Goal: Task Accomplishment & Management: Manage account settings

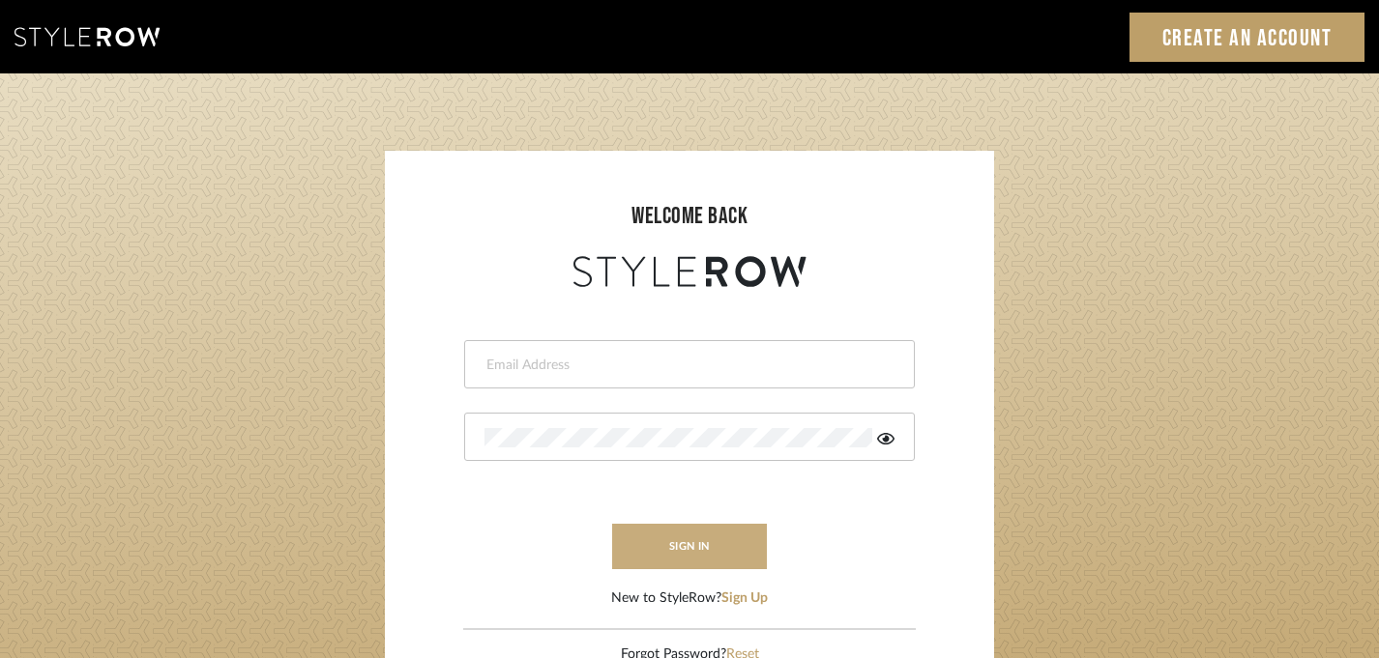
type input "megan@clarkventures.net"
click at [697, 555] on button "sign in" at bounding box center [689, 546] width 155 height 45
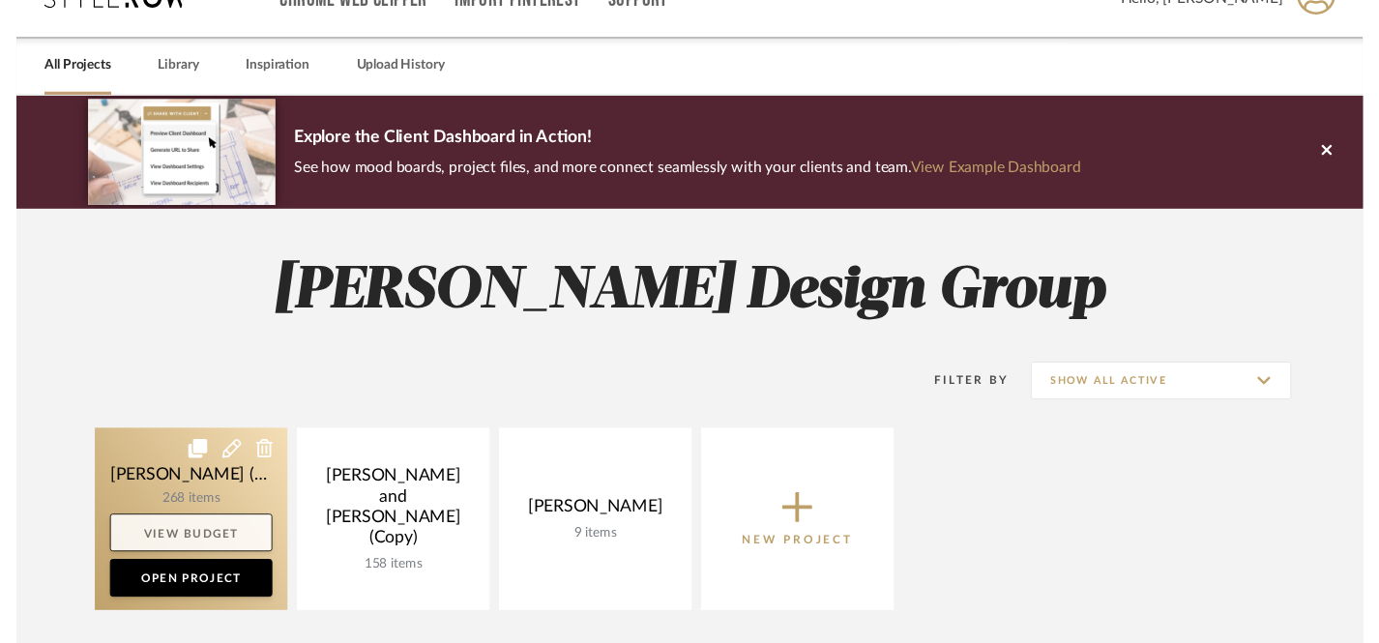
scroll to position [52, 0]
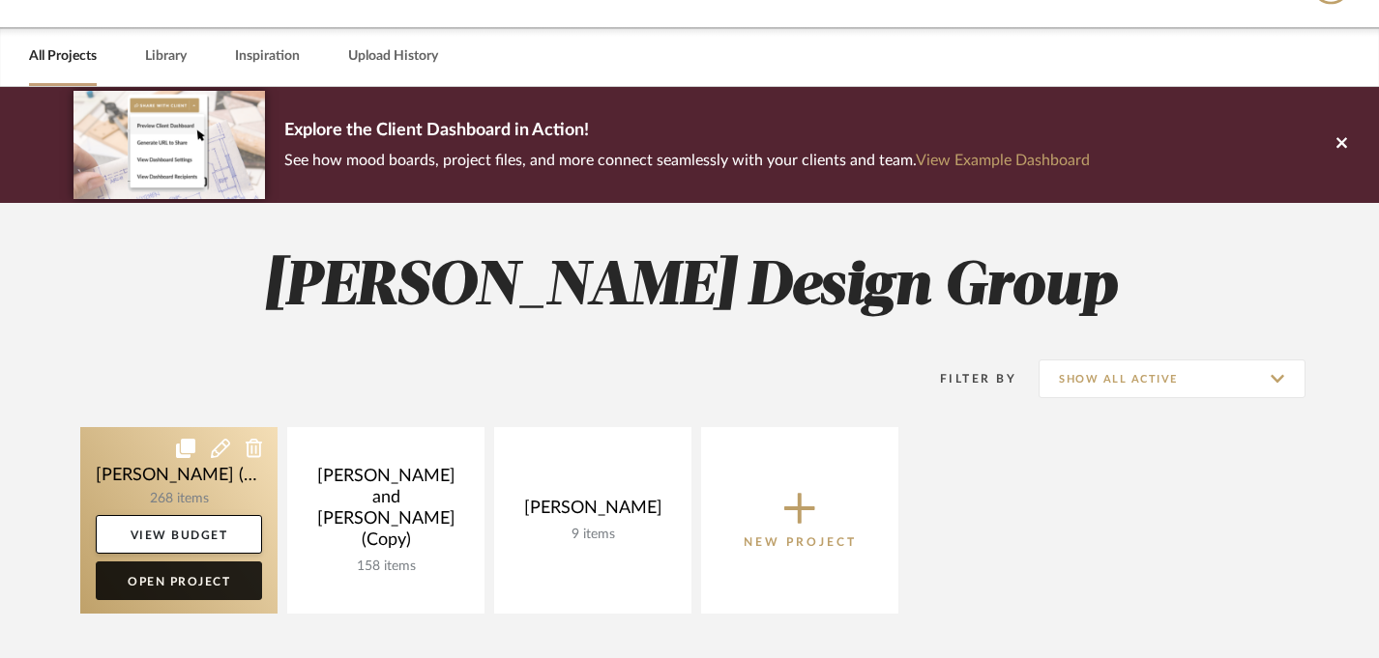
click at [192, 578] on link "Open Project" at bounding box center [179, 581] width 166 height 39
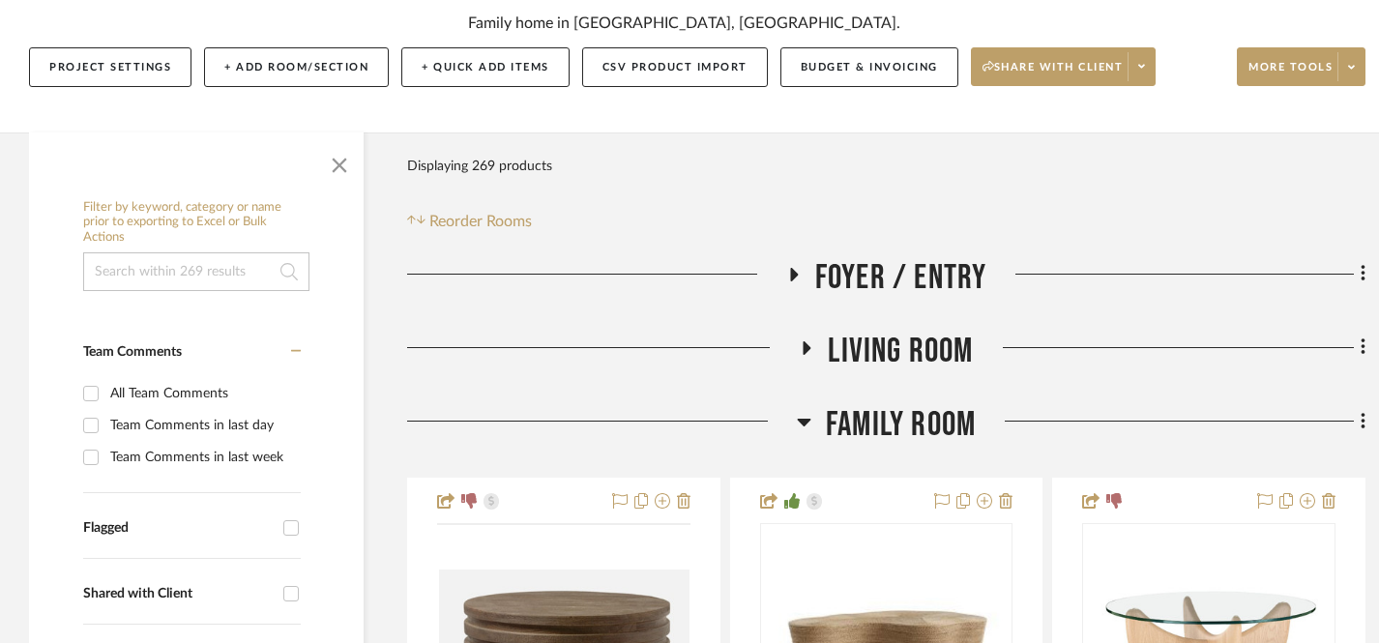
scroll to position [282, 0]
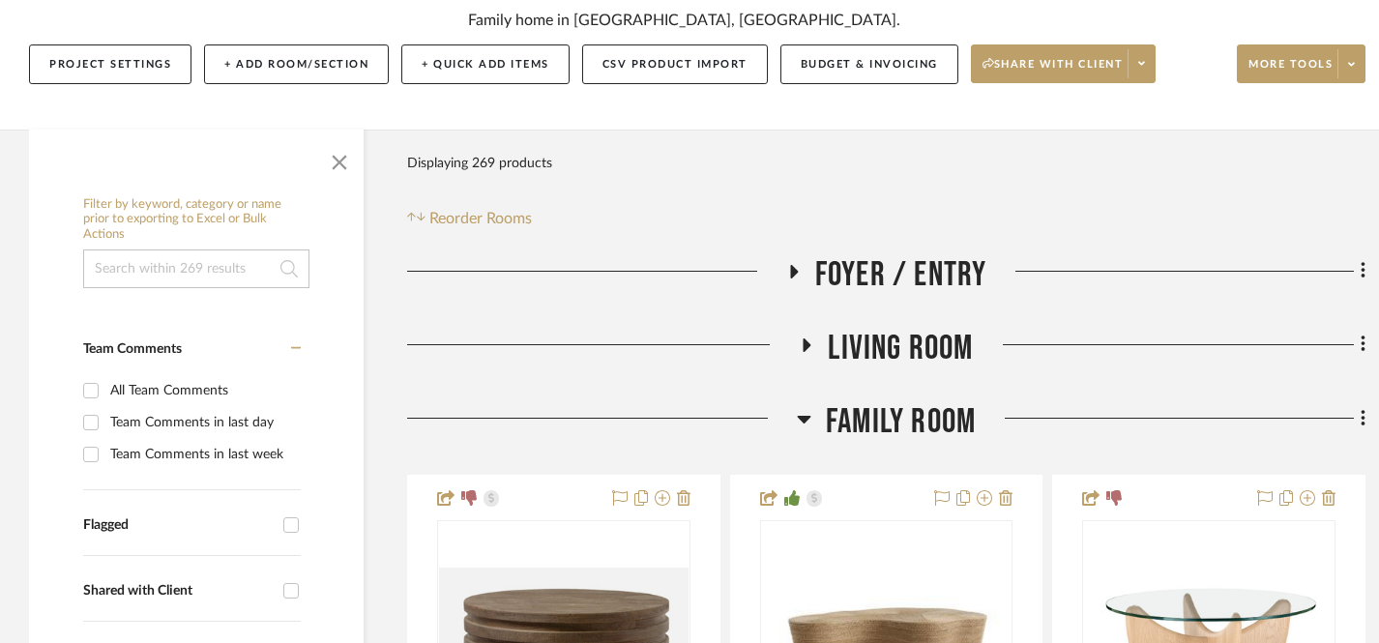
click at [801, 419] on icon at bounding box center [804, 420] width 14 height 8
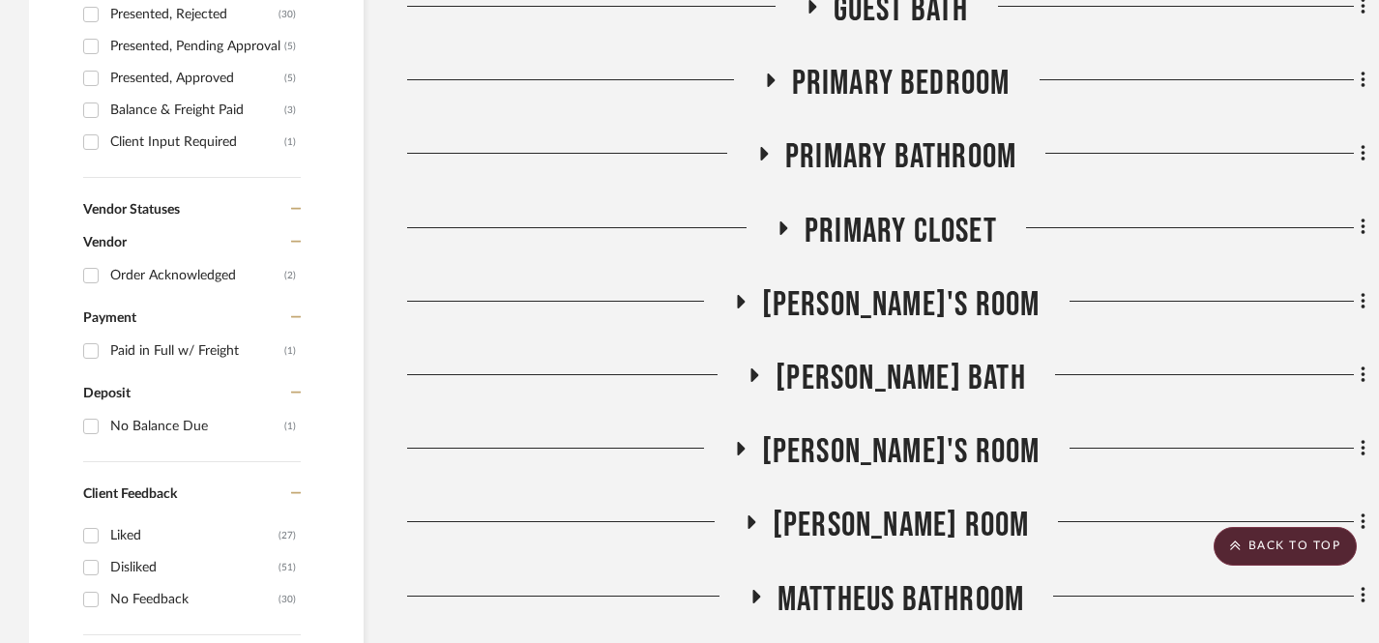
scroll to position [1135, 0]
click at [769, 82] on icon at bounding box center [771, 81] width 8 height 14
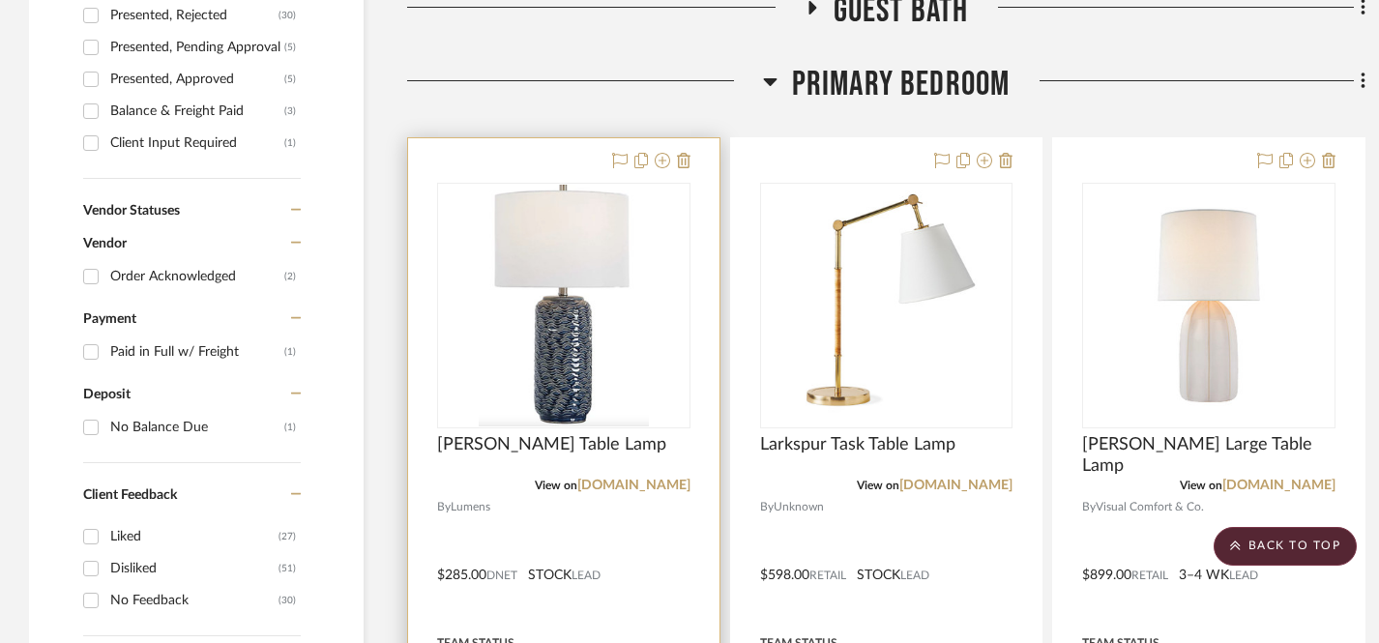
click at [533, 168] on div at bounding box center [563, 561] width 311 height 846
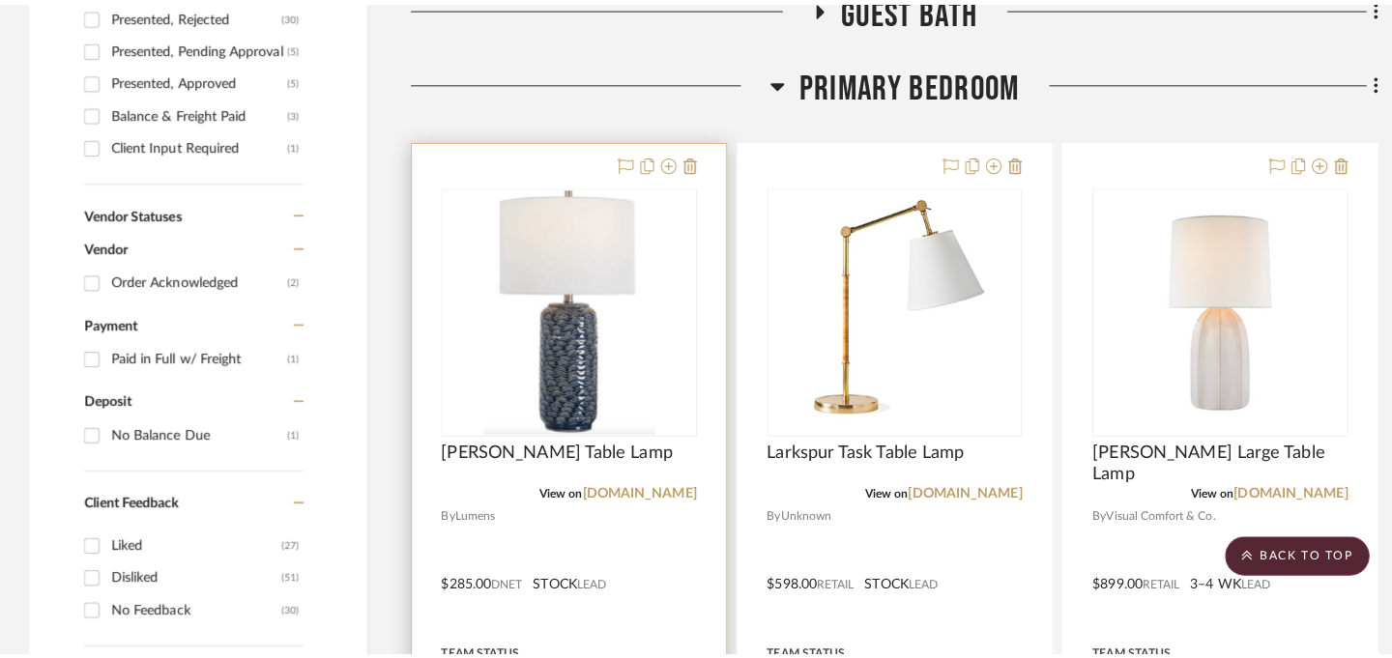
scroll to position [0, 0]
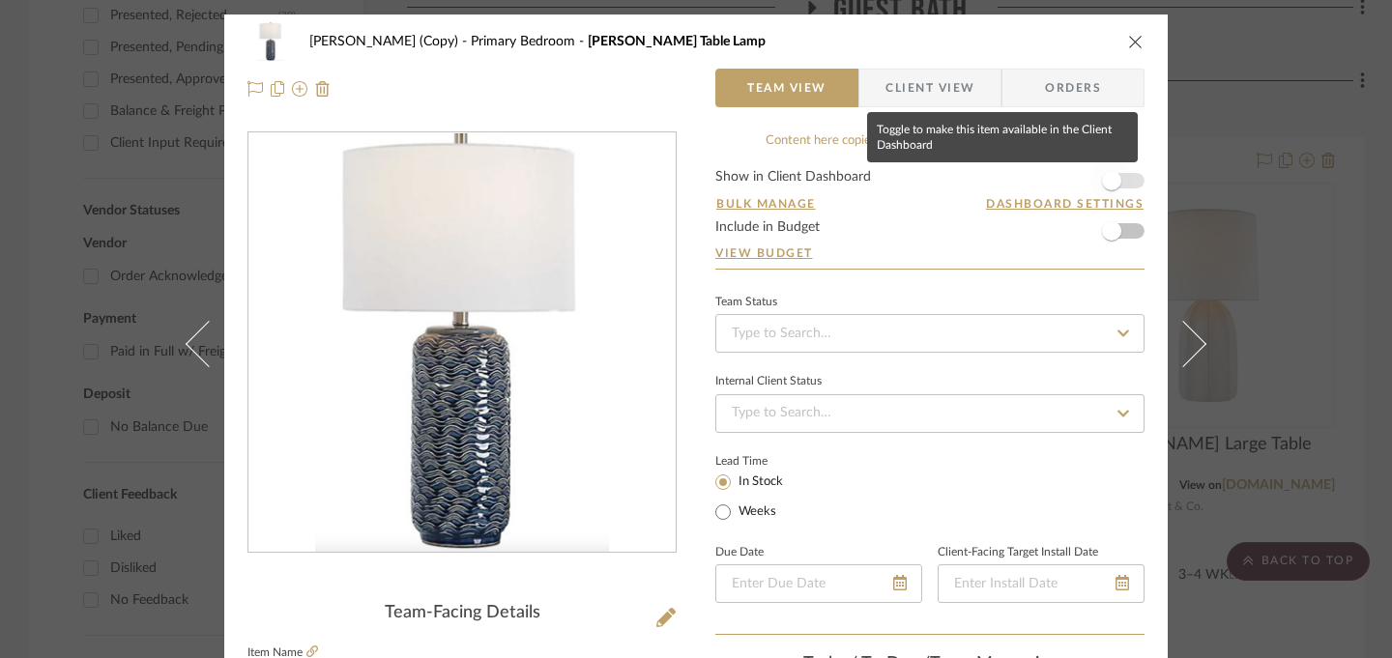
click at [1111, 177] on span "button" at bounding box center [1111, 180] width 19 height 19
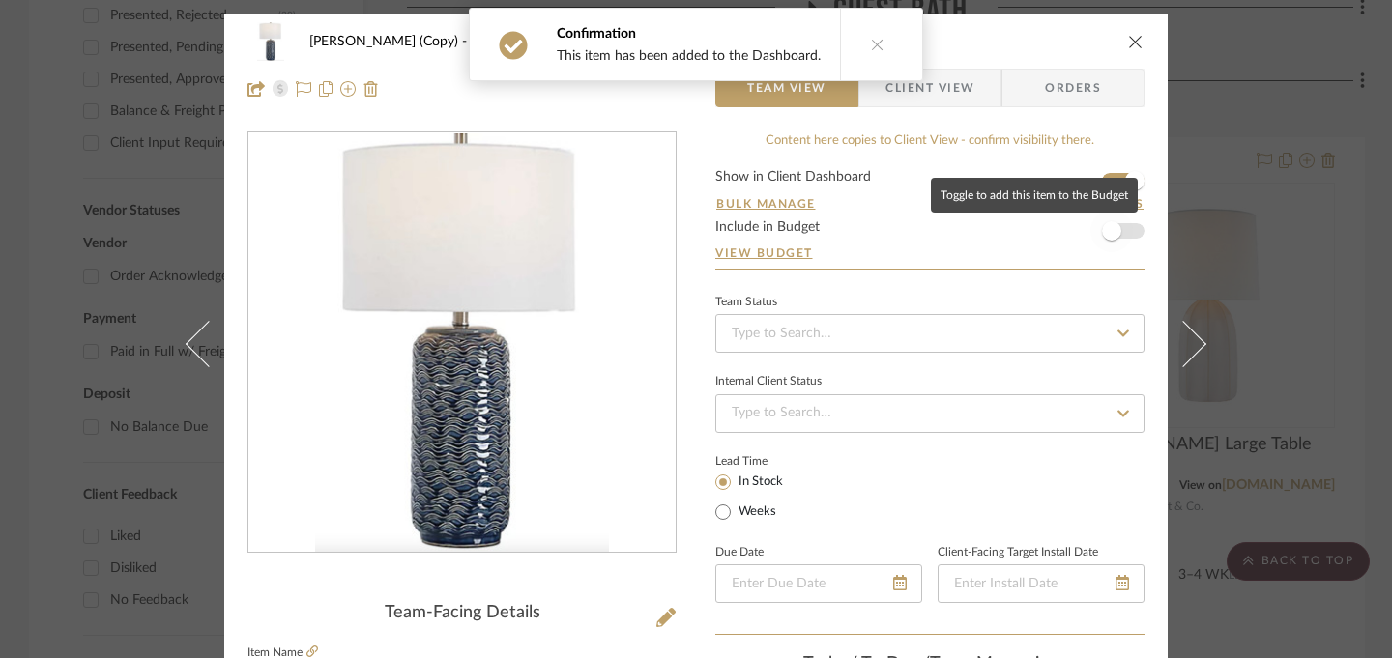
click at [1110, 231] on span "button" at bounding box center [1111, 230] width 19 height 19
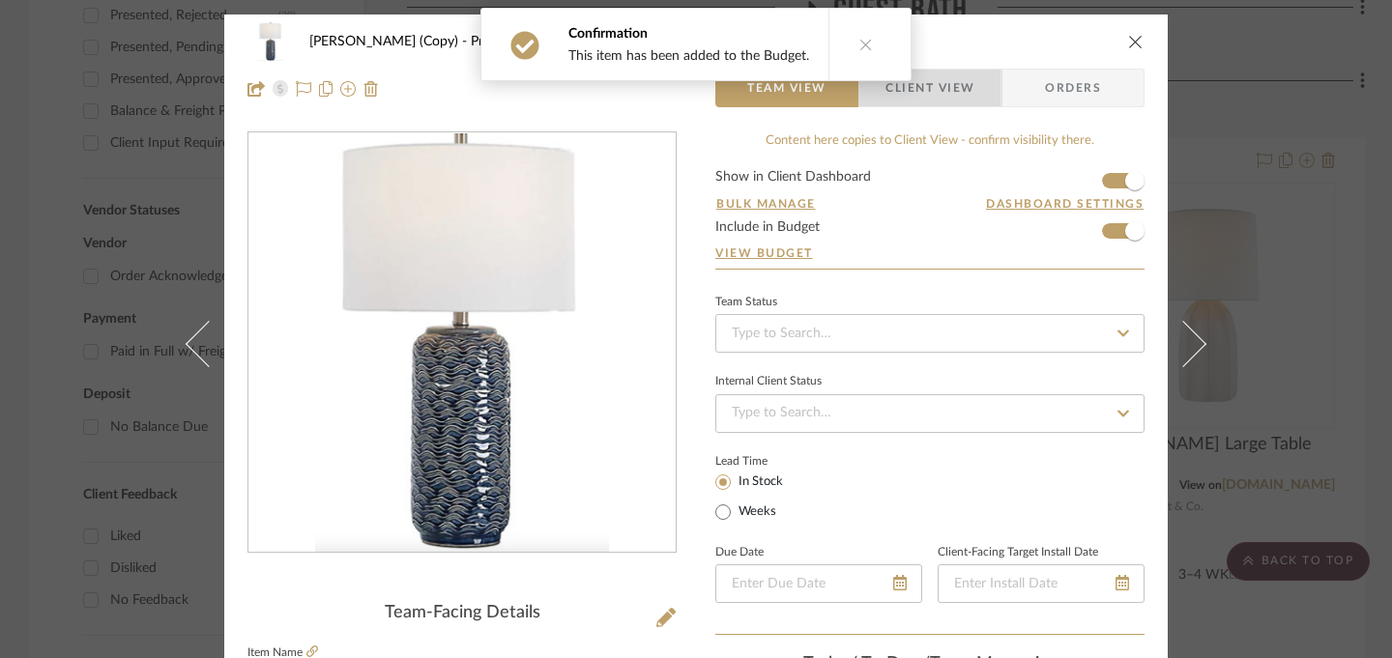
click at [921, 91] on span "Client View" at bounding box center [930, 88] width 89 height 39
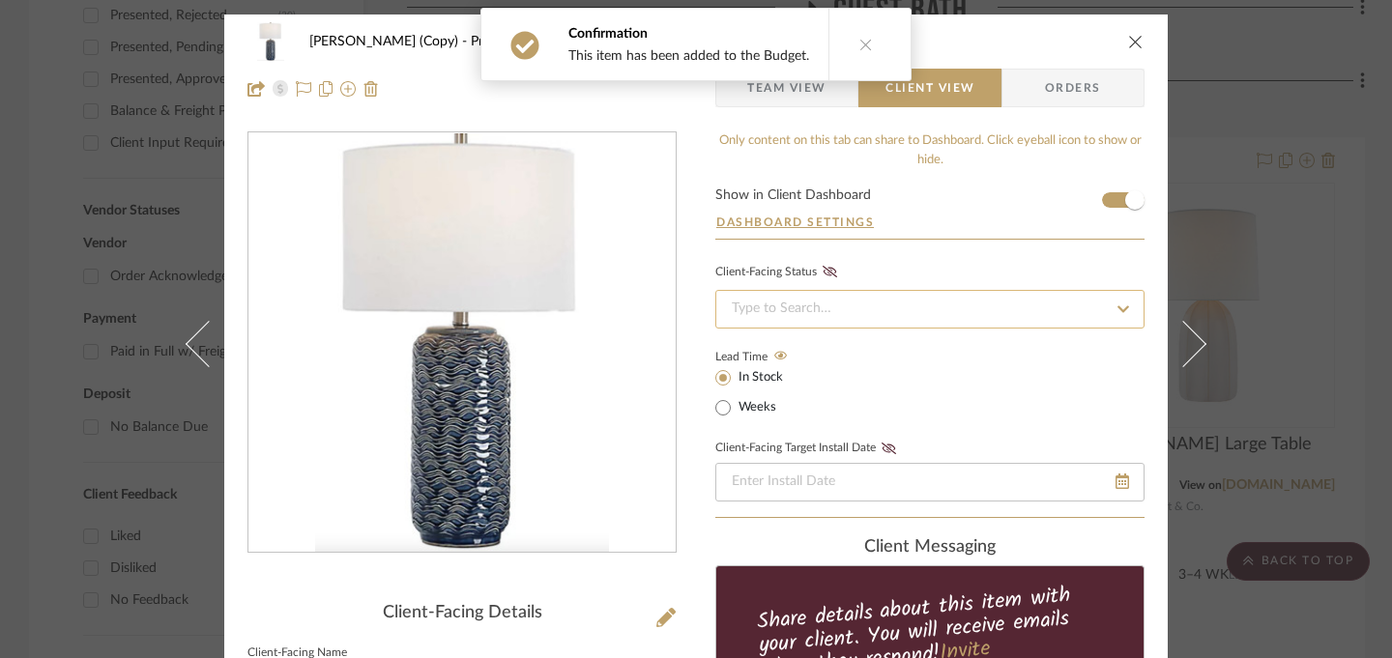
click at [865, 305] on input at bounding box center [930, 309] width 429 height 39
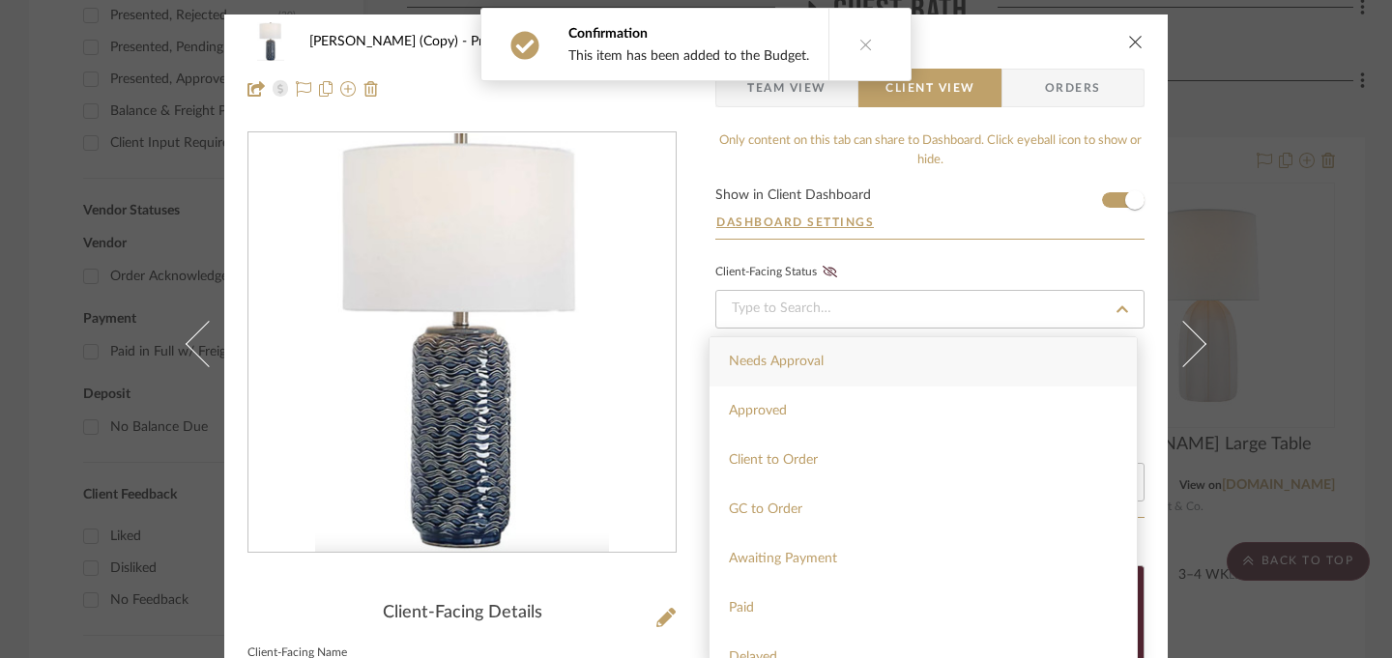
click at [836, 359] on div "Needs Approval" at bounding box center [923, 361] width 427 height 49
type input "[DATE]"
type input "Needs Approval"
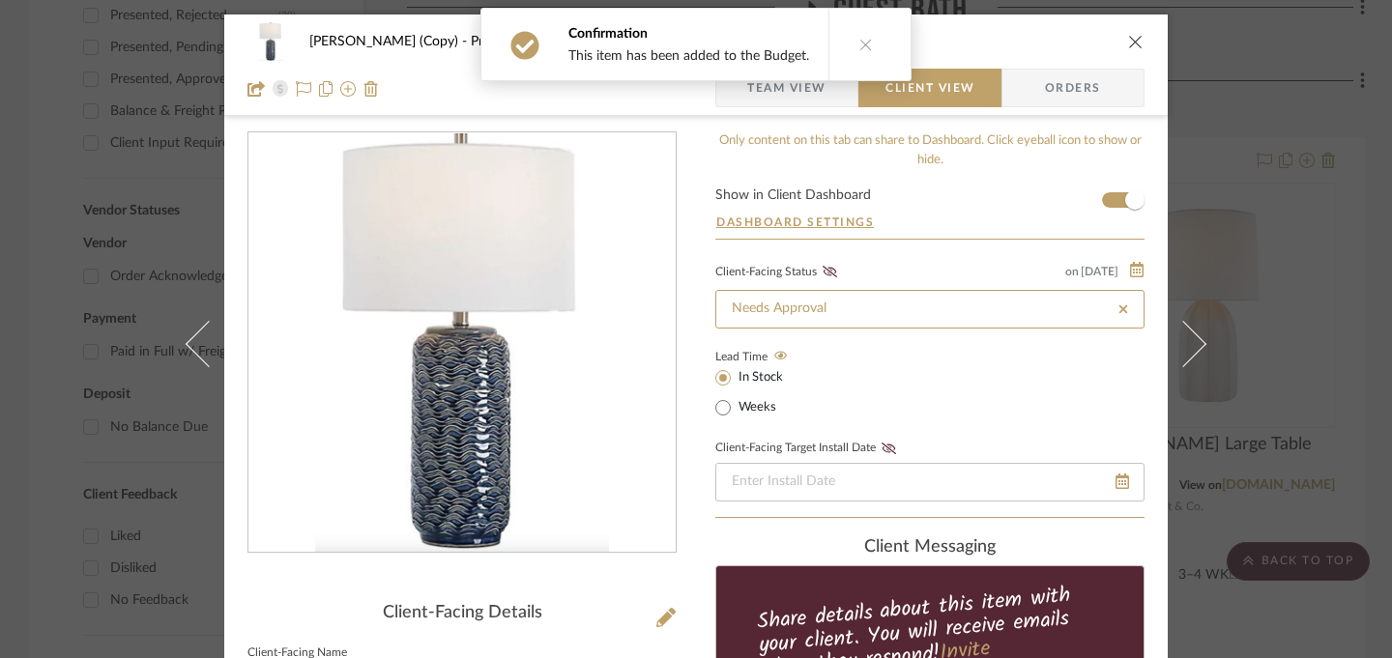
scroll to position [9, 0]
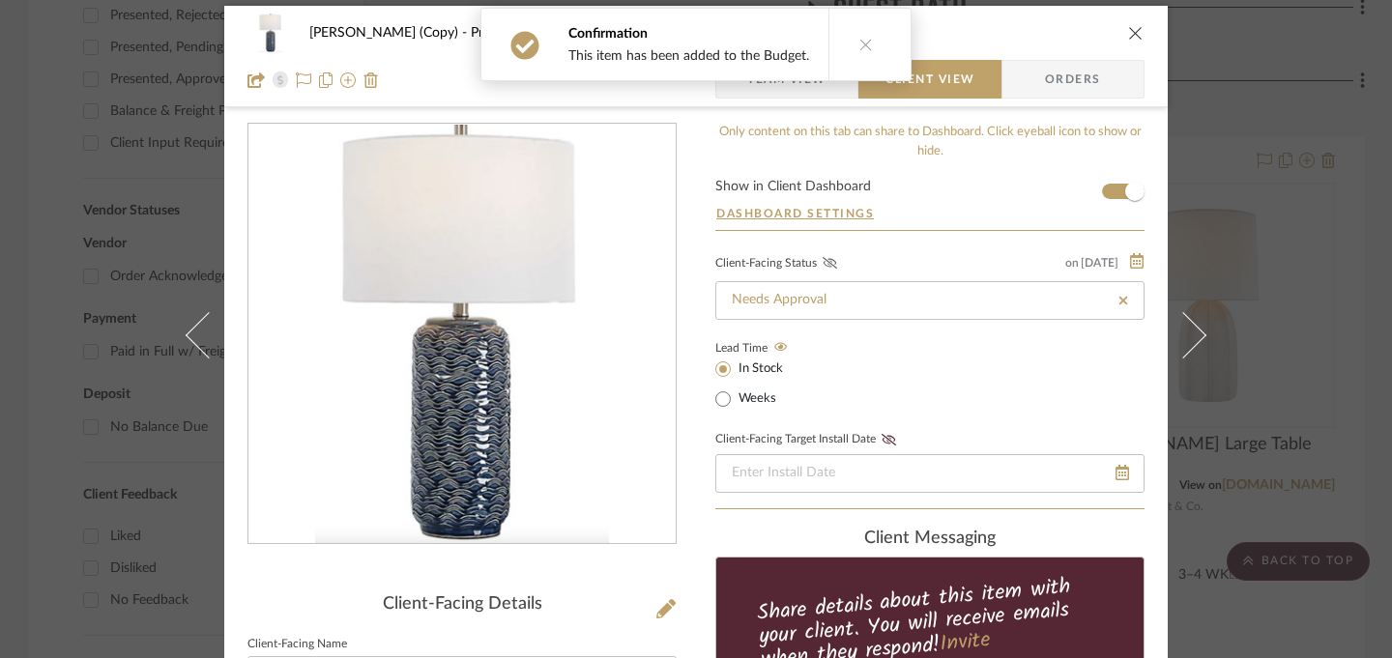
click at [824, 268] on icon at bounding box center [830, 263] width 15 height 12
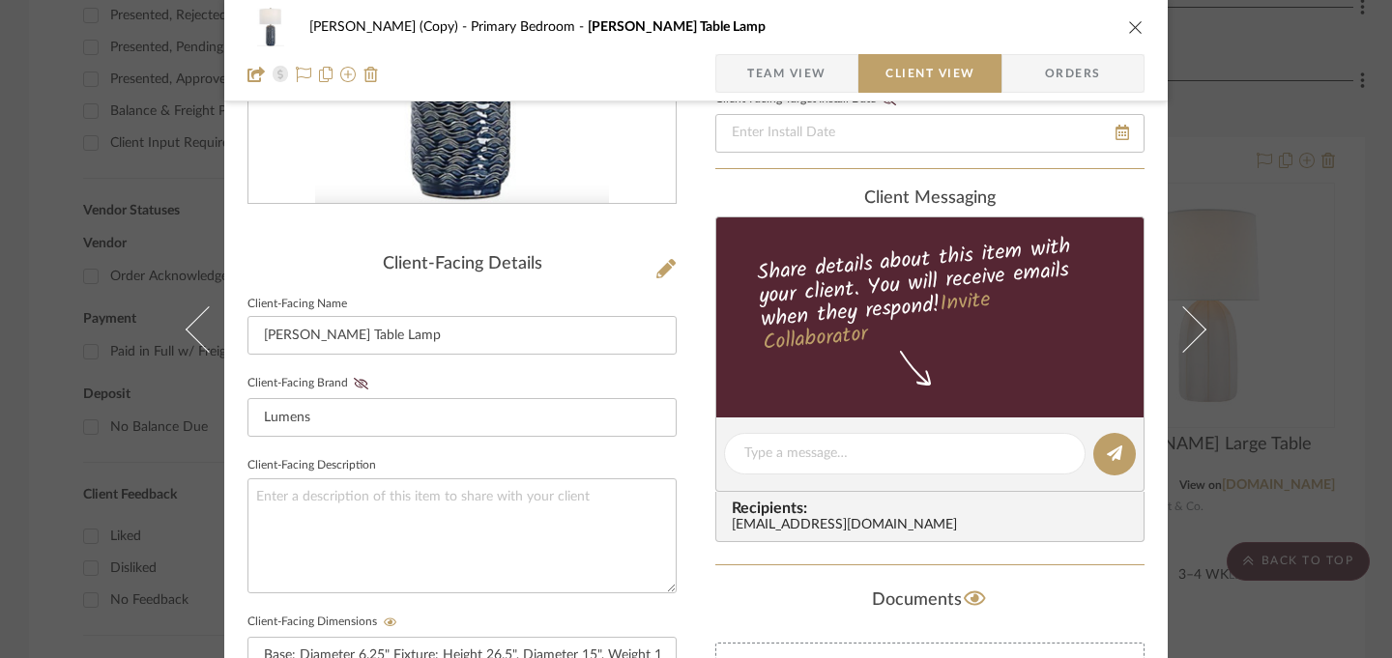
scroll to position [361, 0]
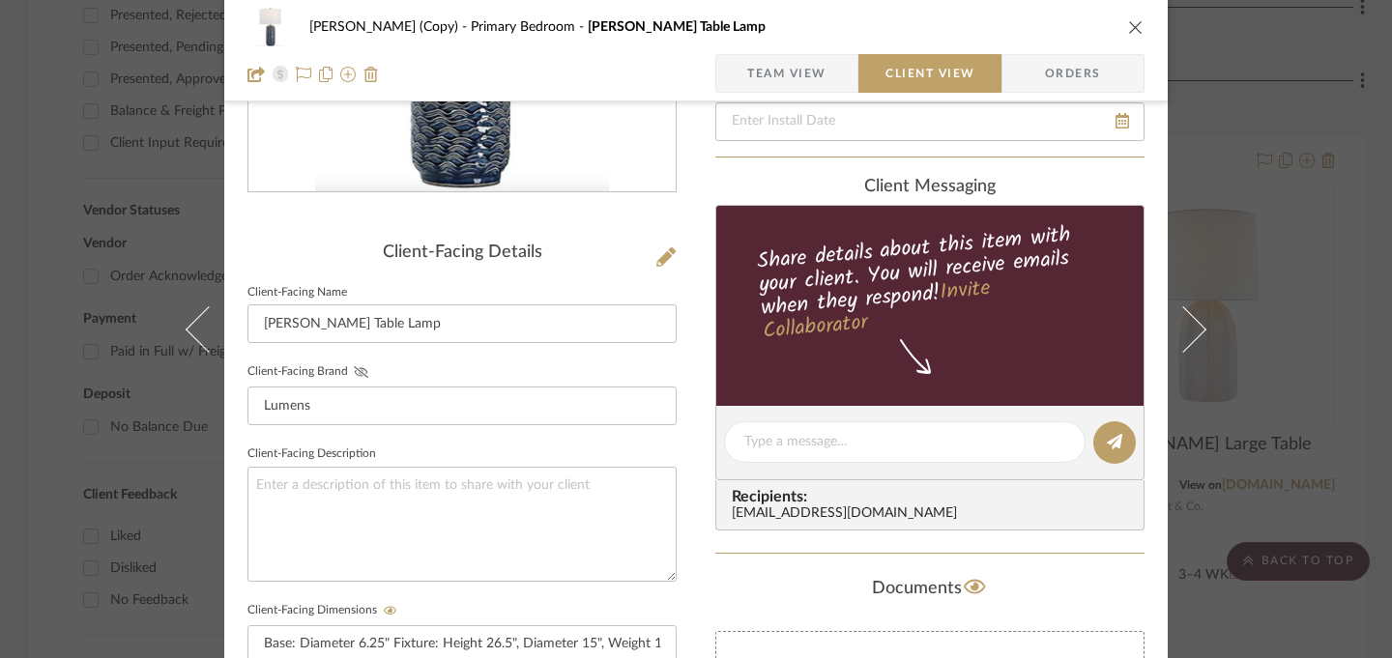
click at [354, 372] on icon at bounding box center [361, 372] width 15 height 12
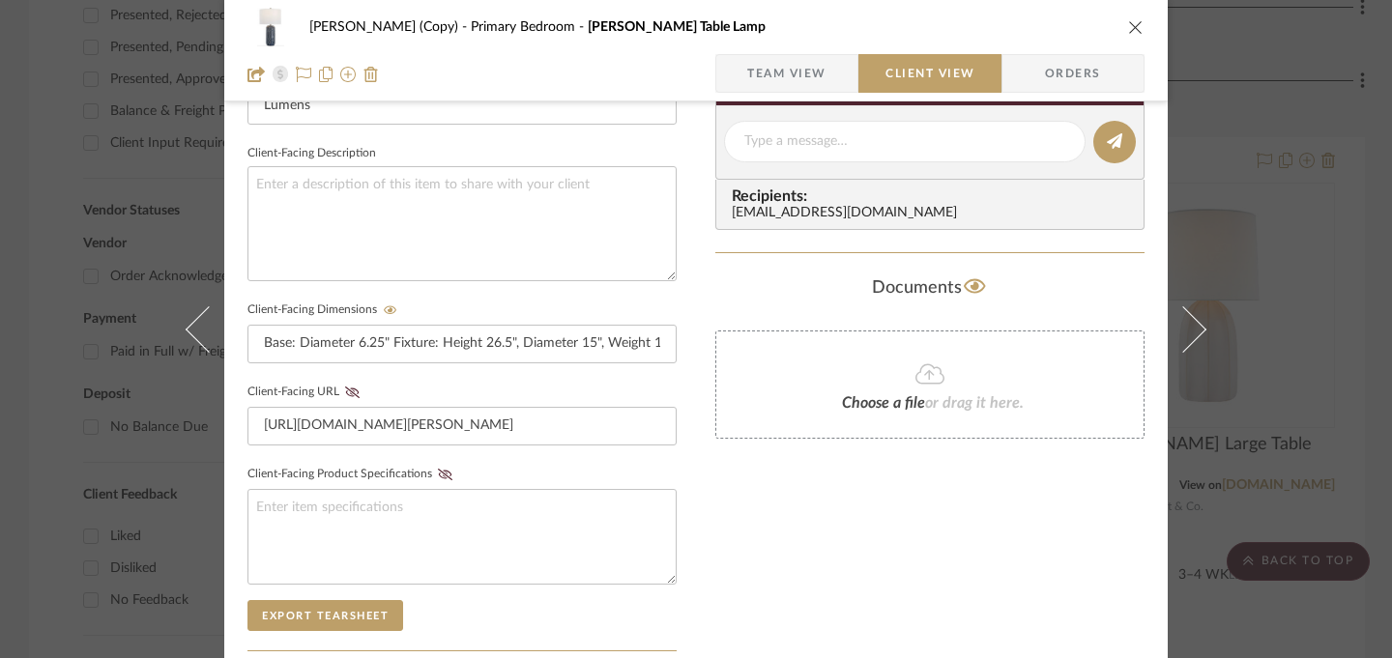
scroll to position [665, 0]
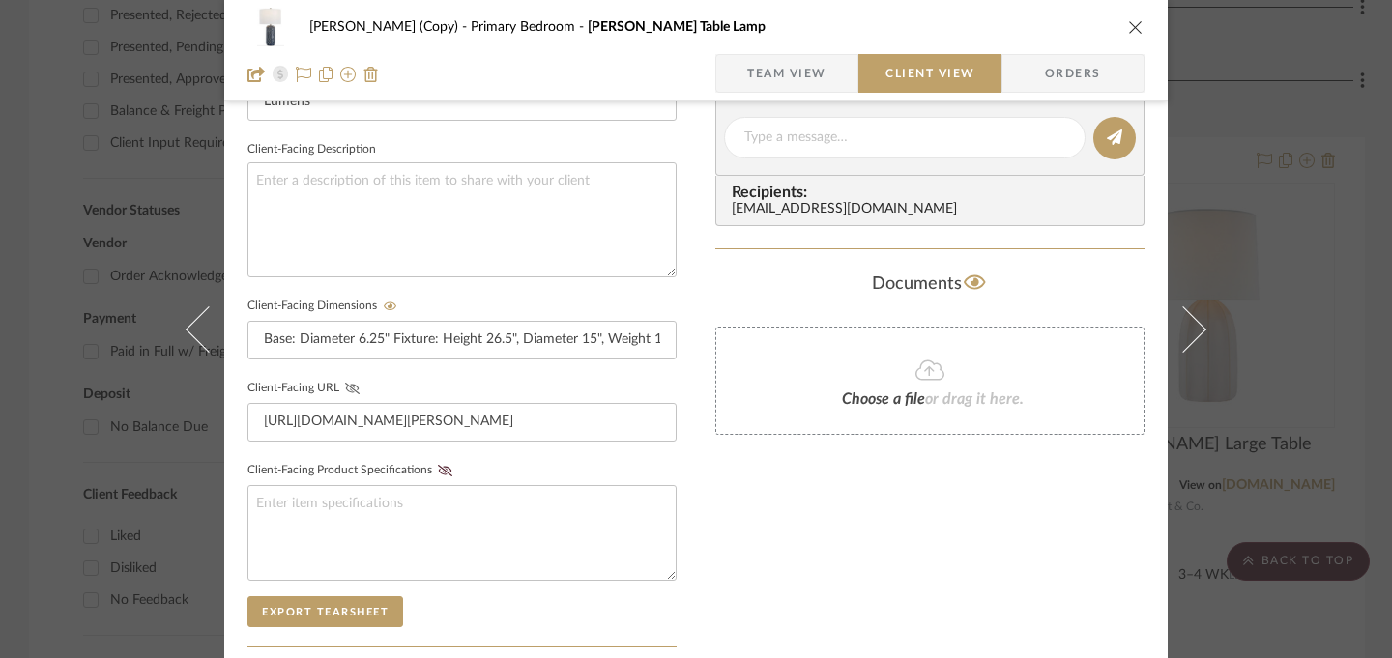
click at [345, 383] on icon at bounding box center [352, 389] width 15 height 12
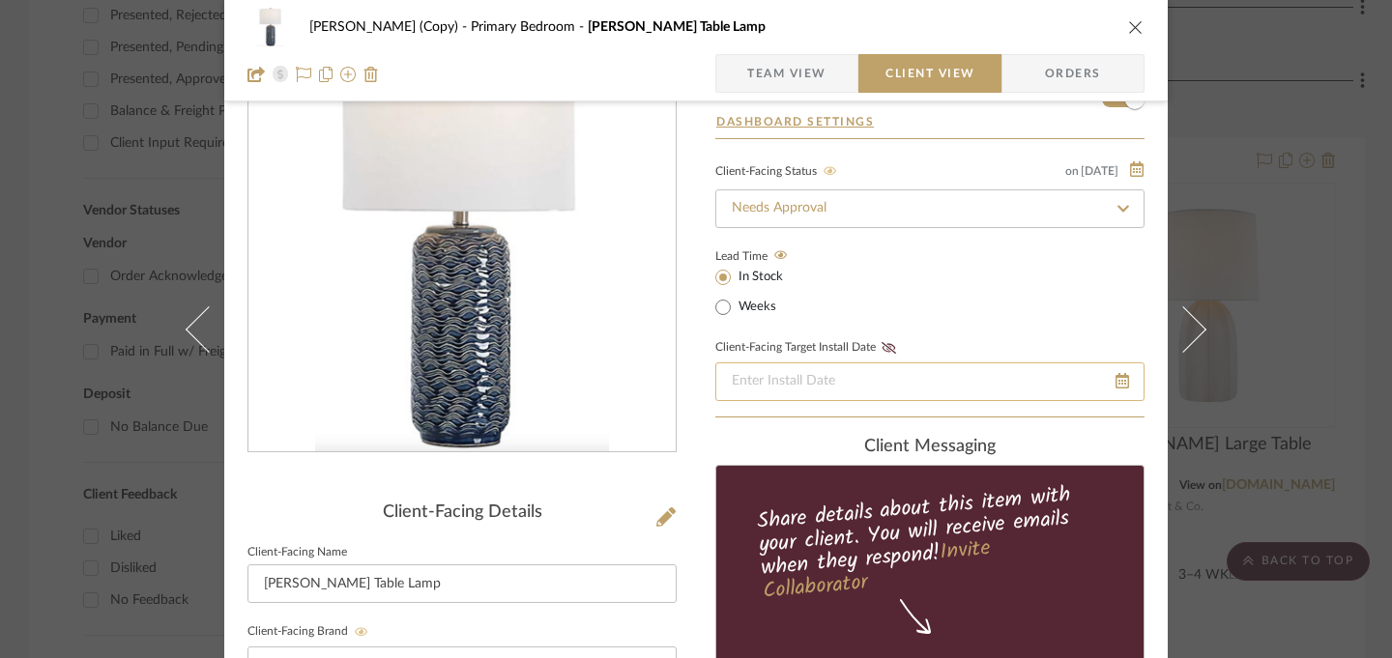
scroll to position [965, 0]
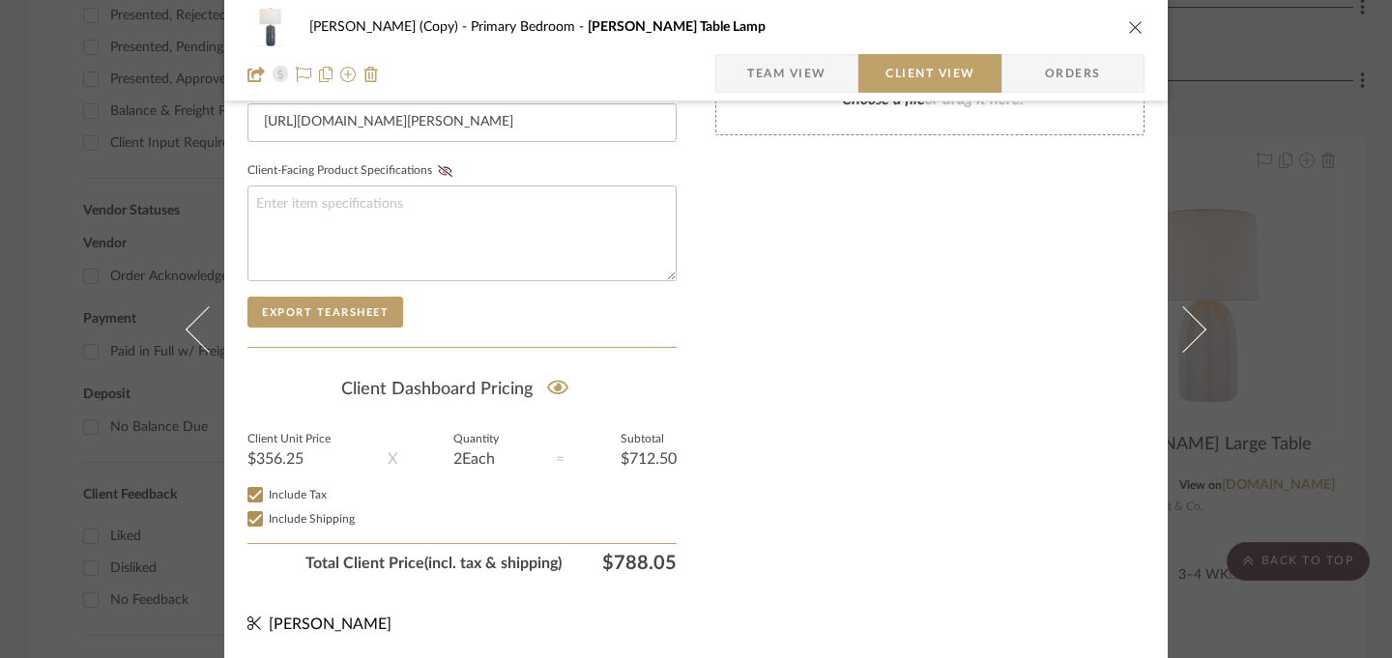
click at [1129, 20] on icon "close" at bounding box center [1135, 26] width 15 height 15
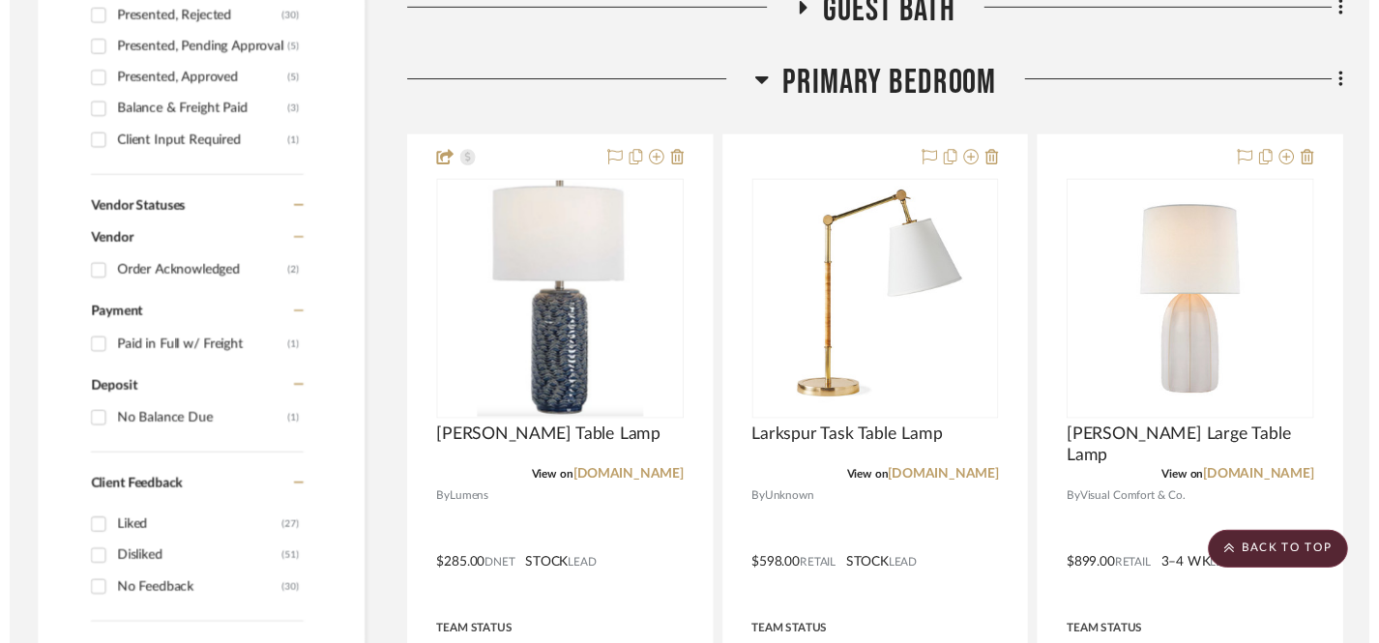
scroll to position [1135, 0]
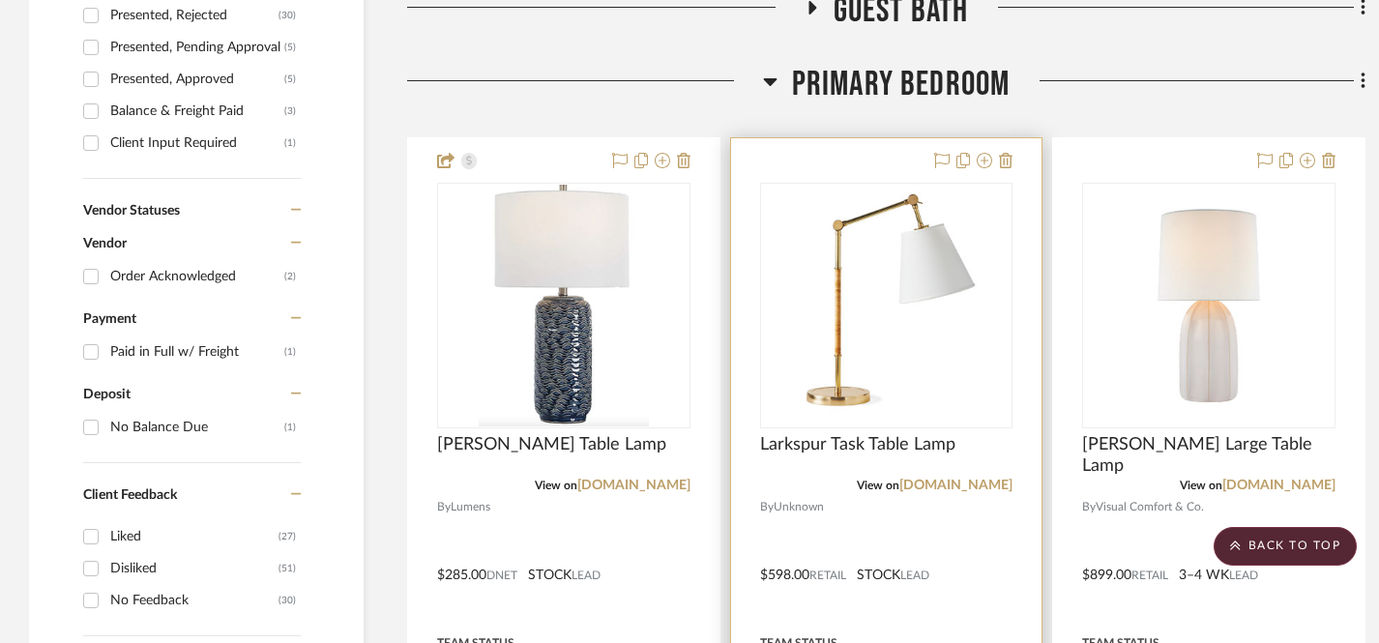
click at [858, 165] on div at bounding box center [886, 561] width 311 height 846
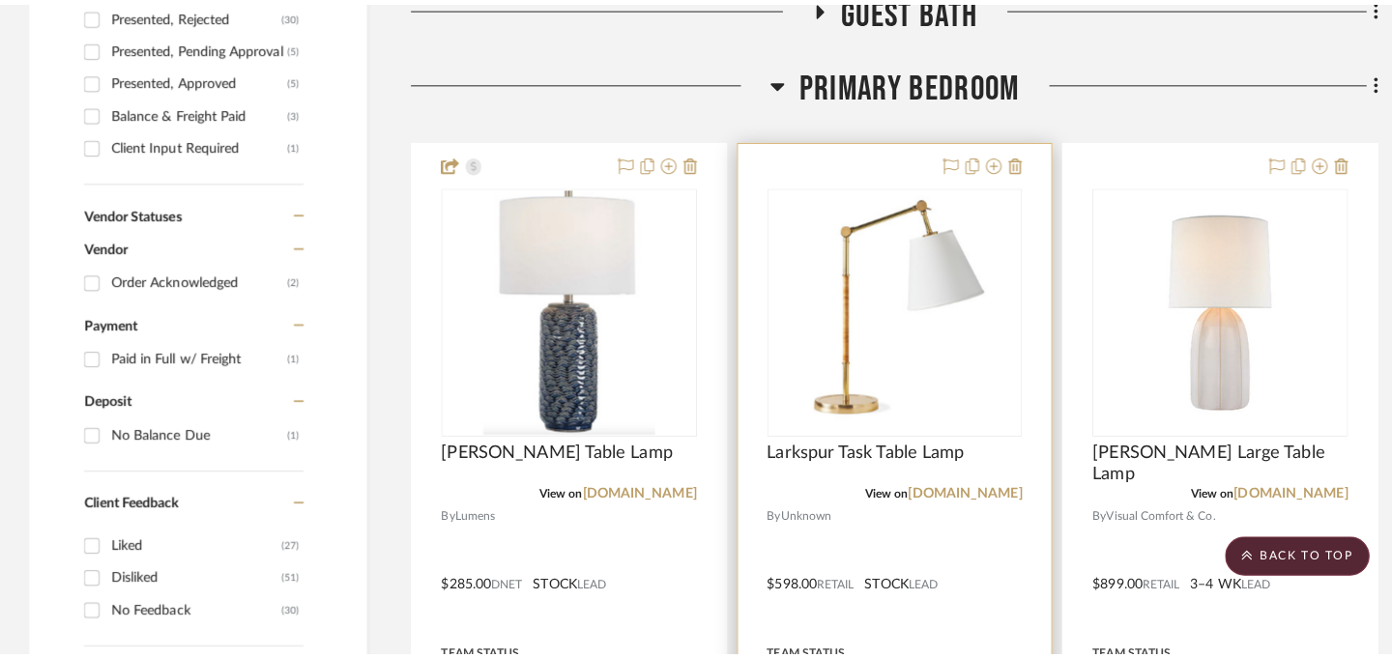
scroll to position [0, 0]
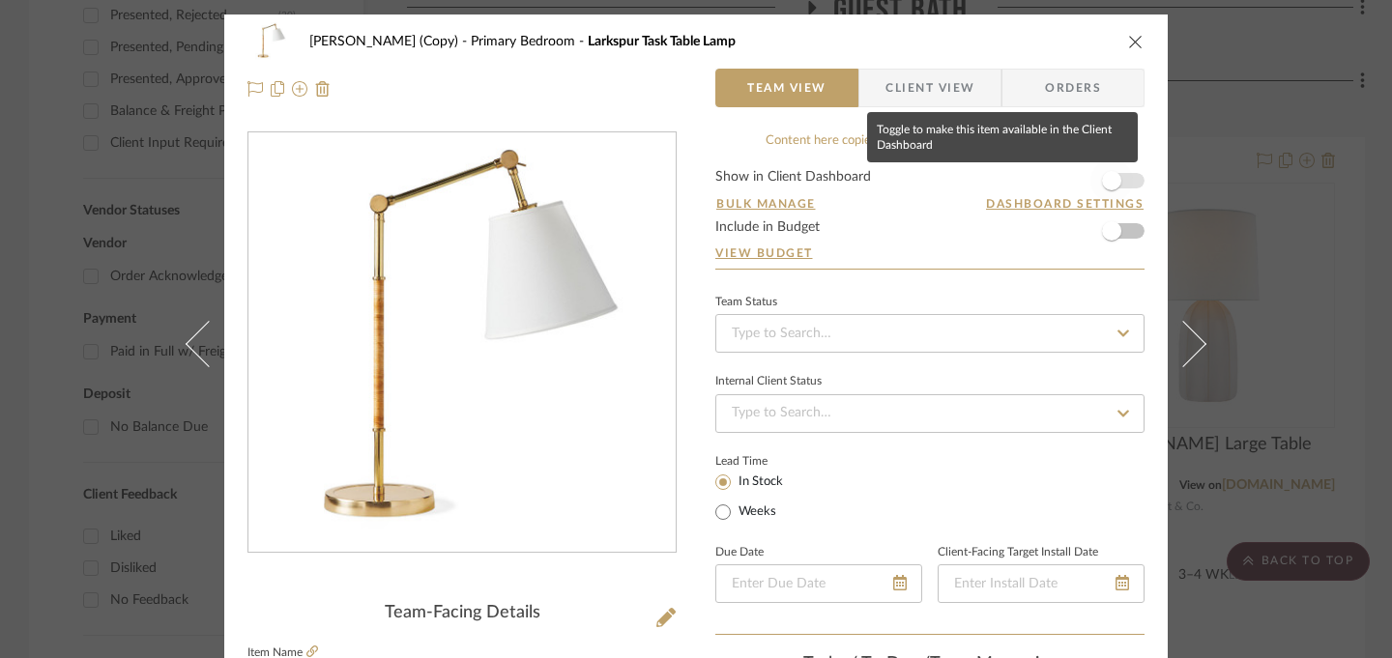
click at [1109, 183] on span "button" at bounding box center [1111, 180] width 19 height 19
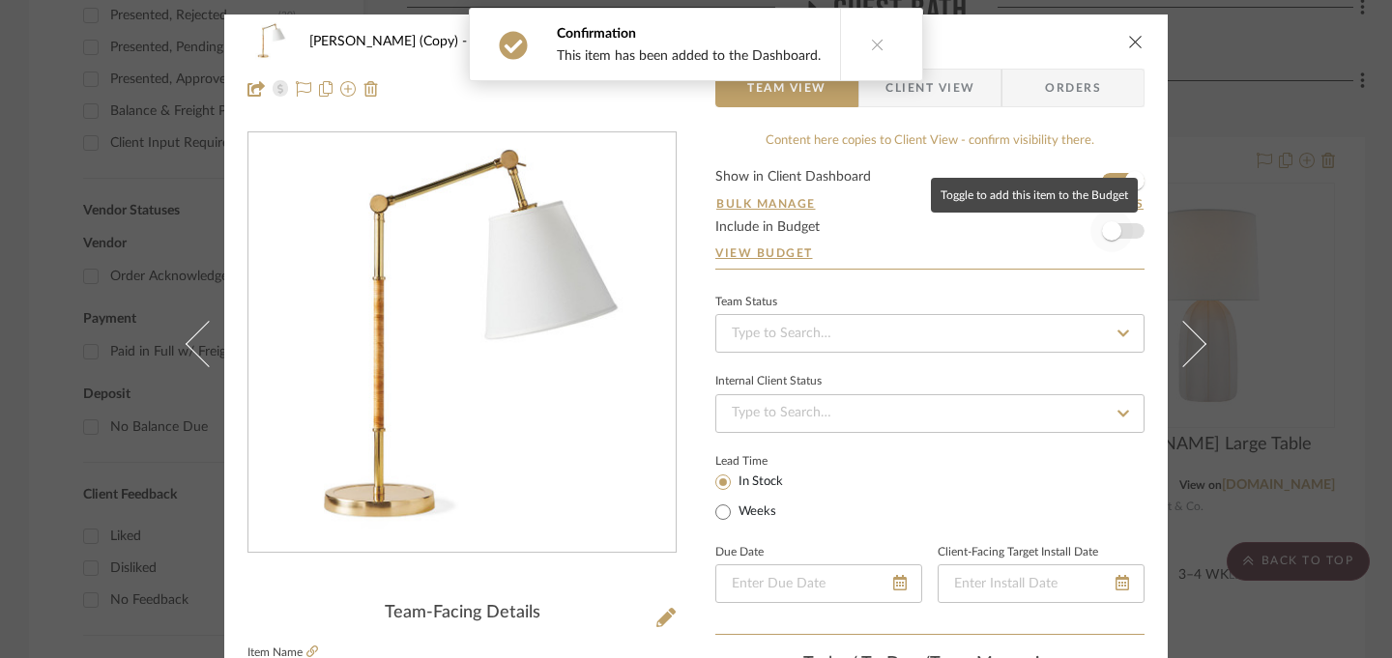
click at [1106, 235] on span "button" at bounding box center [1111, 230] width 19 height 19
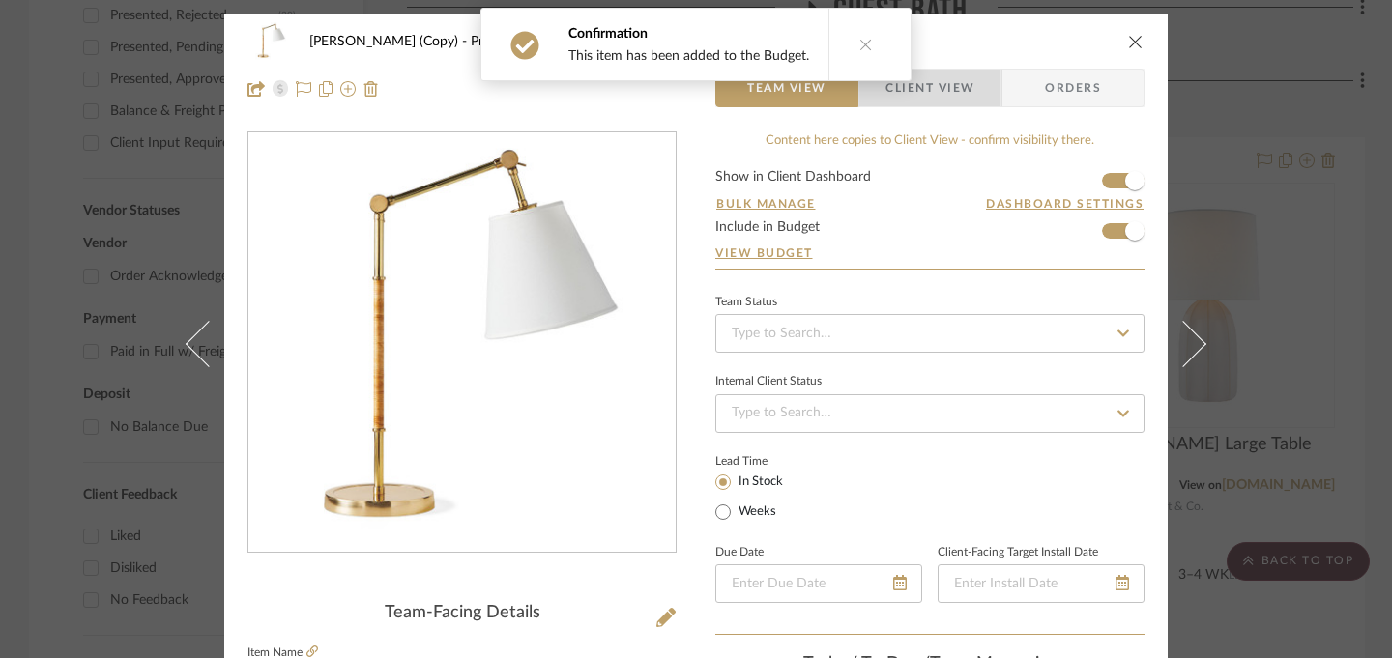
click at [965, 97] on span "Client View" at bounding box center [930, 88] width 89 height 39
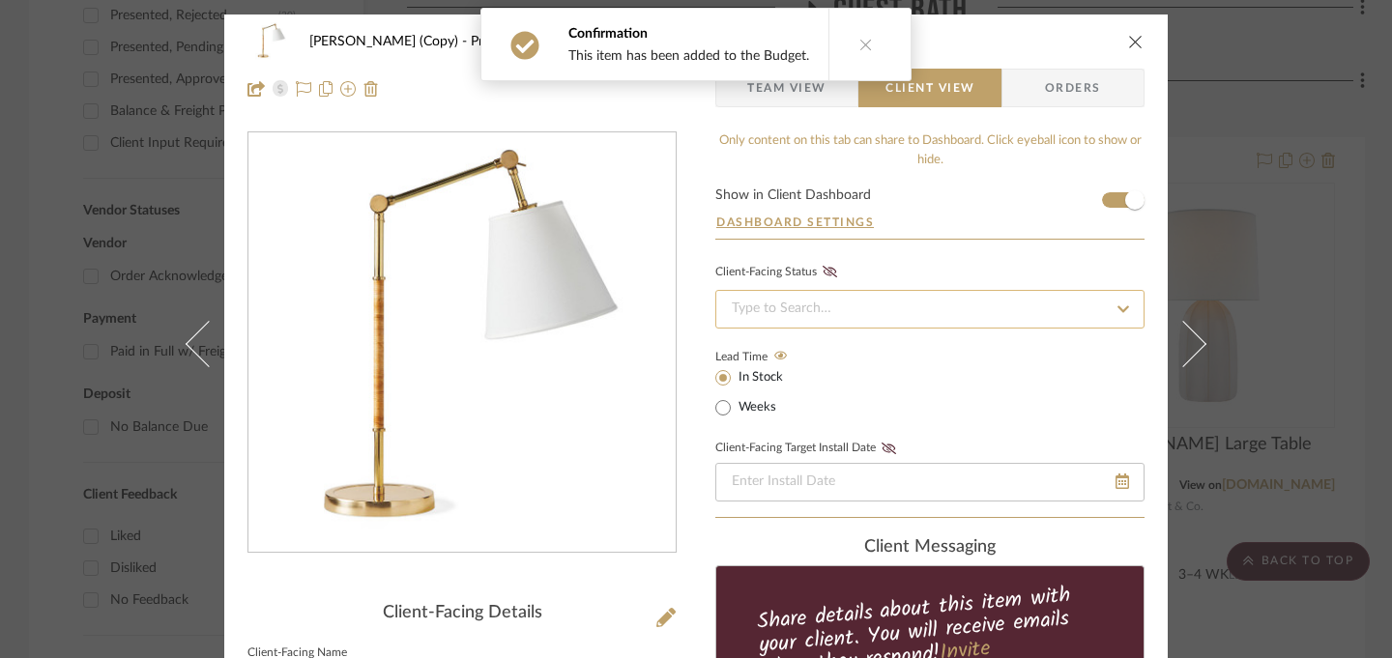
click at [846, 293] on input at bounding box center [930, 309] width 429 height 39
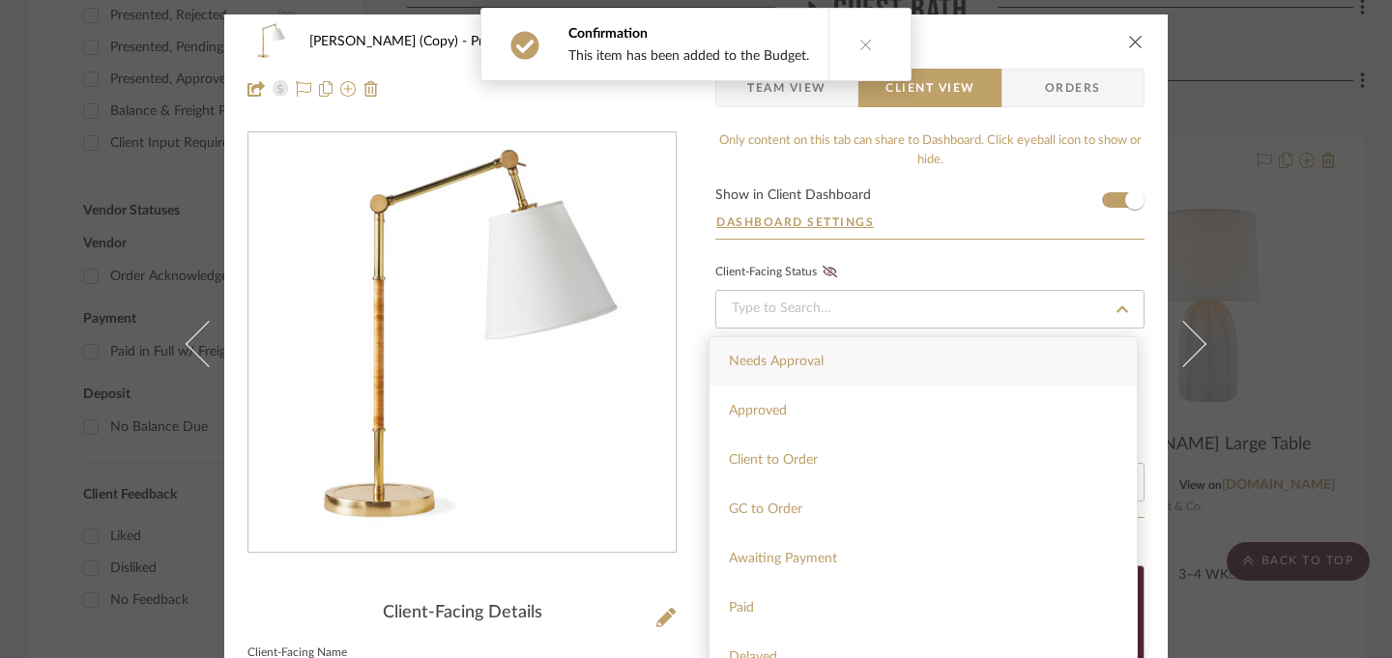
click at [808, 363] on span "Needs Approval" at bounding box center [776, 362] width 95 height 14
type input "[DATE]"
type input "Needs Approval"
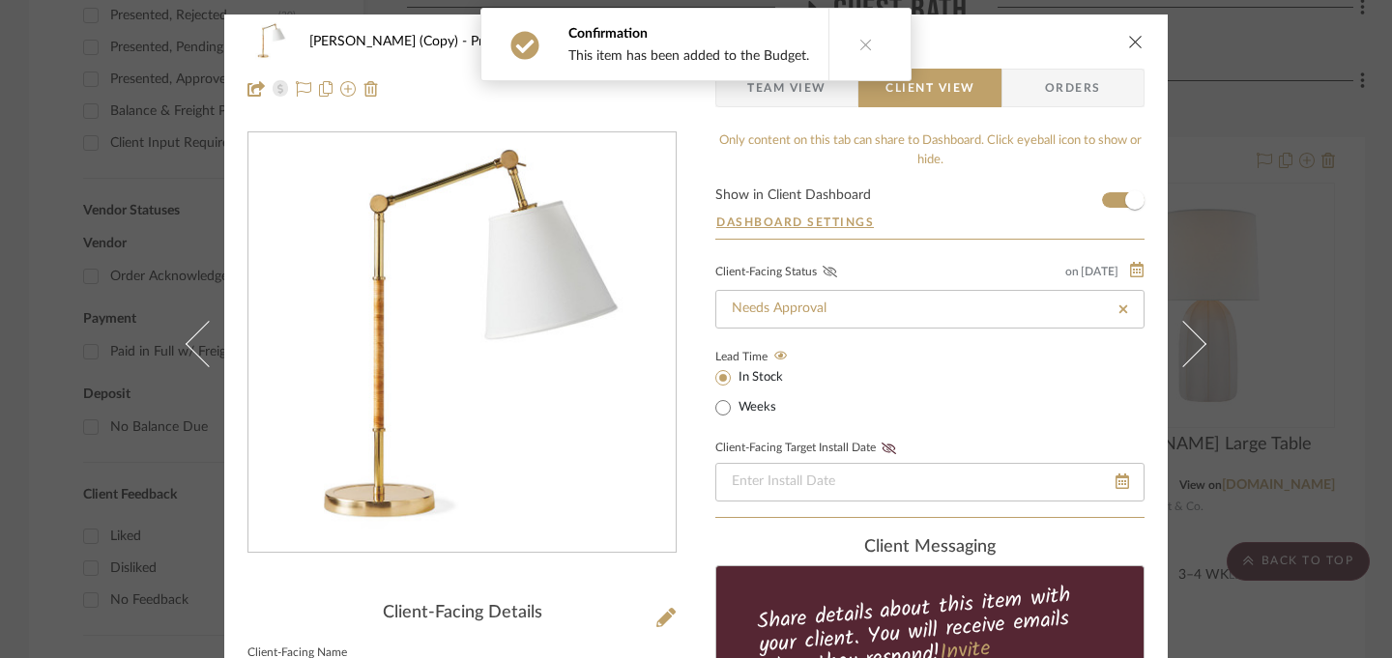
click at [823, 278] on icon at bounding box center [830, 272] width 15 height 12
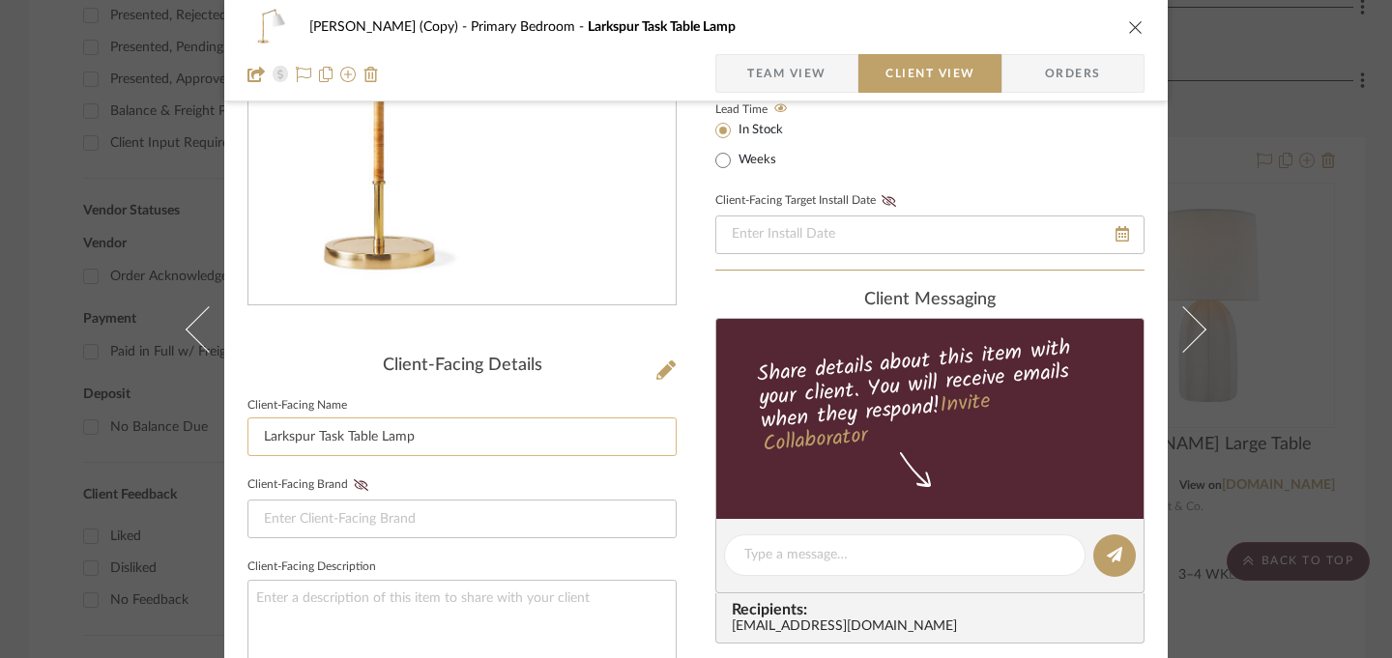
scroll to position [303, 0]
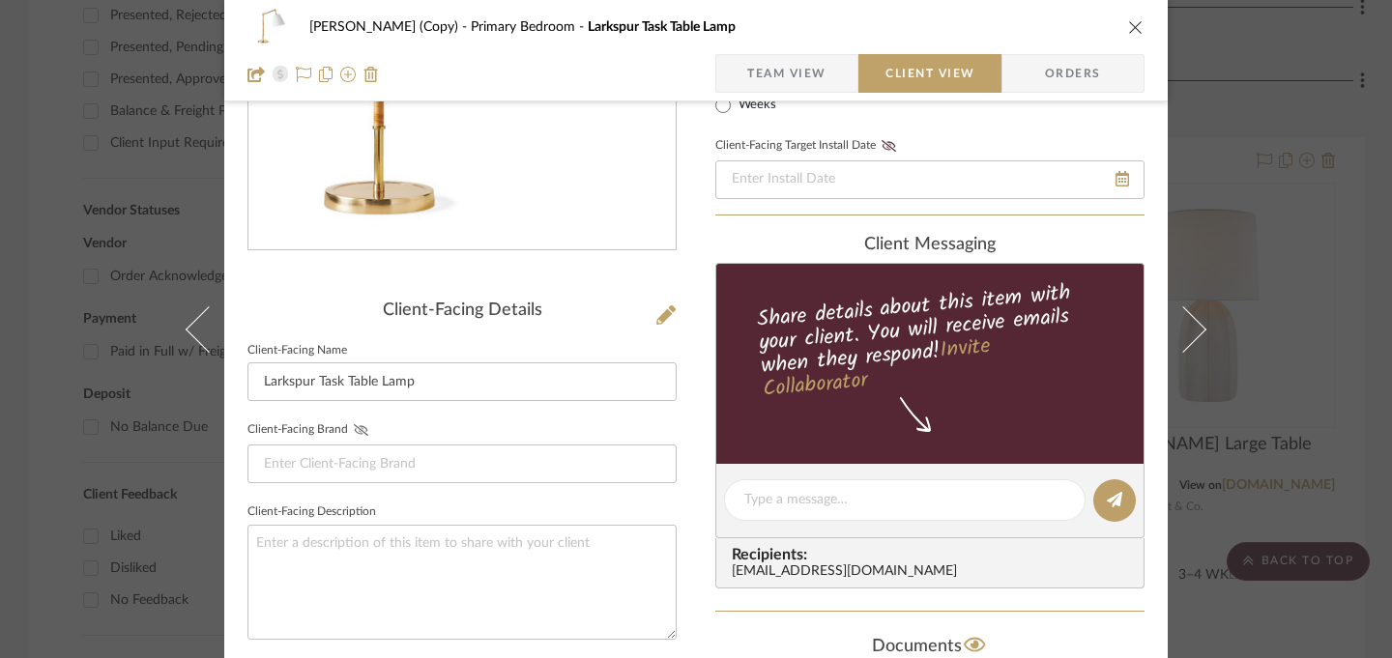
click at [358, 431] on icon at bounding box center [361, 430] width 15 height 12
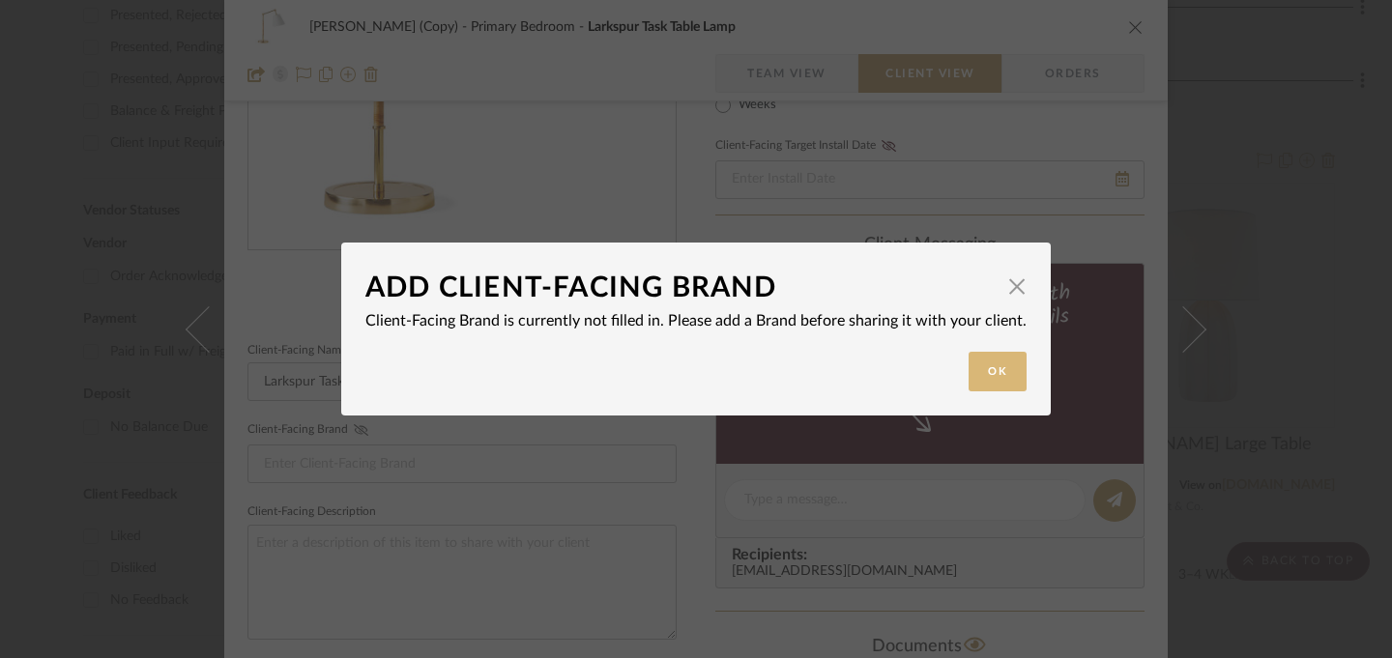
click at [995, 379] on button "Ok" at bounding box center [998, 372] width 58 height 40
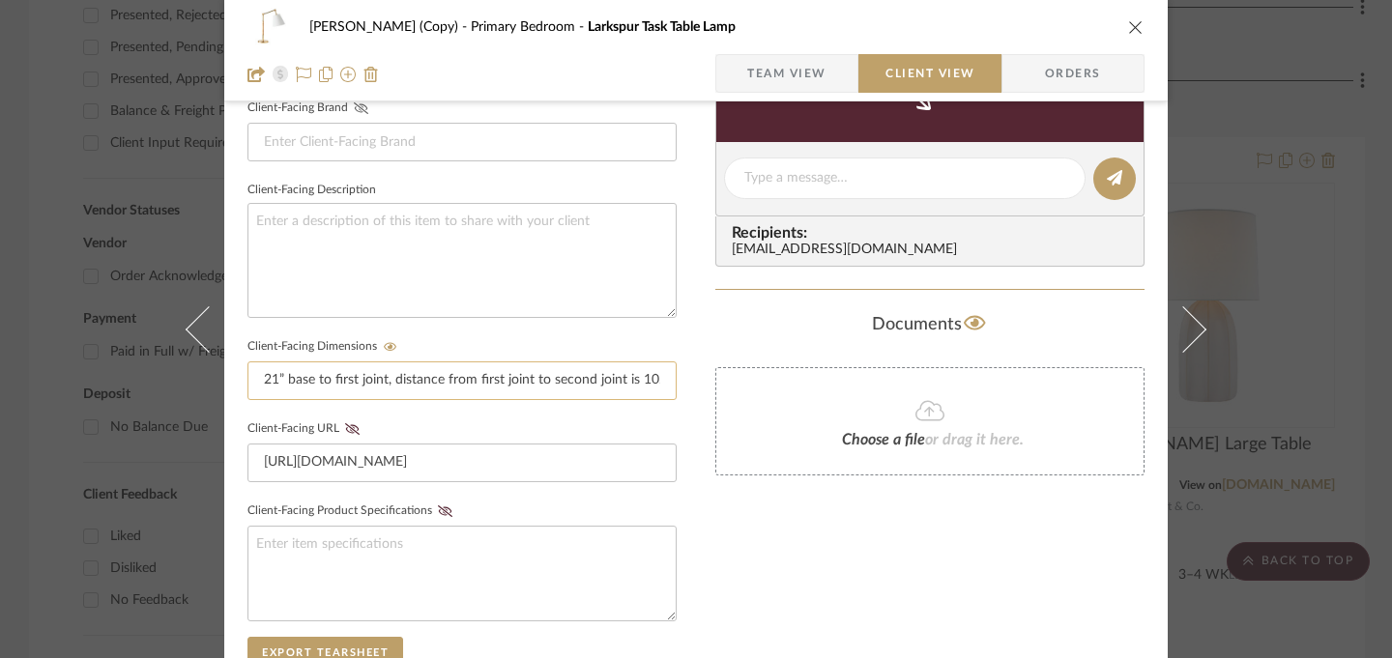
scroll to position [627, 0]
click at [345, 424] on icon at bounding box center [352, 428] width 15 height 12
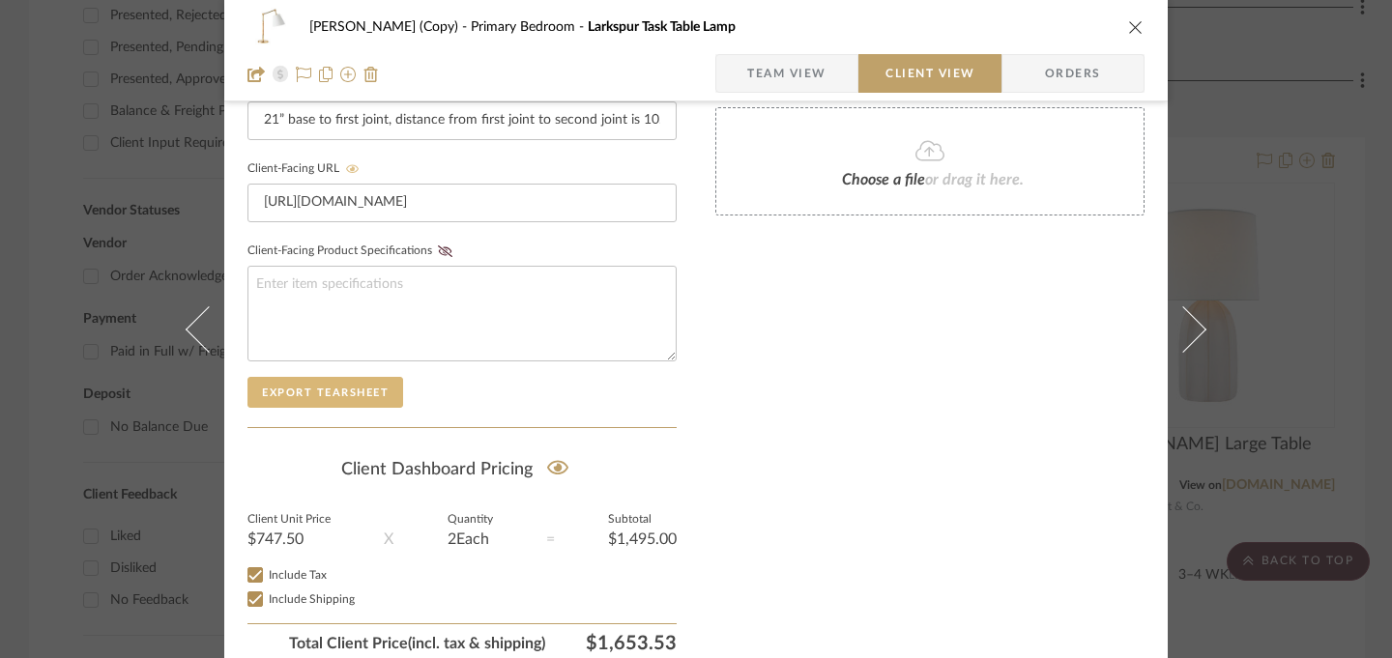
scroll to position [887, 0]
click at [1130, 24] on icon "close" at bounding box center [1135, 26] width 15 height 15
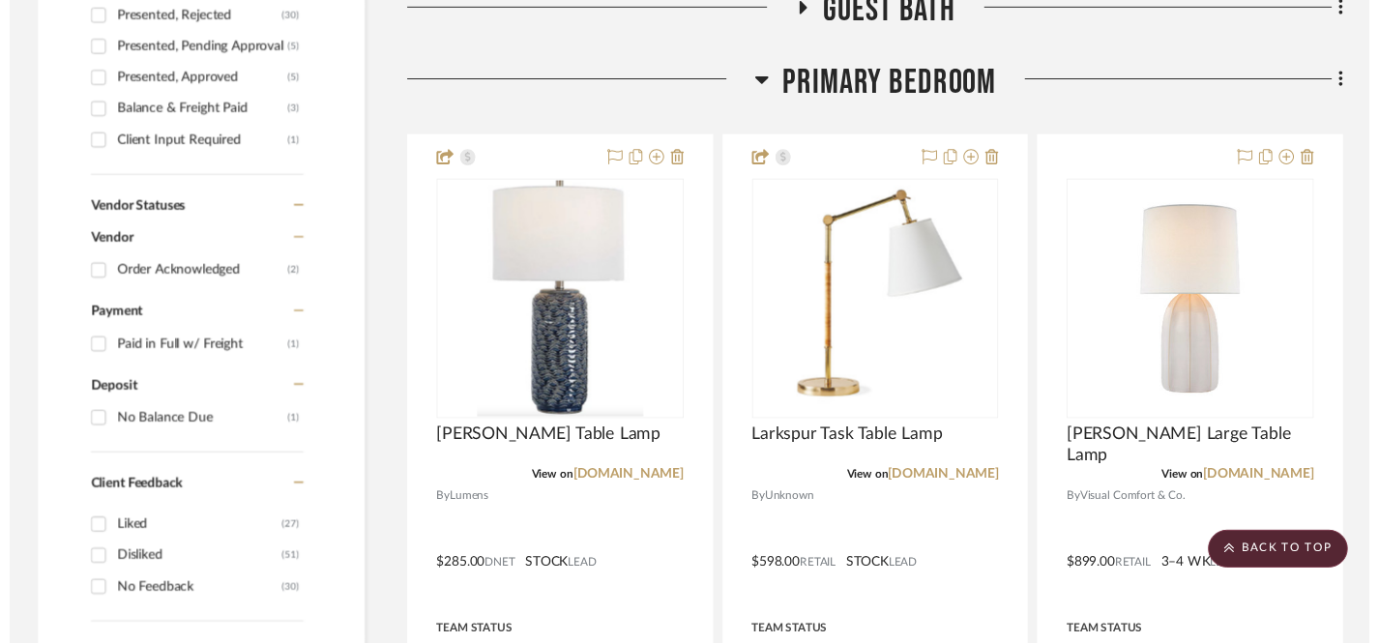
scroll to position [1135, 0]
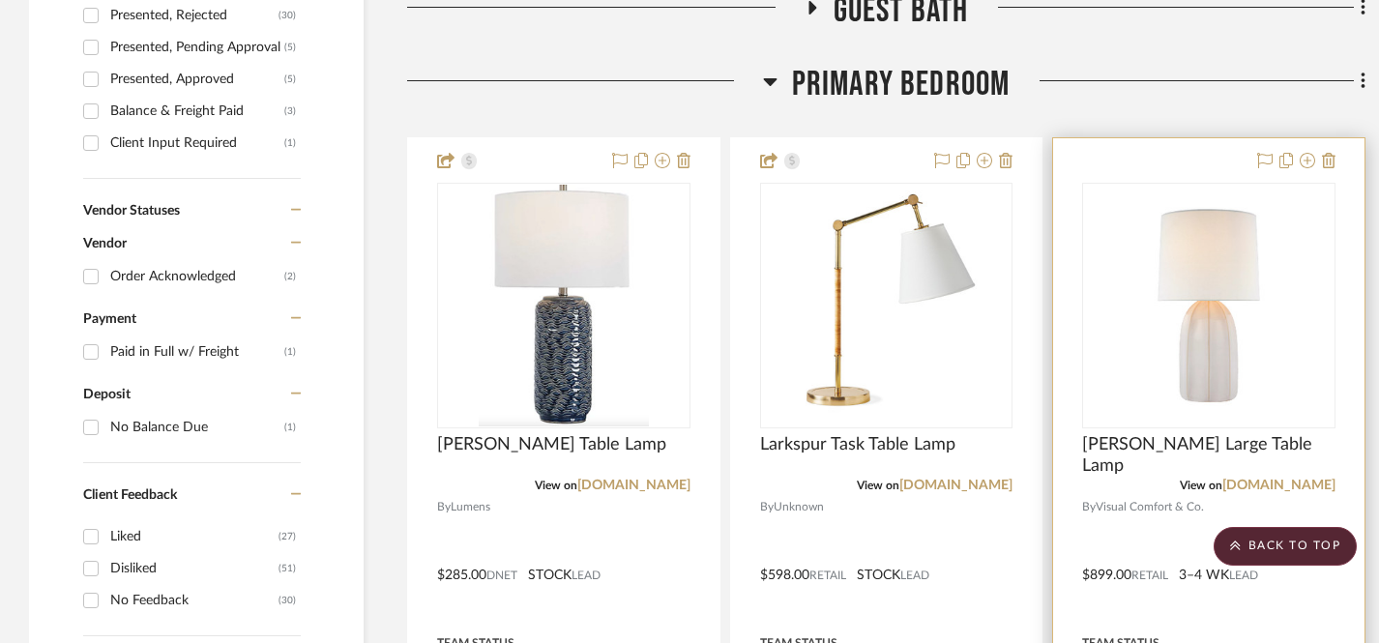
click at [1173, 174] on div at bounding box center [1208, 561] width 311 height 846
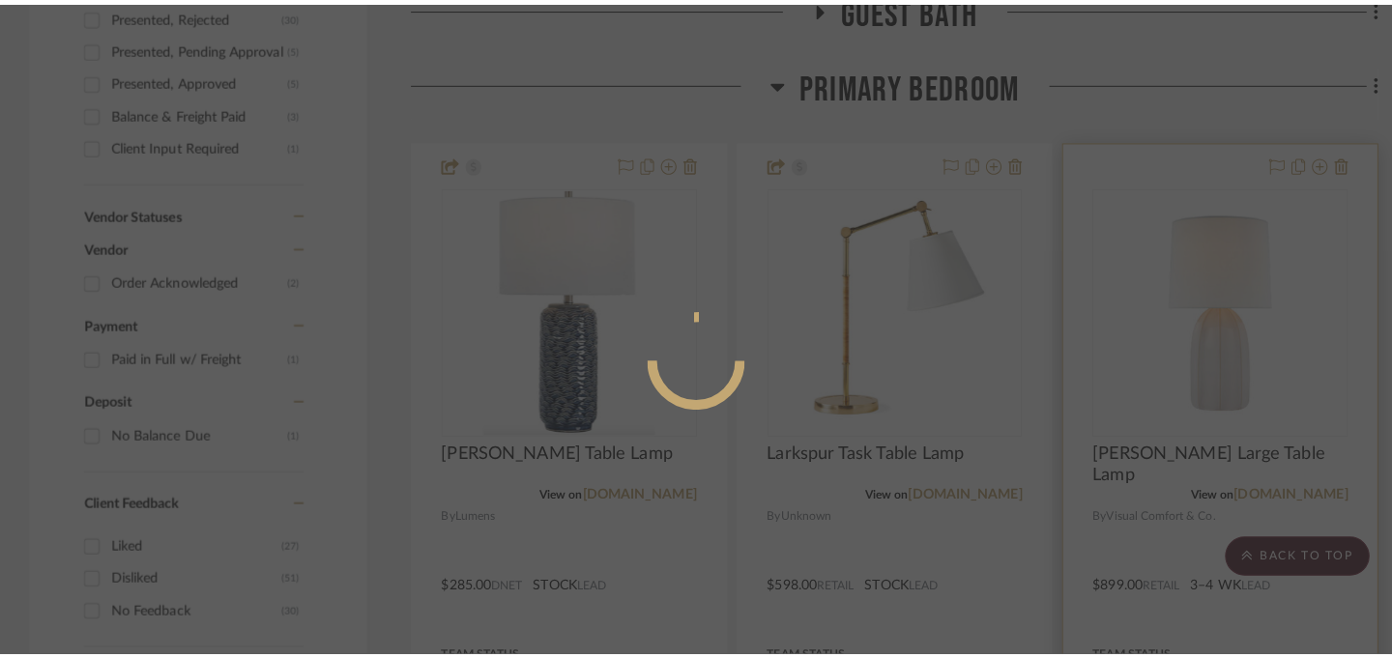
scroll to position [0, 0]
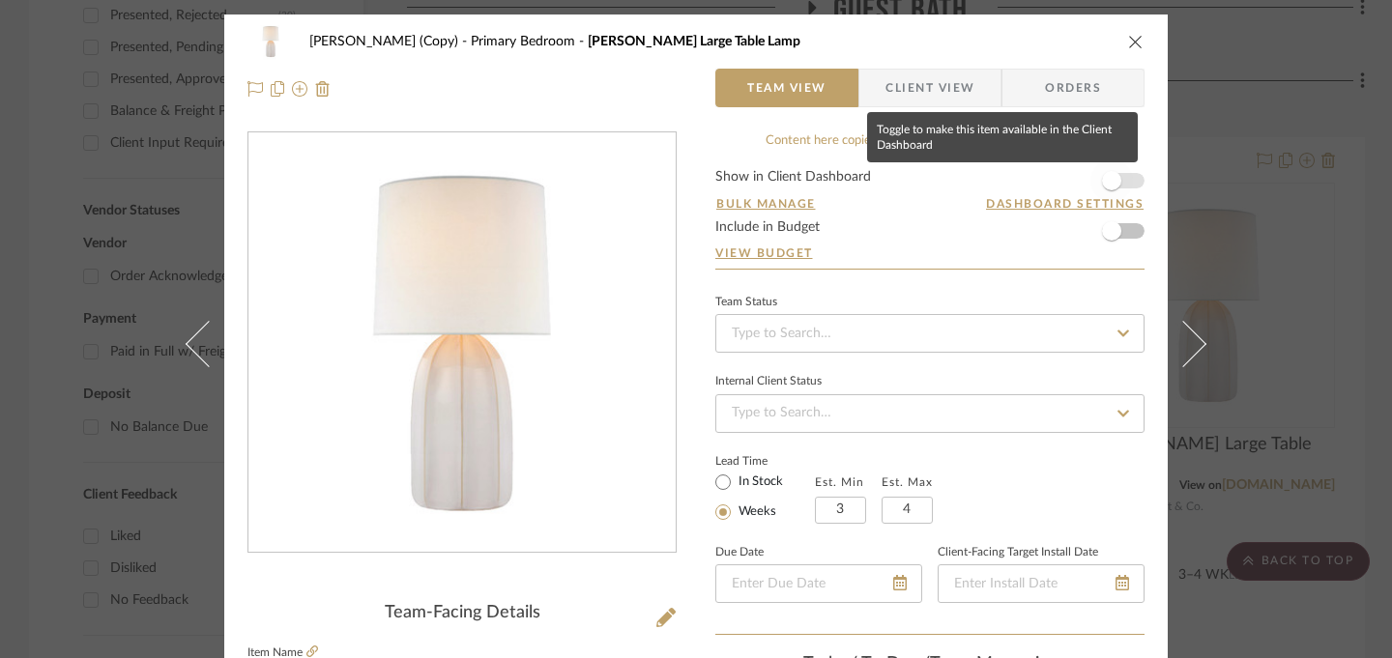
click at [1111, 179] on span "button" at bounding box center [1111, 180] width 19 height 19
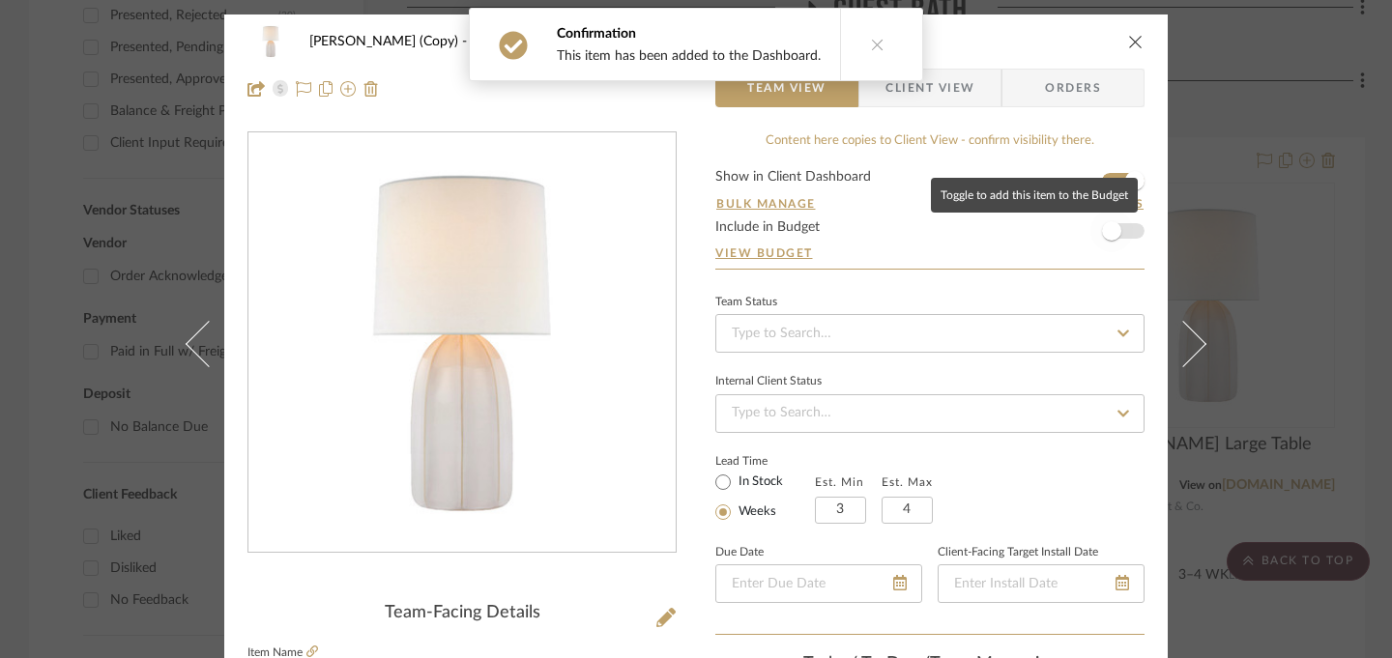
click at [1109, 240] on span "button" at bounding box center [1111, 230] width 19 height 19
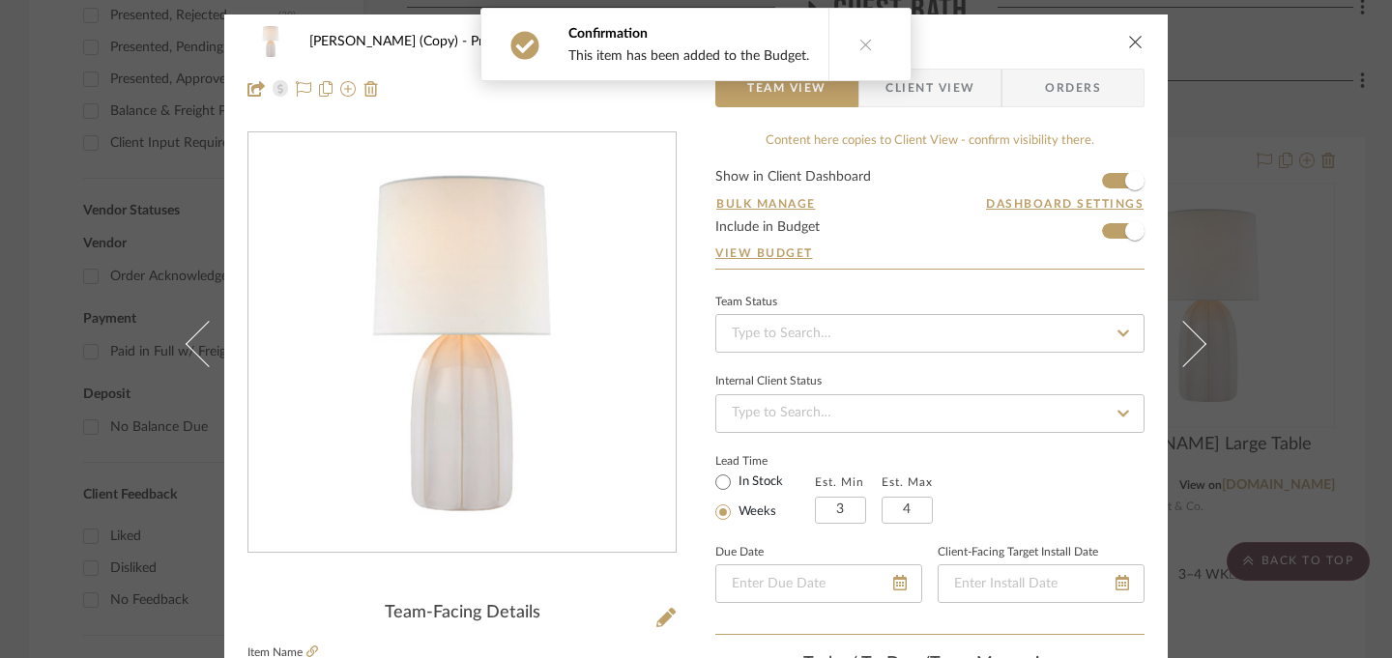
click at [960, 81] on span "Client View" at bounding box center [930, 88] width 89 height 39
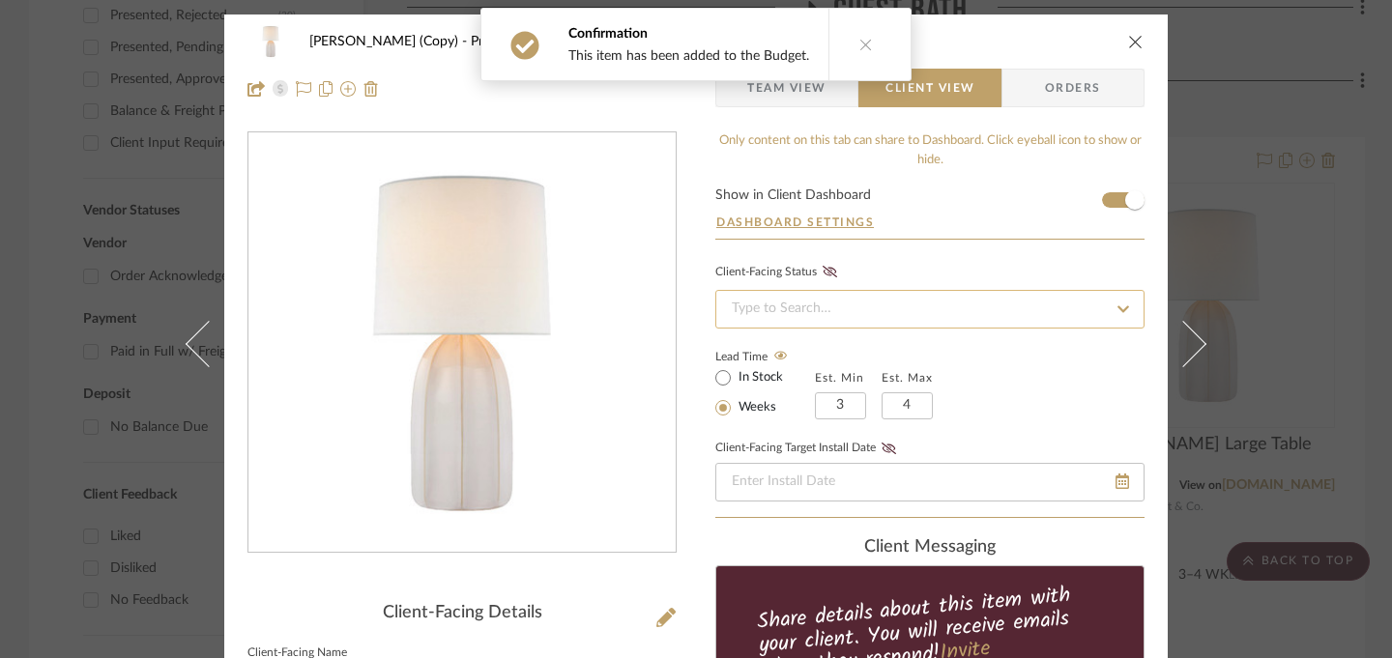
click at [839, 316] on input at bounding box center [930, 309] width 429 height 39
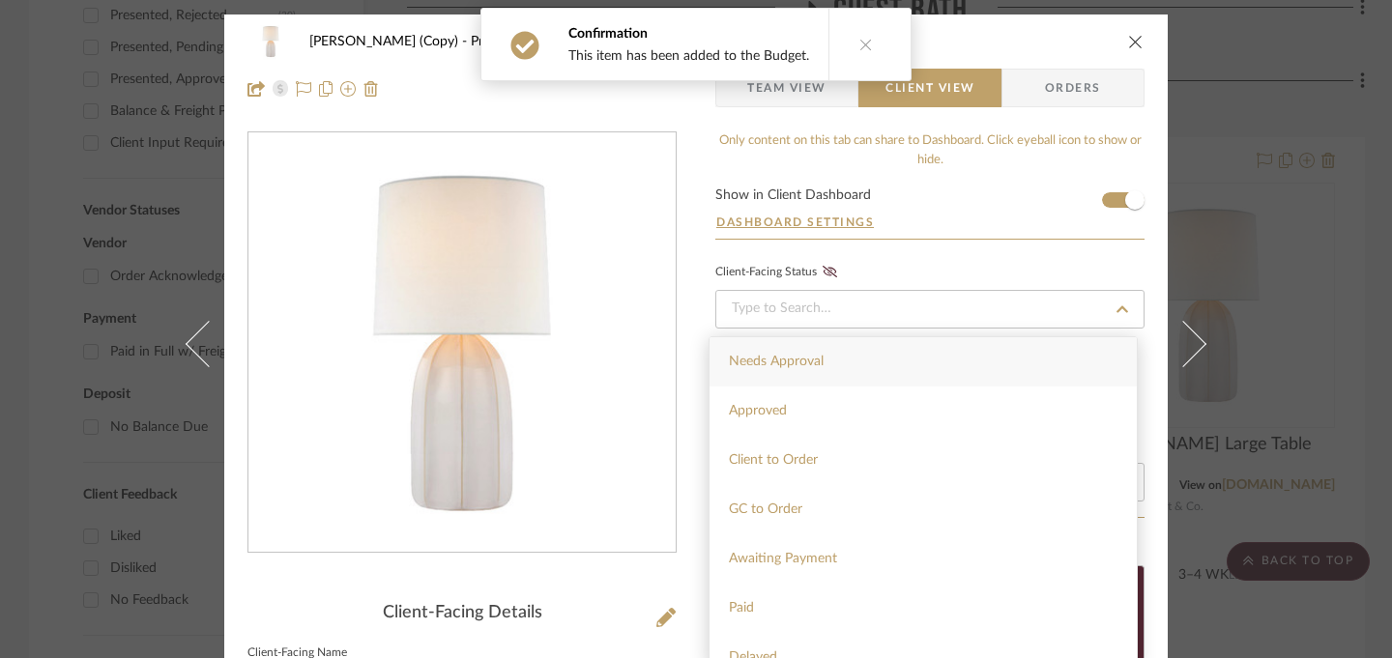
click at [821, 355] on span "Needs Approval" at bounding box center [776, 362] width 95 height 14
type input "[DATE]"
type input "Needs Approval"
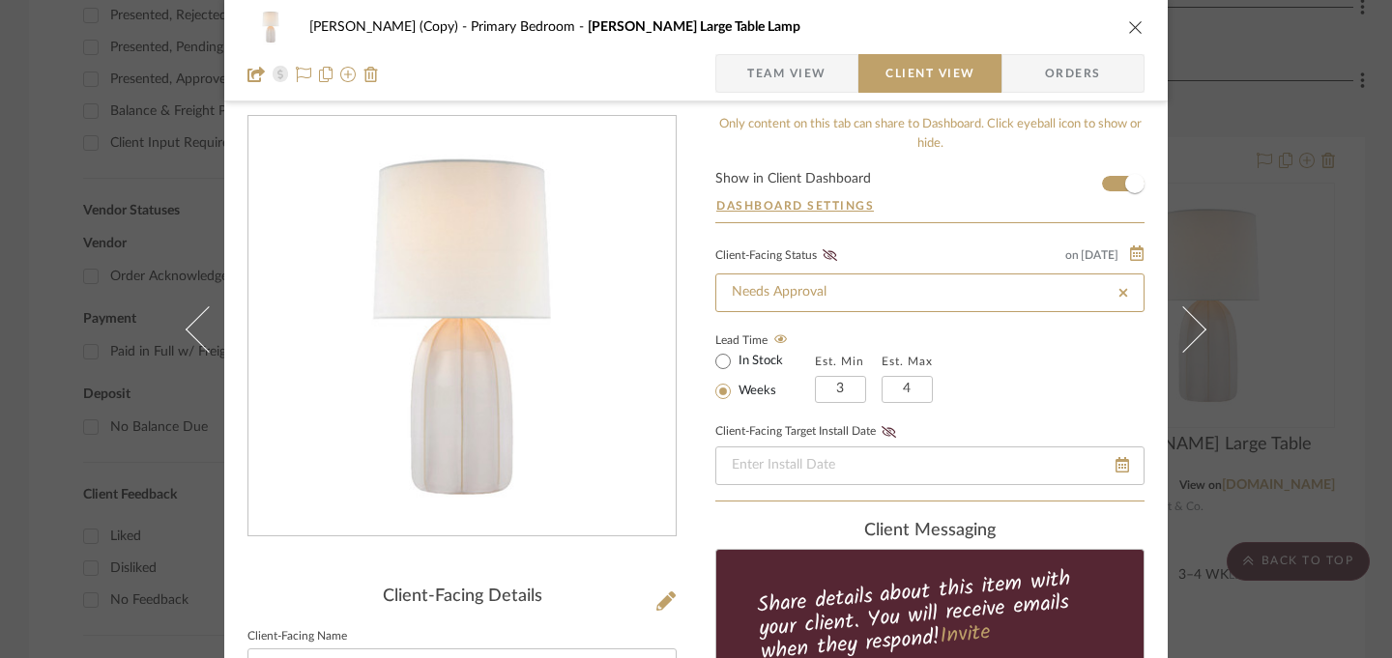
scroll to position [19, 0]
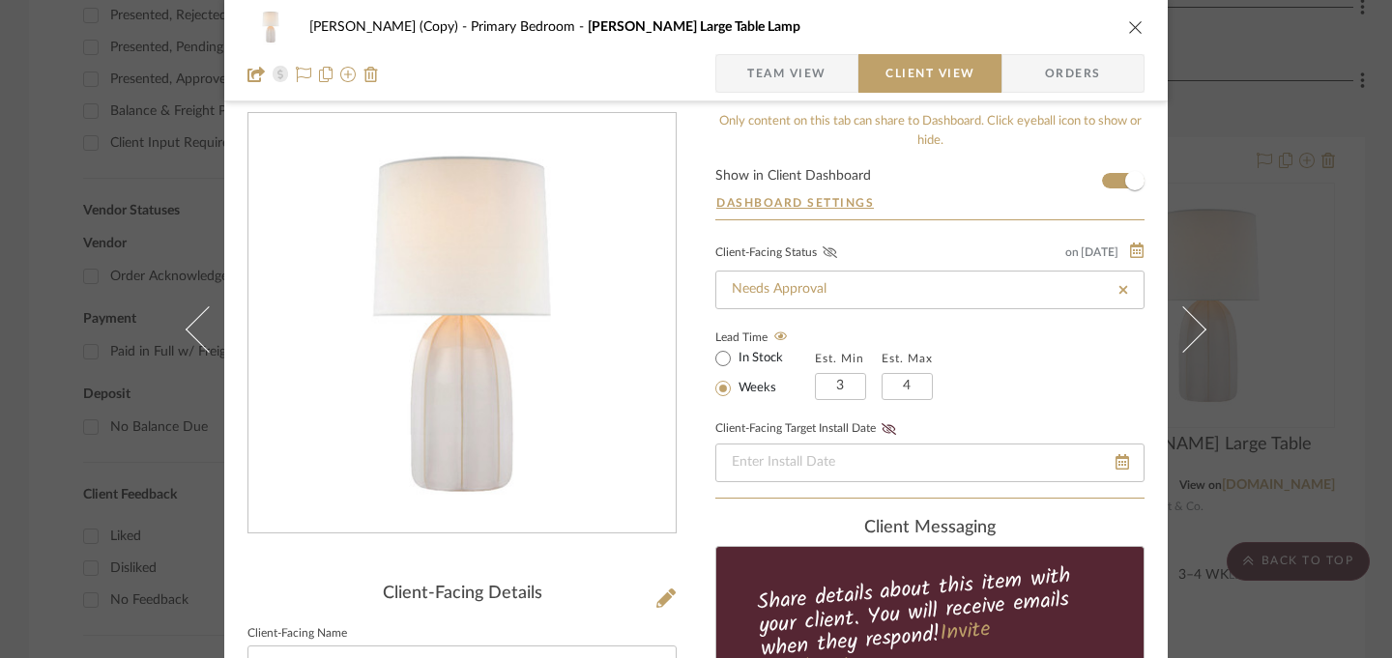
click at [823, 253] on icon at bounding box center [830, 253] width 15 height 12
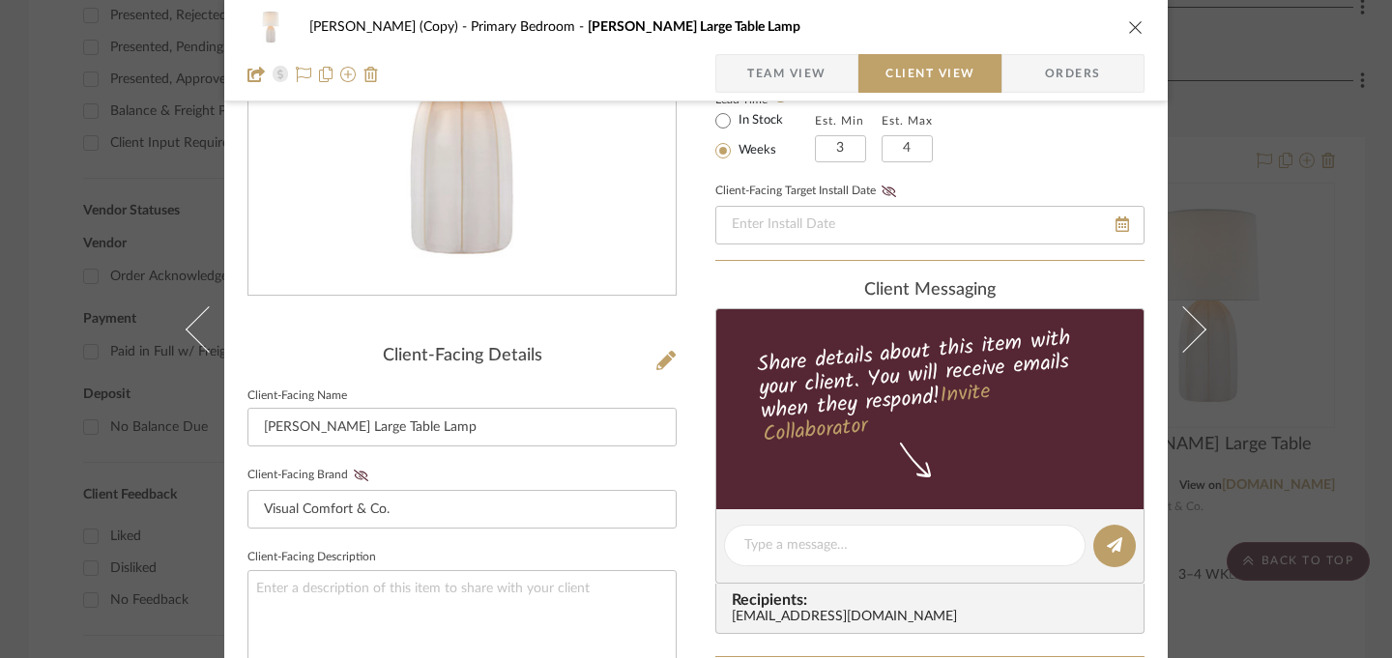
scroll to position [287, 0]
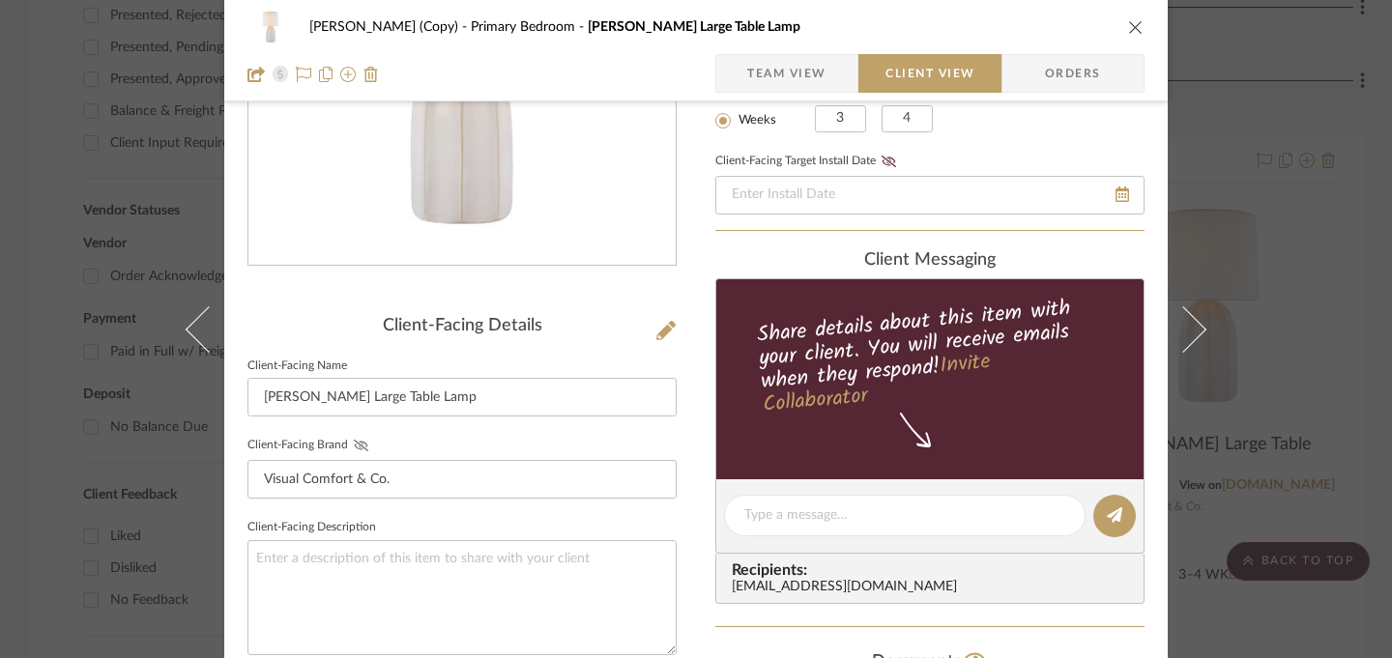
click at [354, 442] on icon at bounding box center [361, 446] width 15 height 12
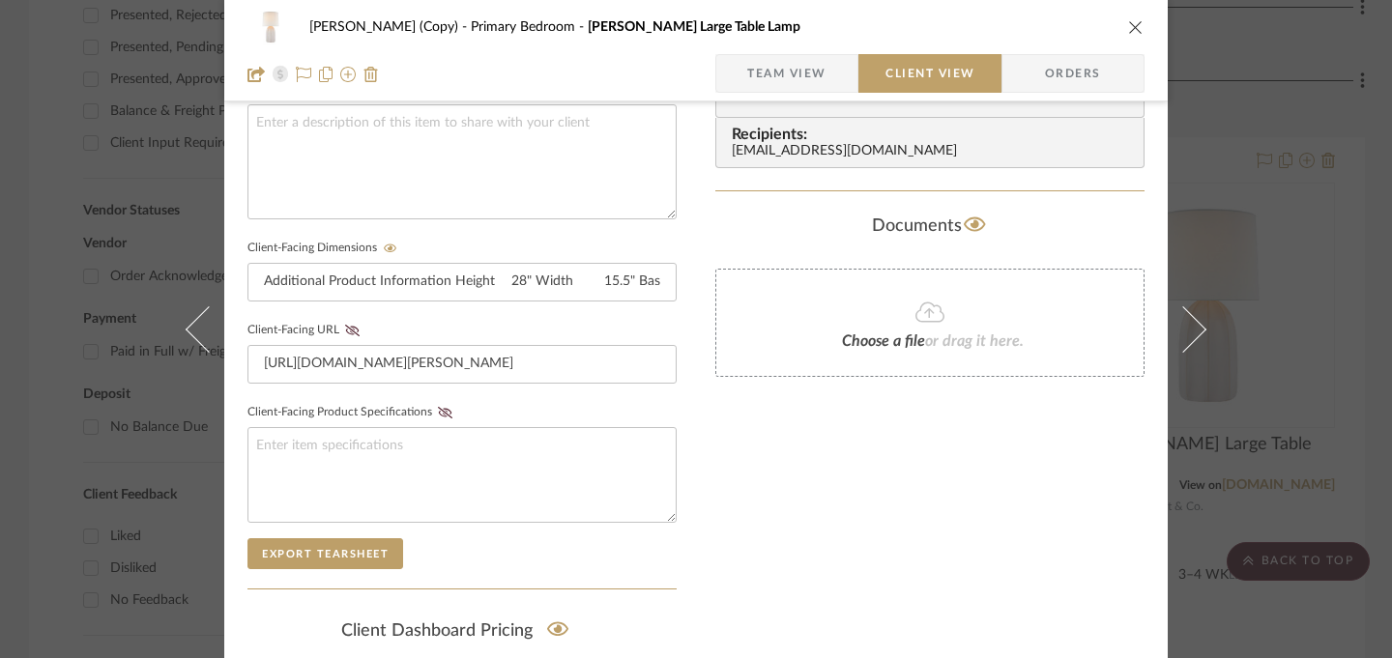
scroll to position [726, 0]
click at [347, 332] on fieldset "Client-Facing URL [URL][DOMAIN_NAME][PERSON_NAME]" at bounding box center [462, 347] width 429 height 67
click at [345, 325] on icon at bounding box center [352, 328] width 15 height 12
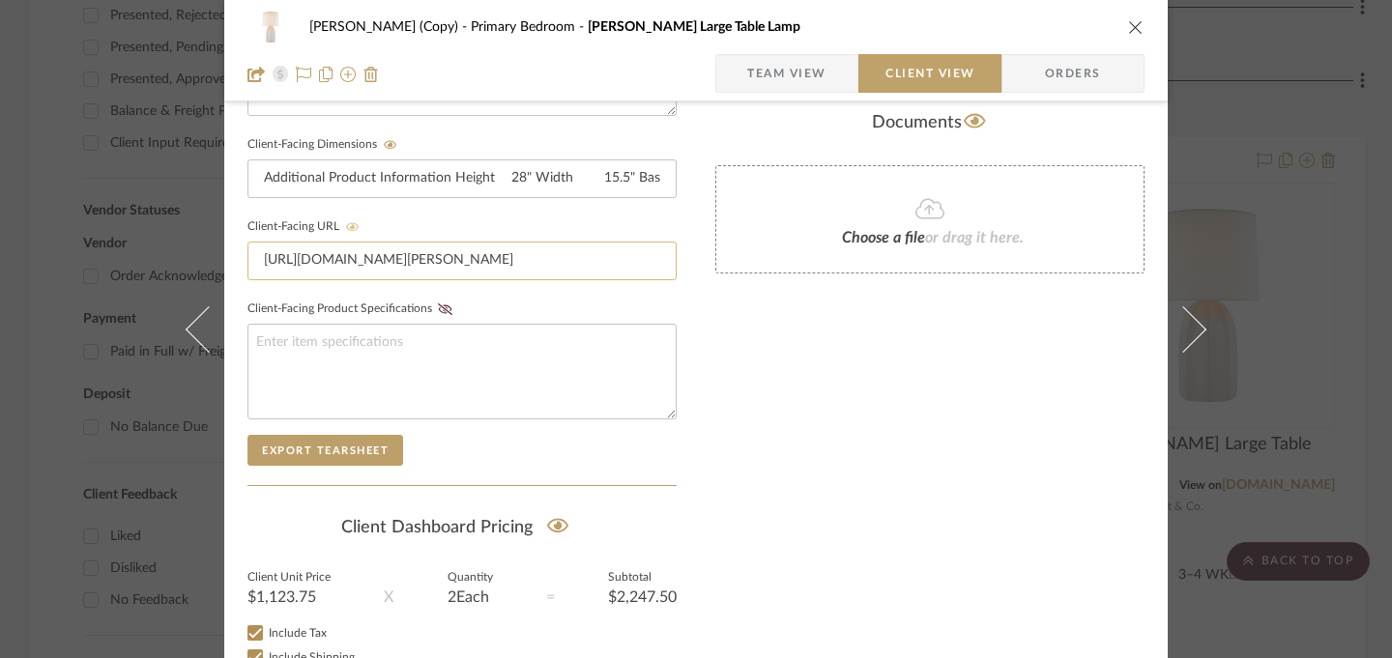
scroll to position [965, 0]
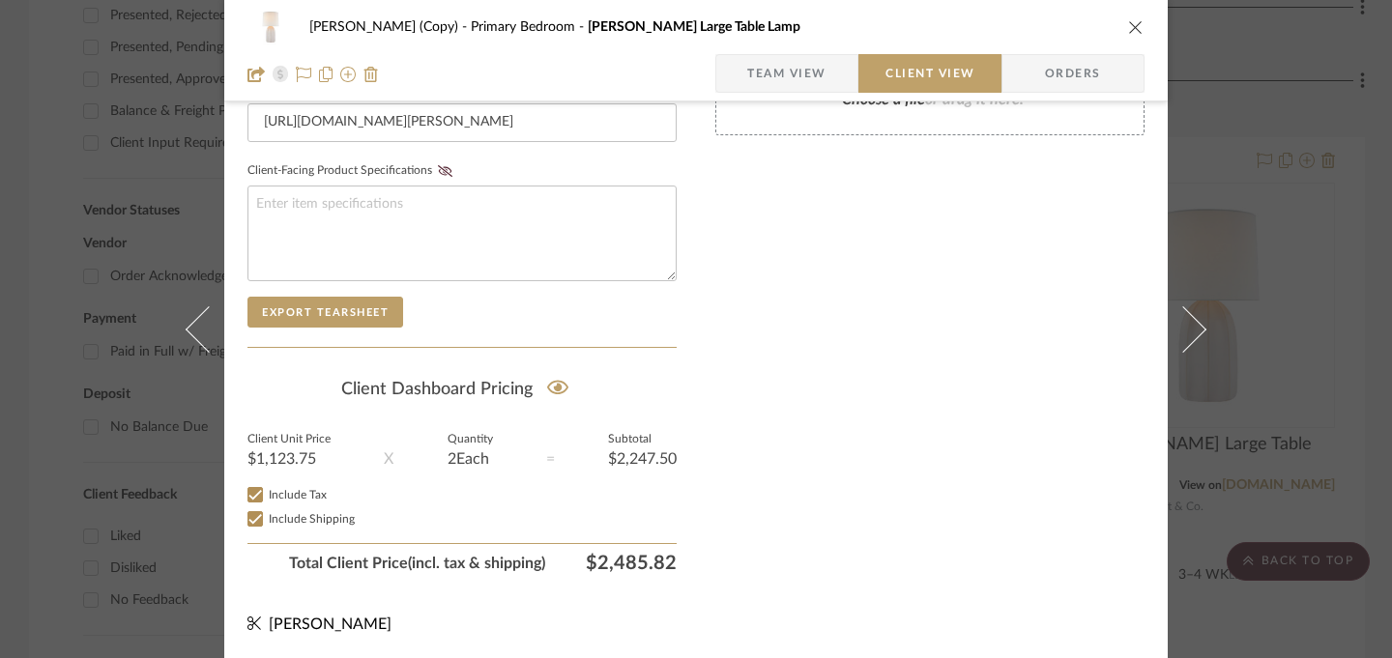
click at [1129, 30] on icon "close" at bounding box center [1135, 26] width 15 height 15
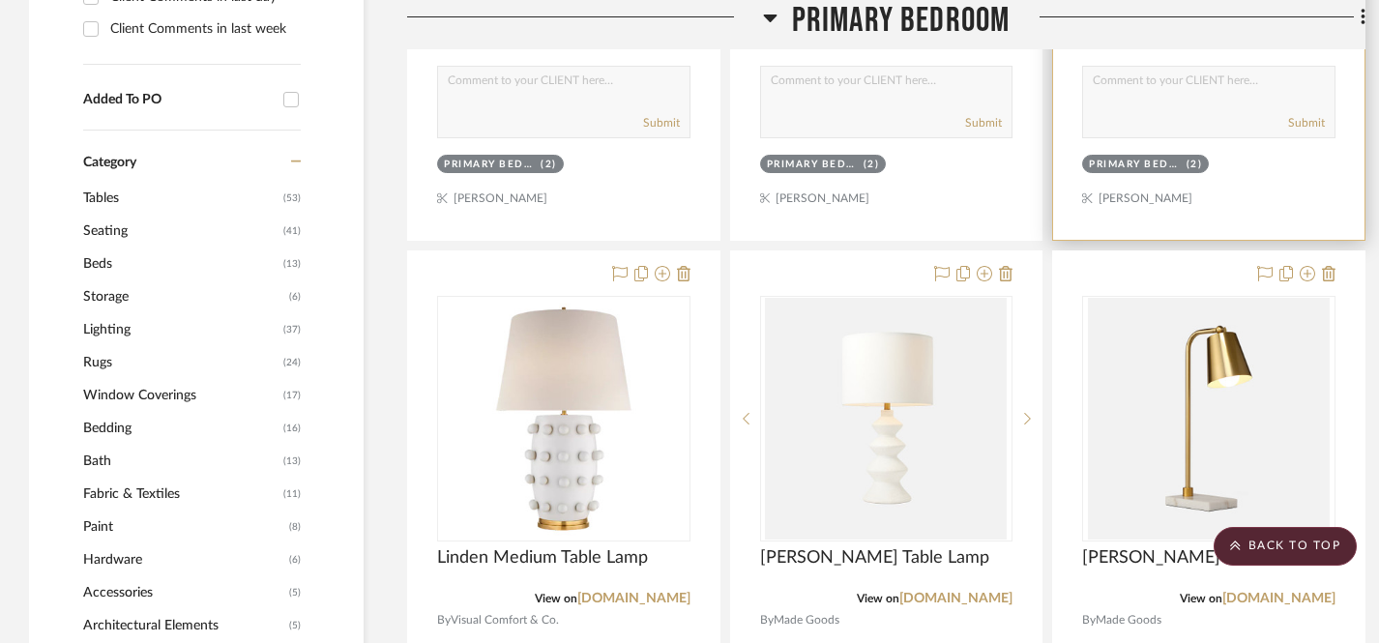
scroll to position [1882, 0]
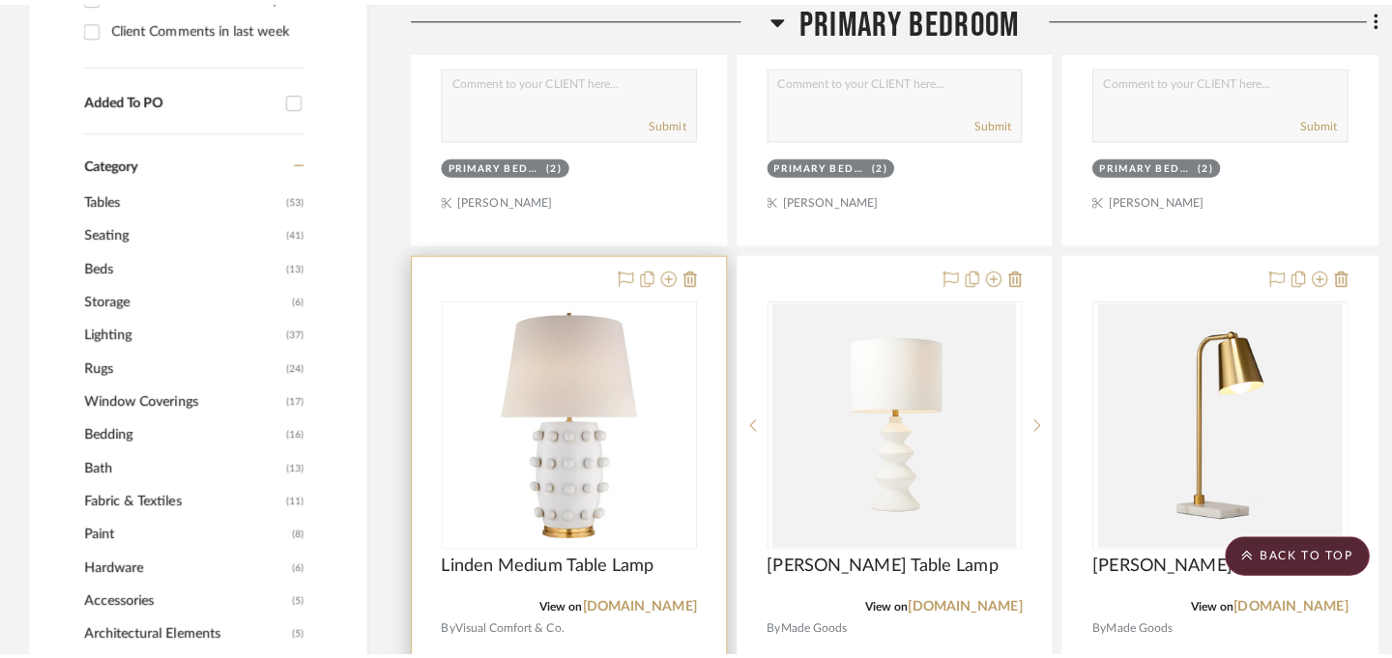
scroll to position [0, 0]
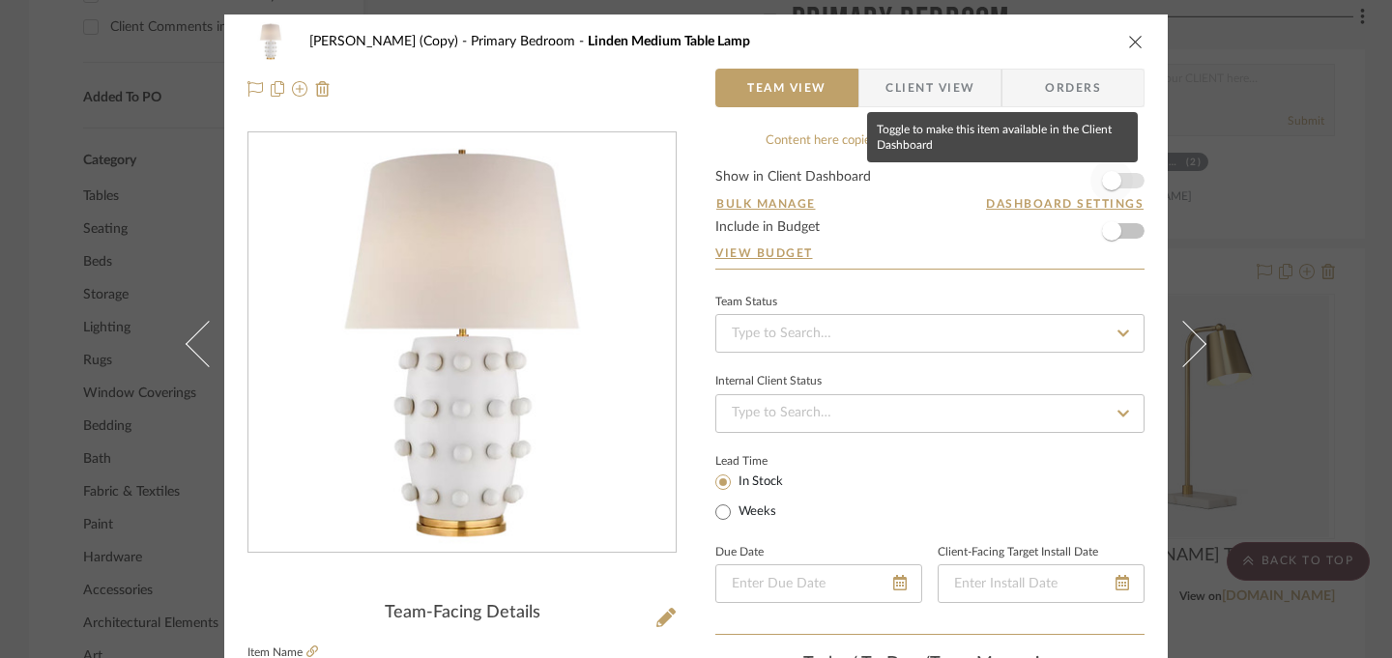
click at [1112, 177] on span "button" at bounding box center [1111, 180] width 19 height 19
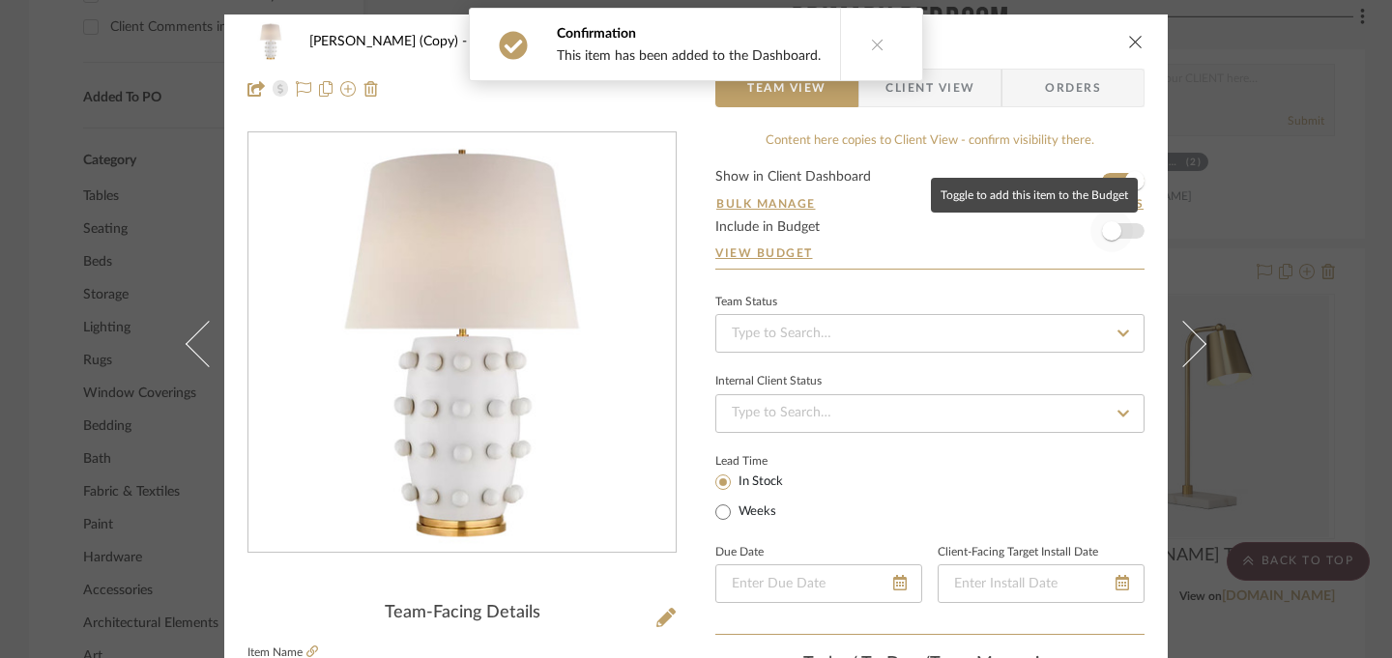
click at [1111, 231] on span "button" at bounding box center [1111, 230] width 19 height 19
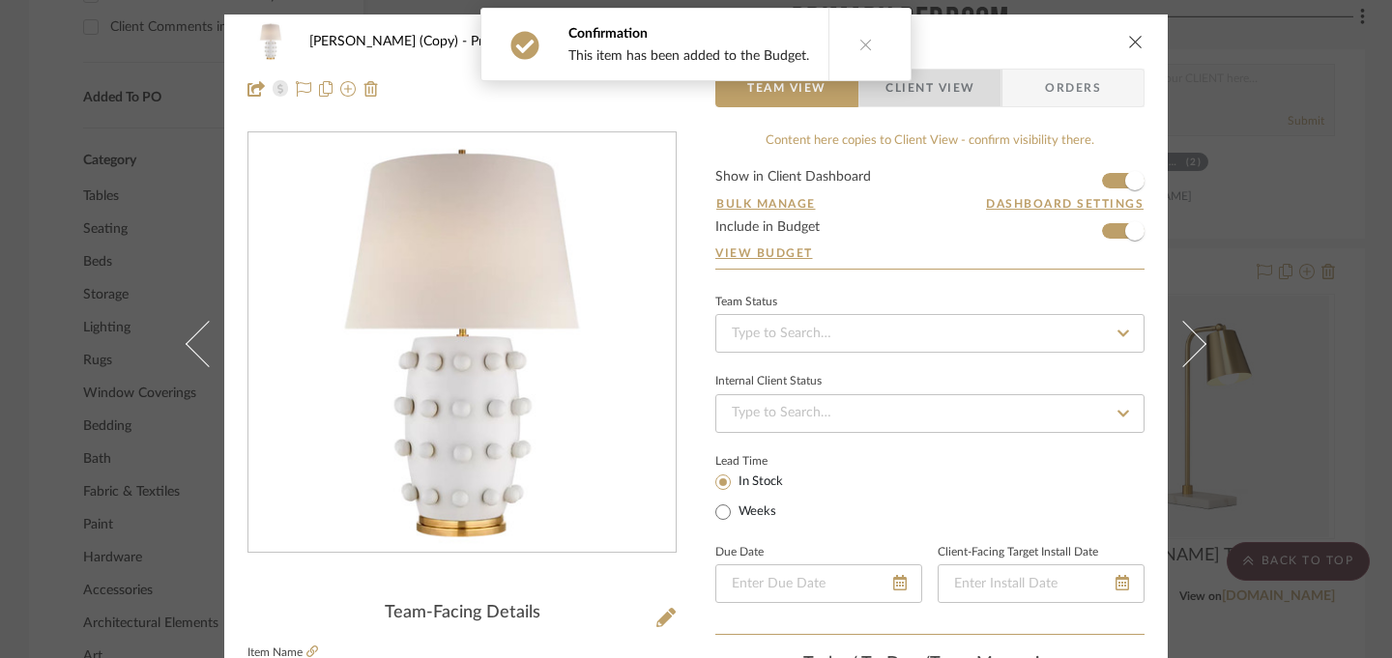
click at [935, 83] on span "Client View" at bounding box center [930, 88] width 89 height 39
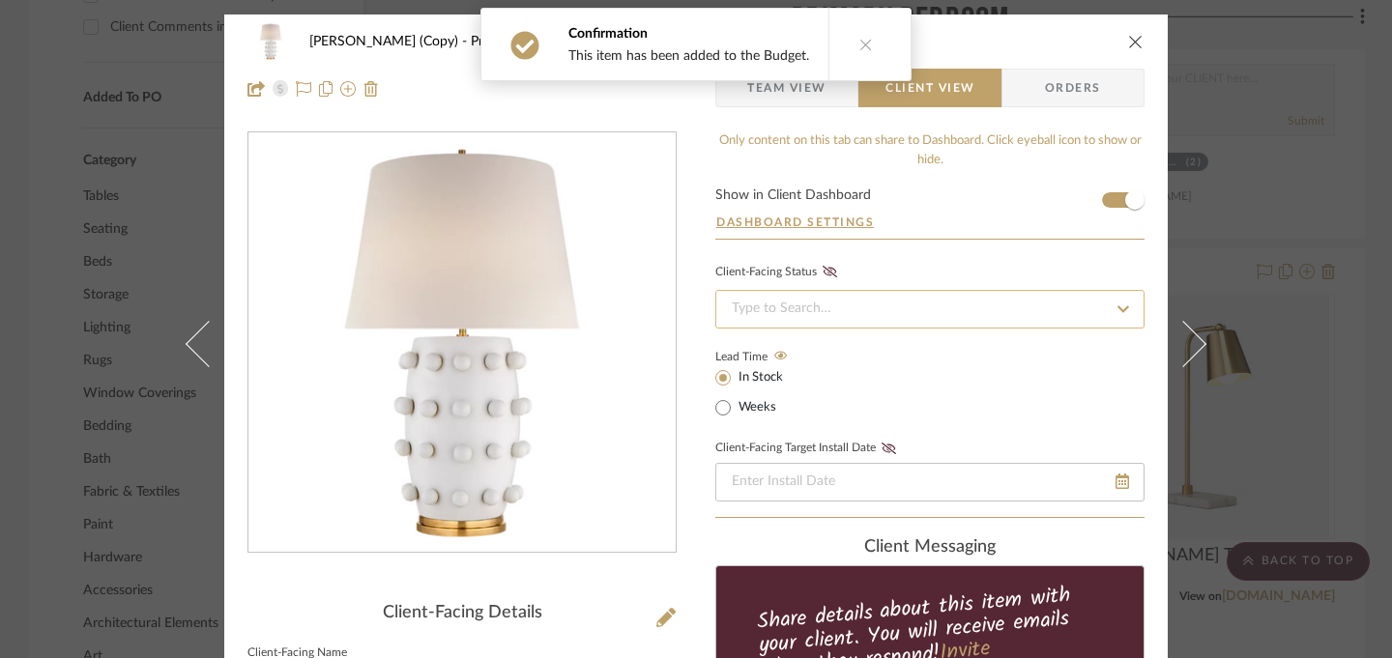
click at [832, 311] on input at bounding box center [930, 309] width 429 height 39
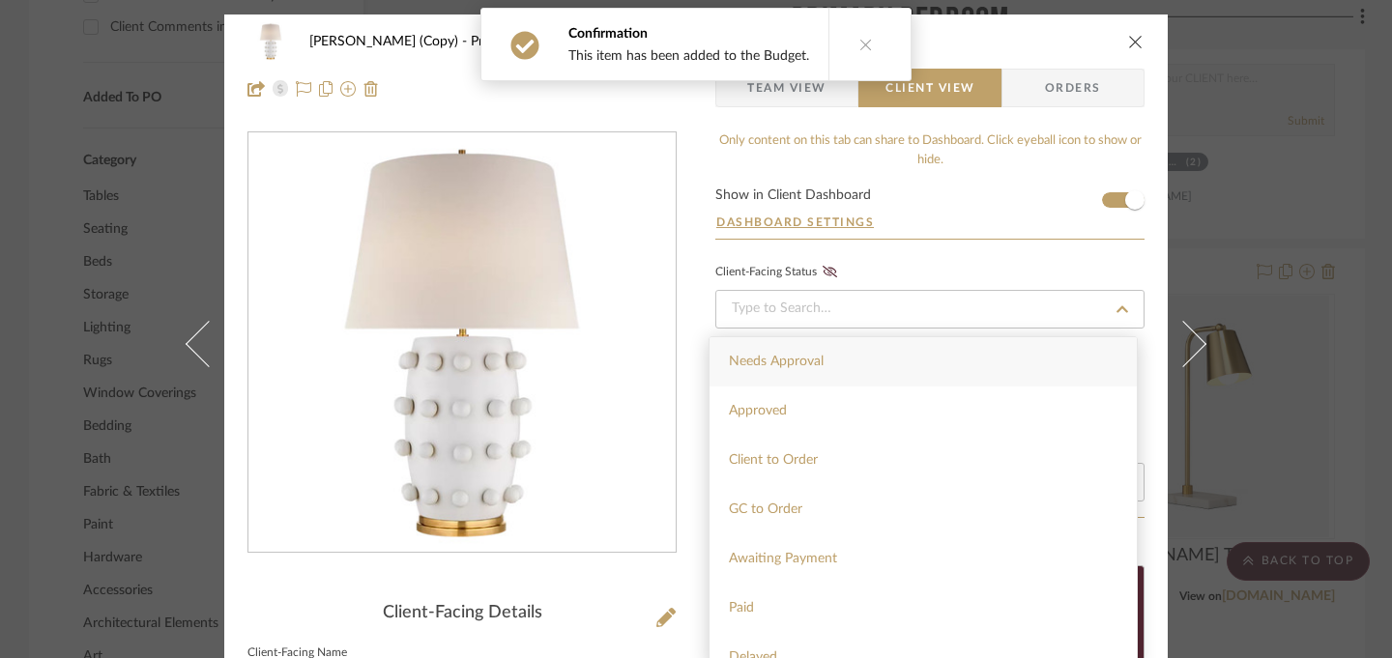
click at [808, 363] on span "Needs Approval" at bounding box center [776, 362] width 95 height 14
type input "[DATE]"
type input "Needs Approval"
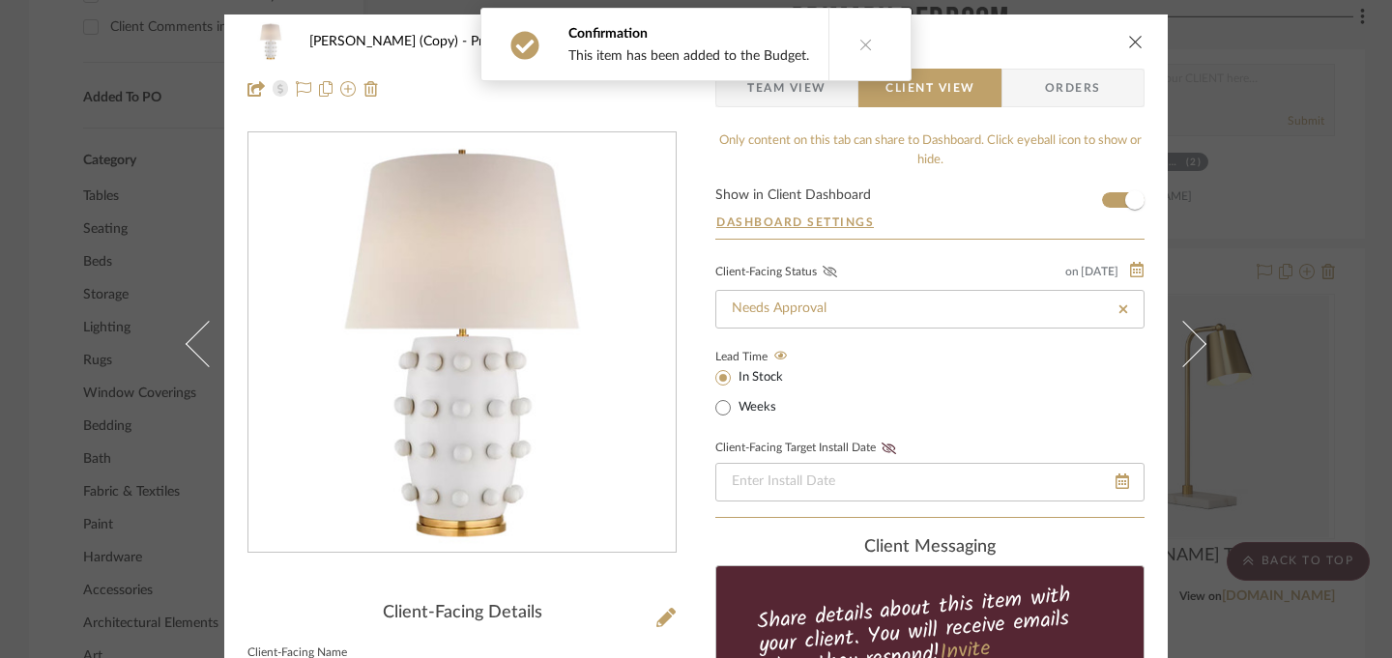
click at [823, 274] on icon at bounding box center [830, 272] width 15 height 12
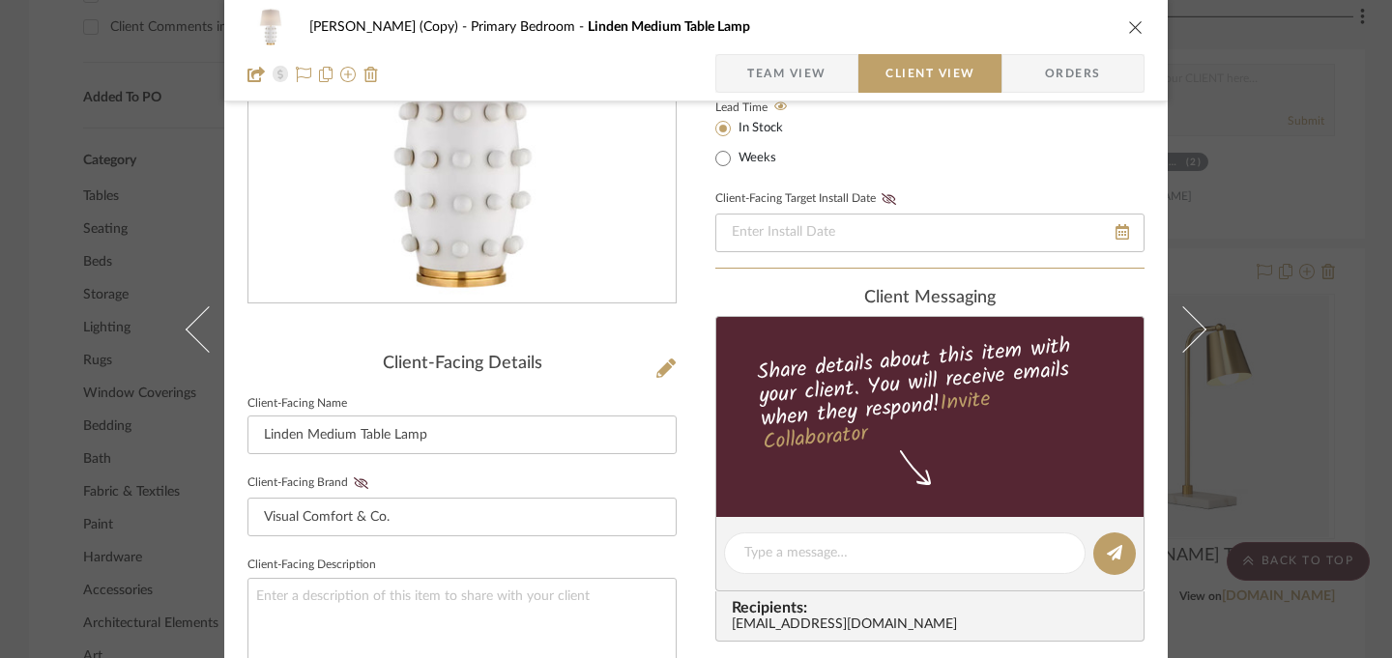
scroll to position [295, 0]
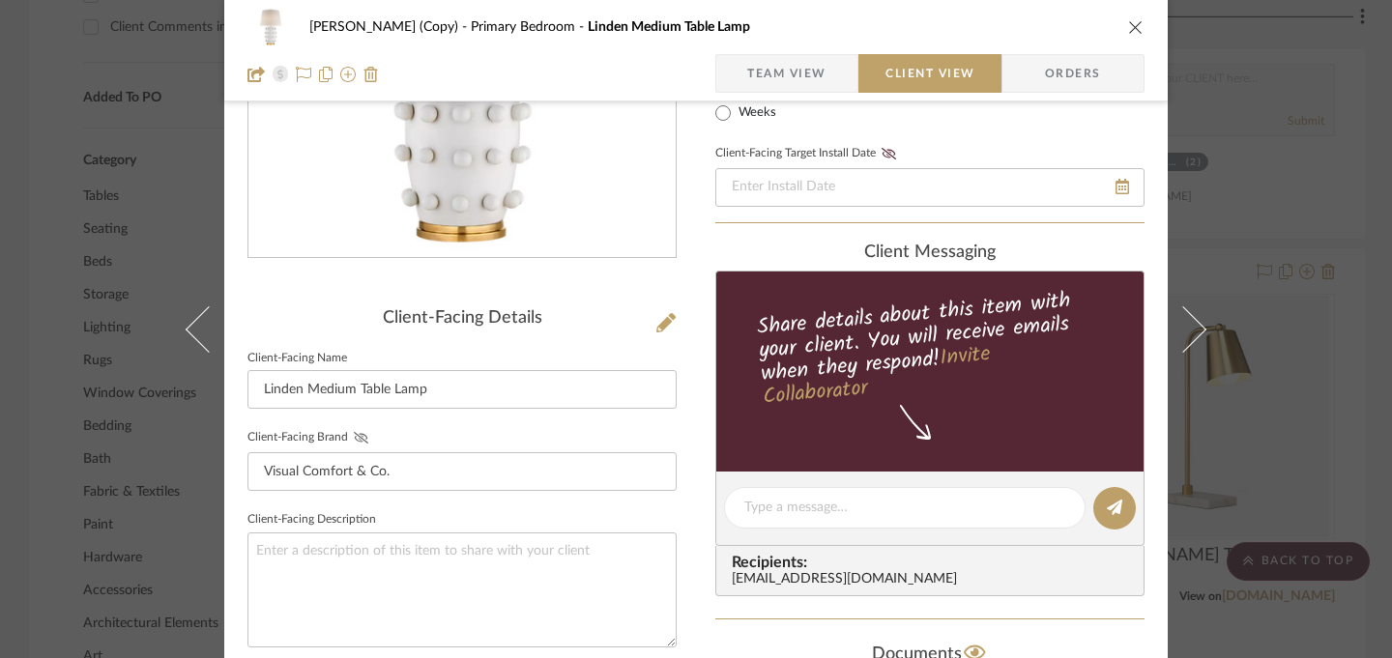
click at [354, 433] on icon at bounding box center [361, 438] width 15 height 12
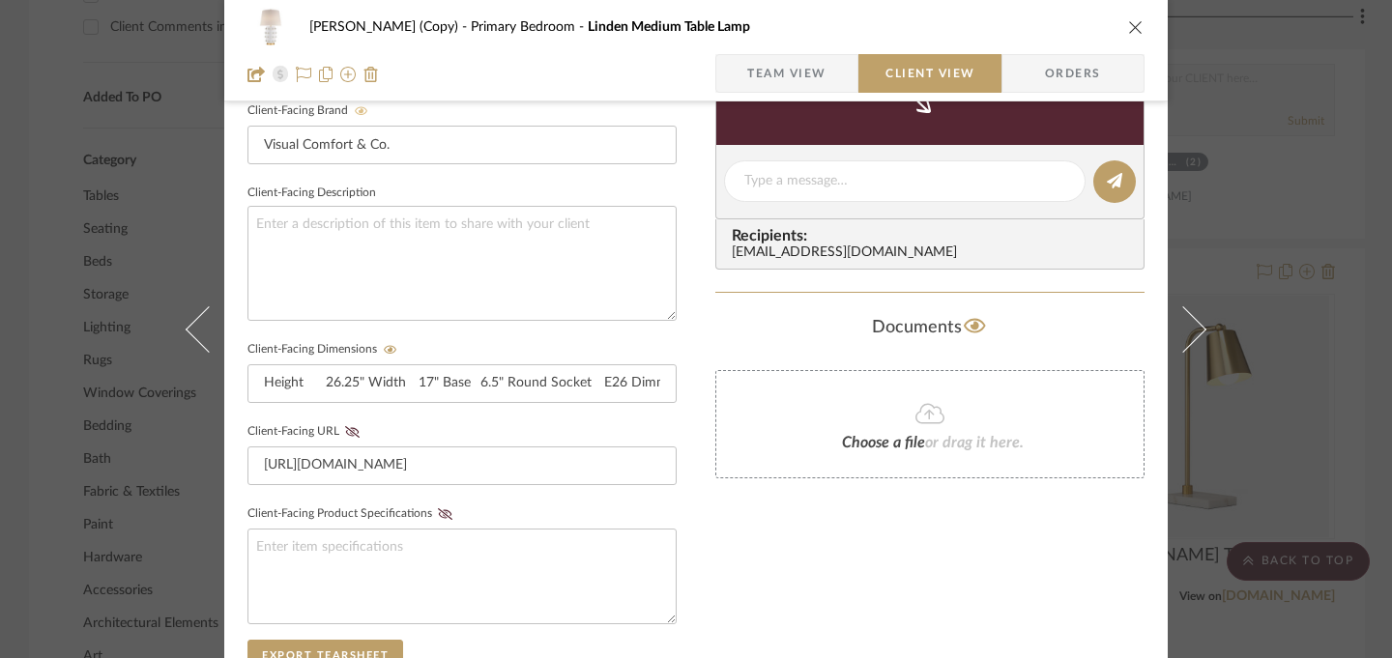
scroll to position [631, 0]
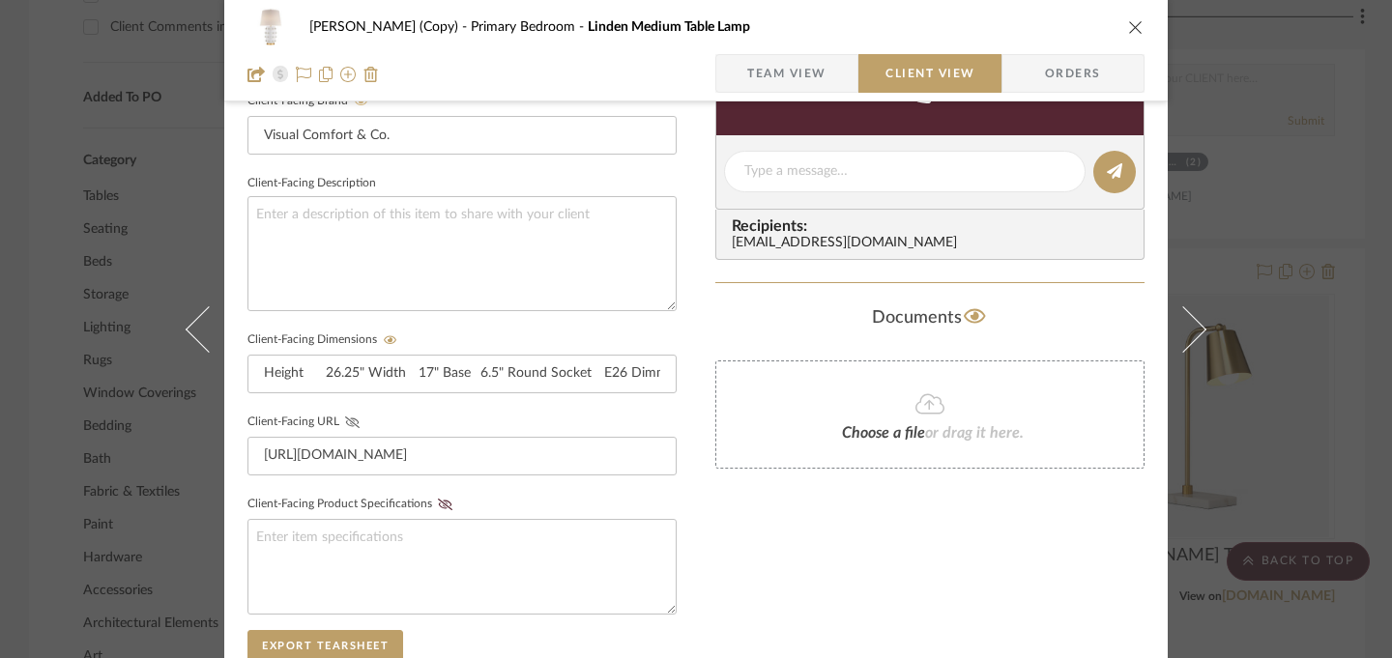
click at [345, 417] on icon at bounding box center [352, 423] width 15 height 12
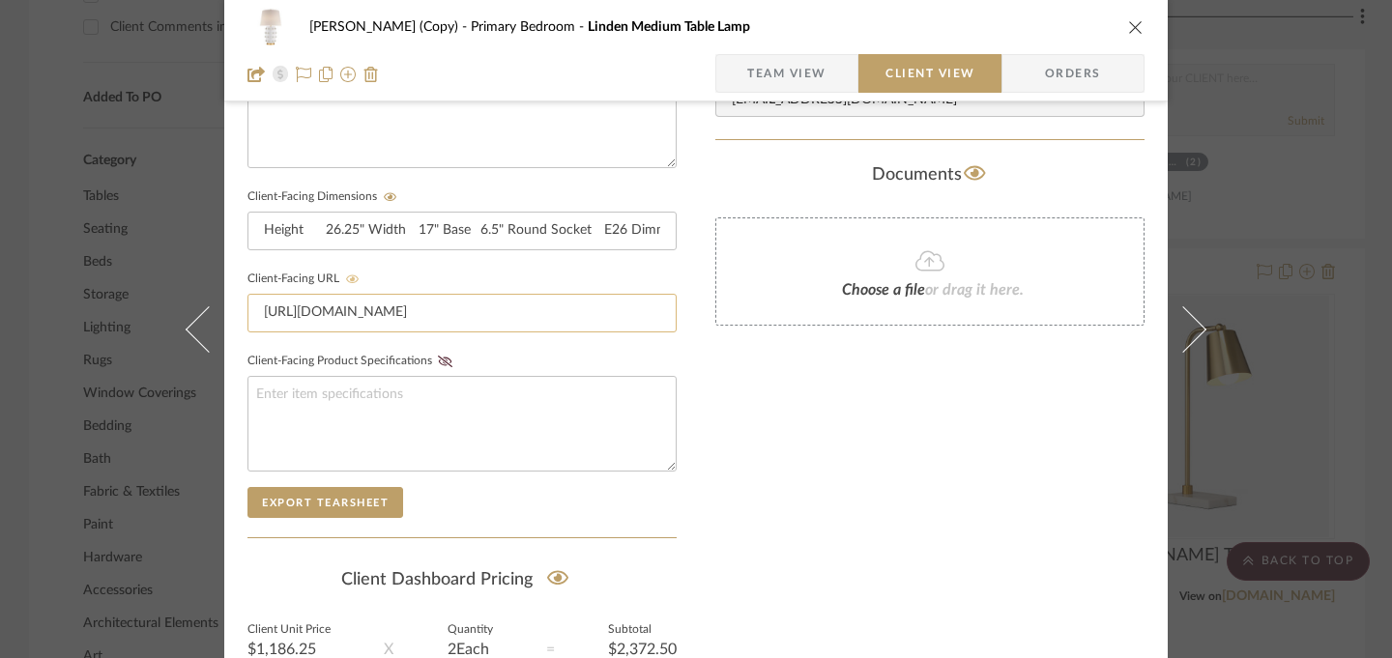
scroll to position [965, 0]
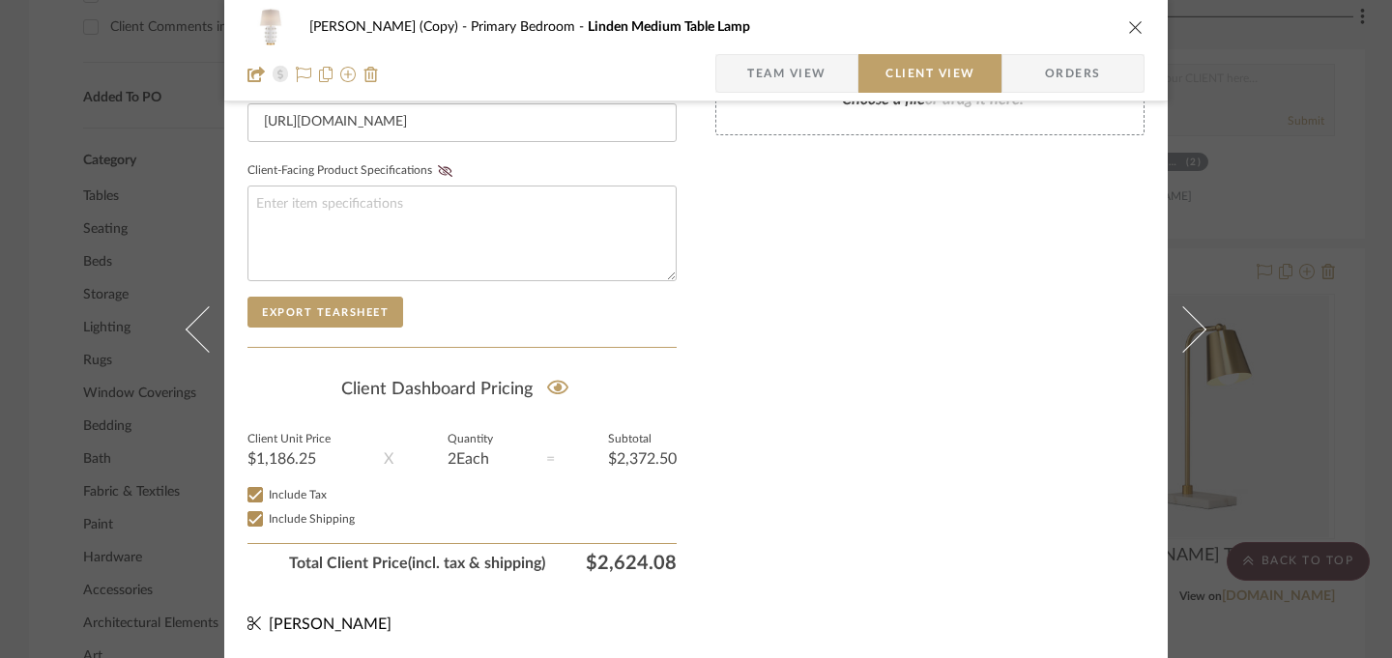
click at [1128, 30] on icon "close" at bounding box center [1135, 26] width 15 height 15
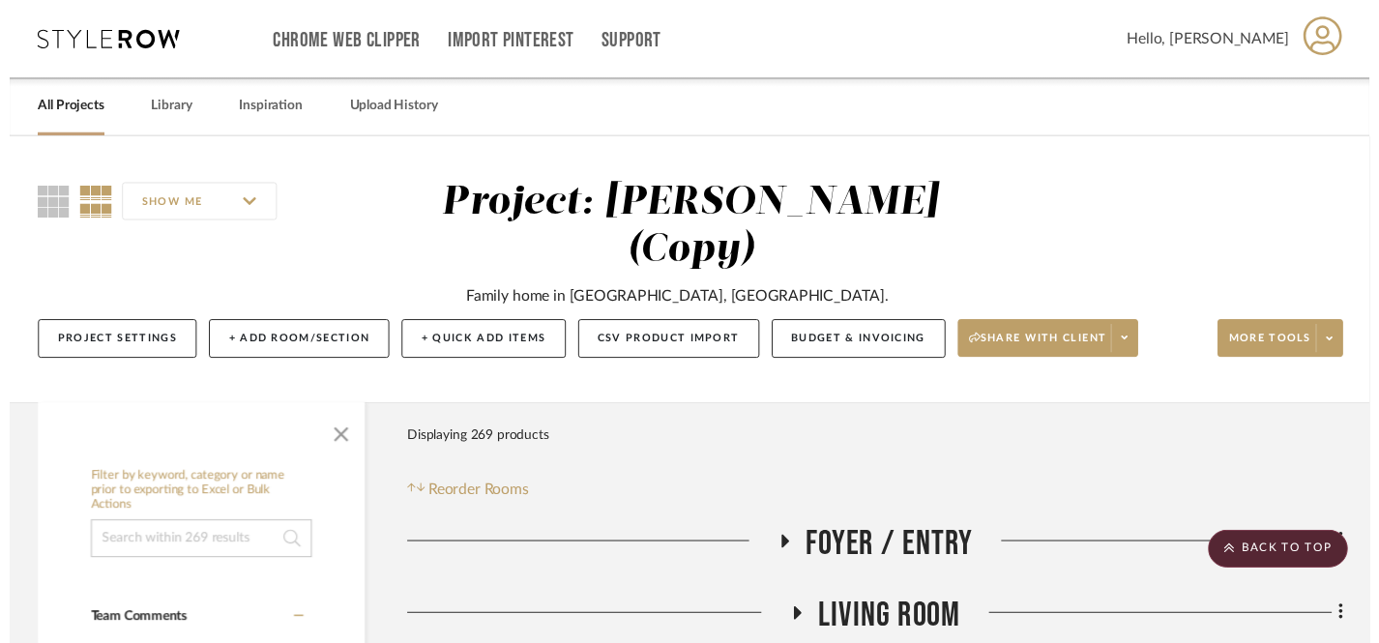
scroll to position [1882, 0]
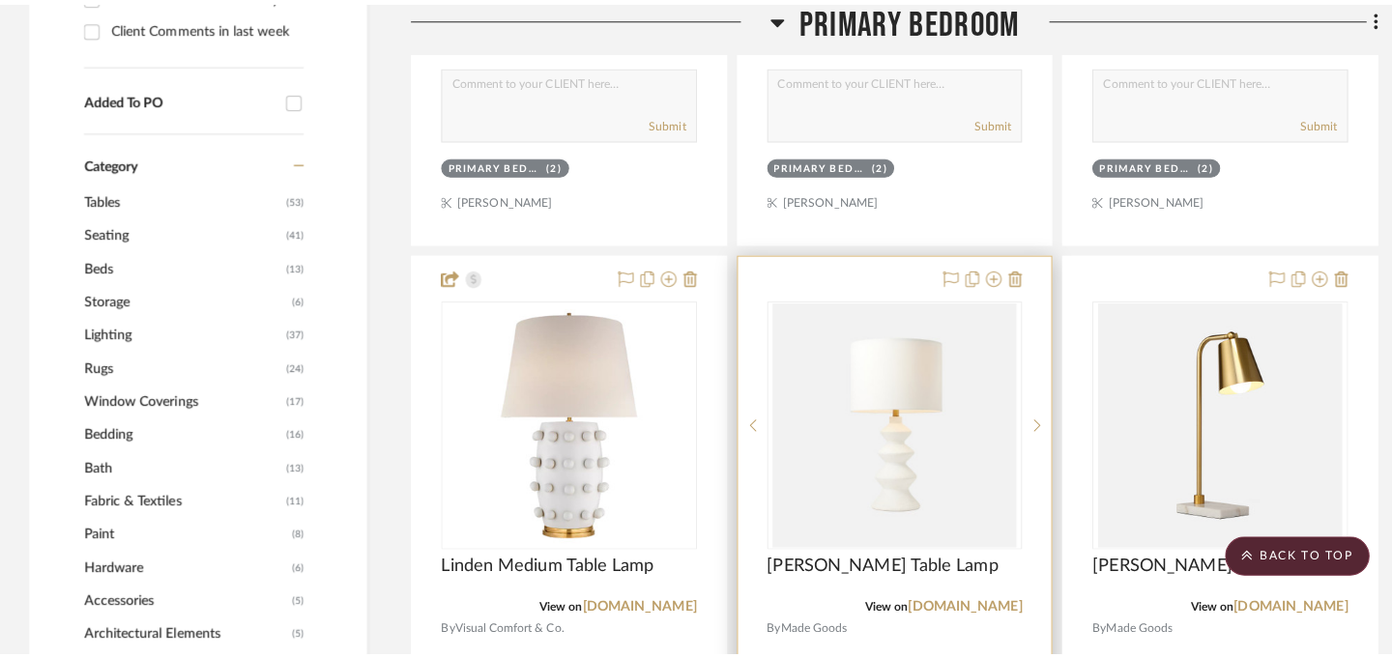
scroll to position [0, 0]
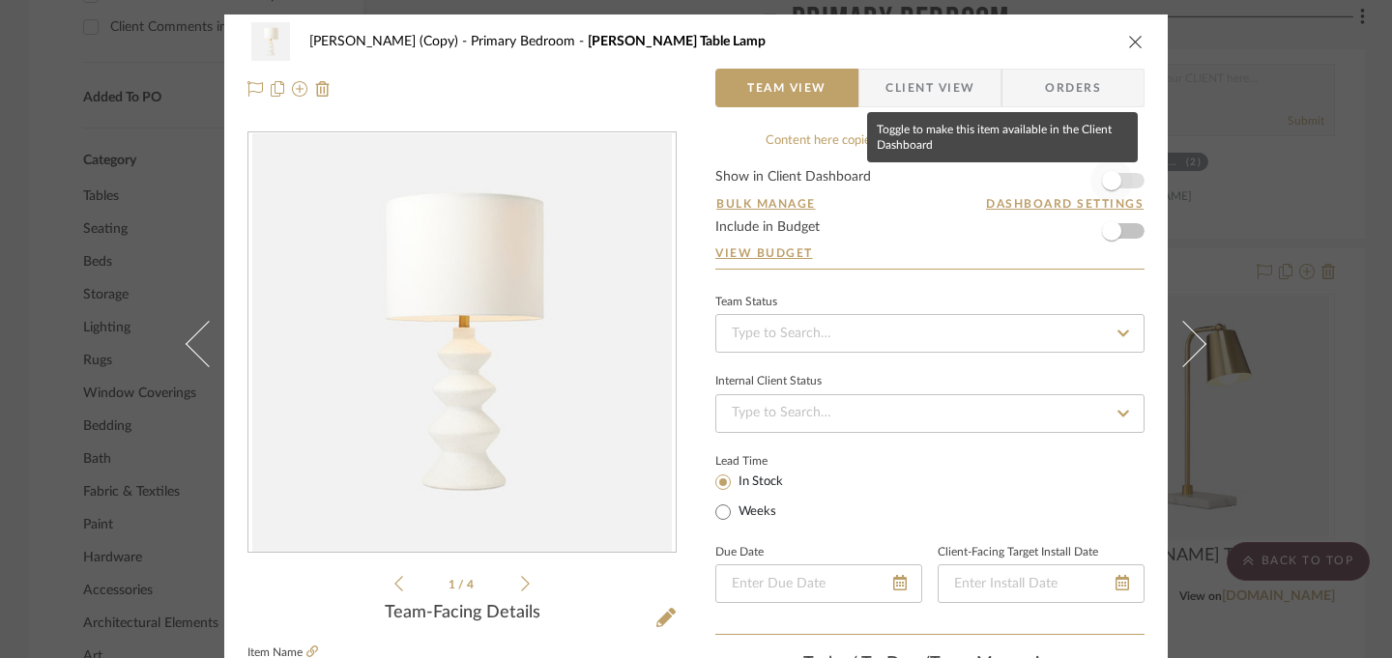
click at [1113, 181] on span "button" at bounding box center [1111, 180] width 19 height 19
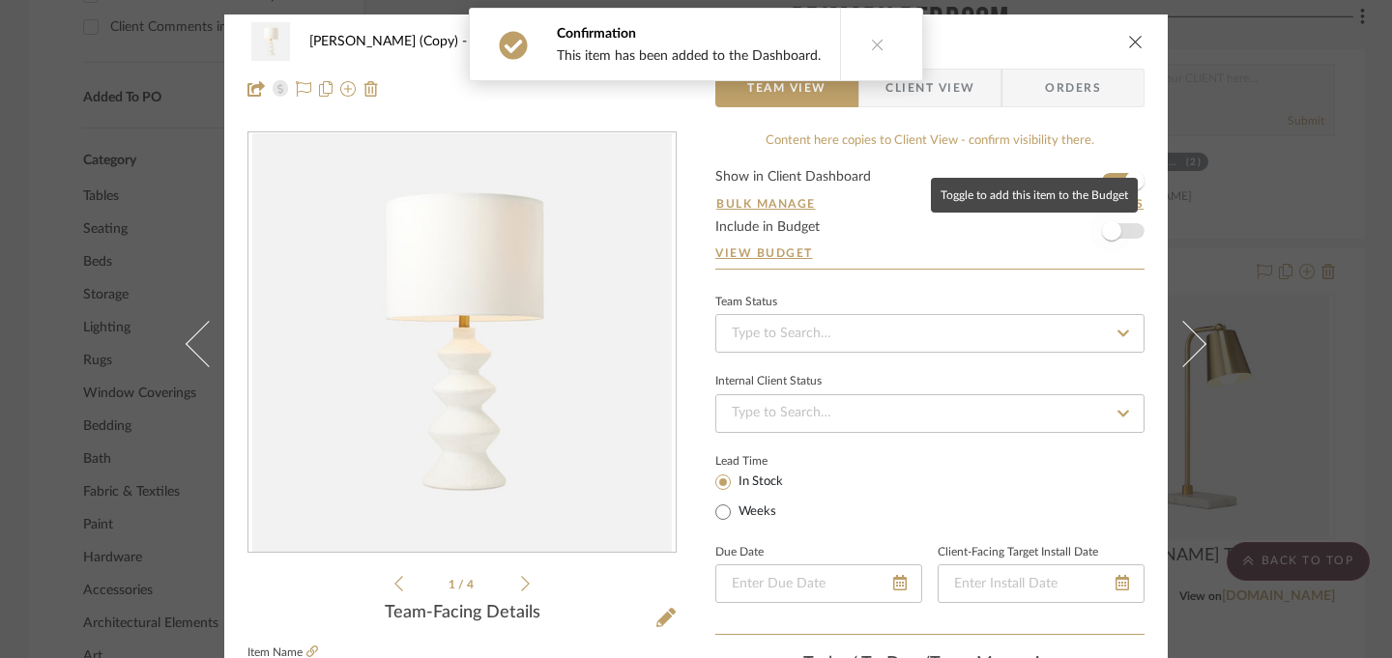
click at [1117, 232] on span "button" at bounding box center [1112, 231] width 43 height 43
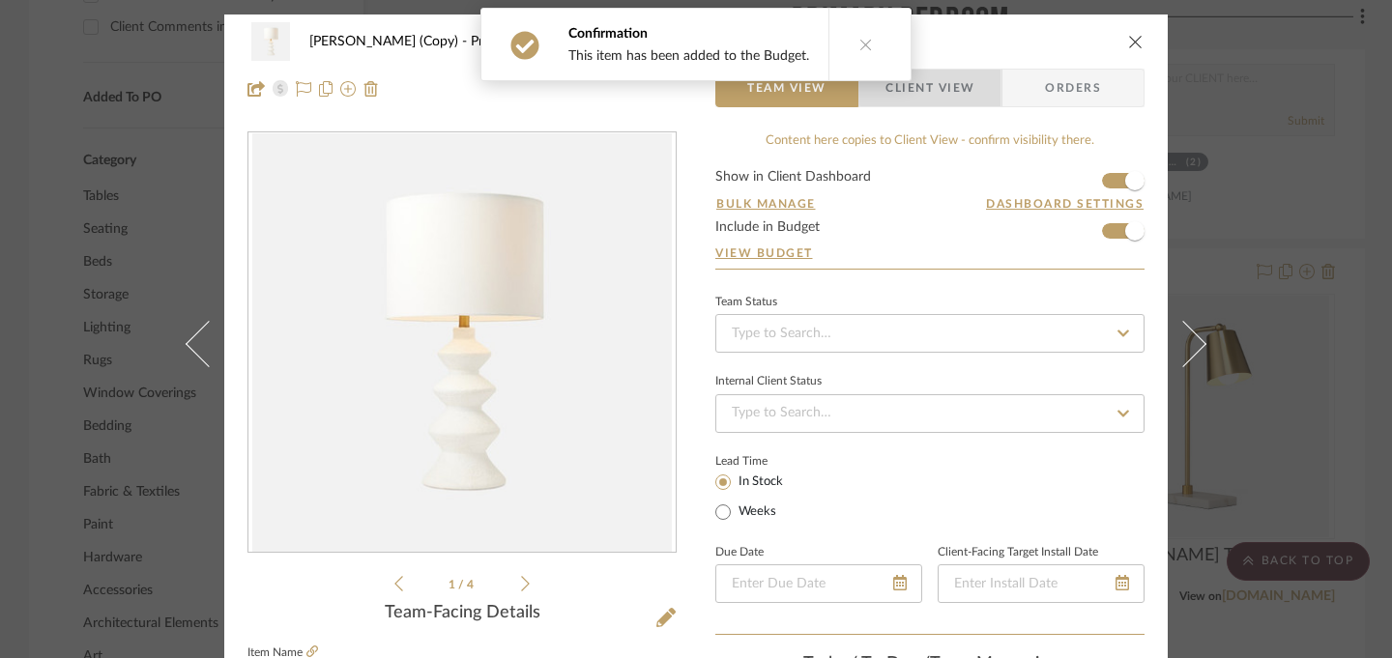
click at [946, 86] on span "Client View" at bounding box center [930, 88] width 89 height 39
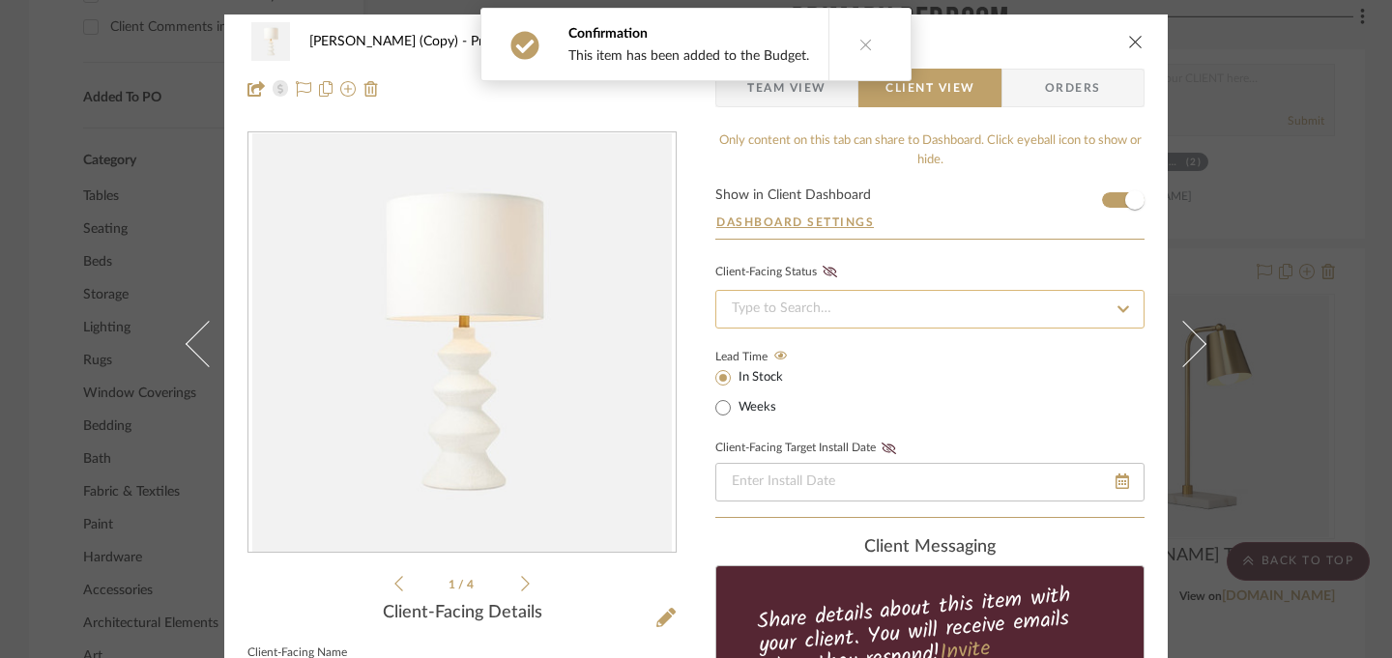
click at [844, 301] on input at bounding box center [930, 309] width 429 height 39
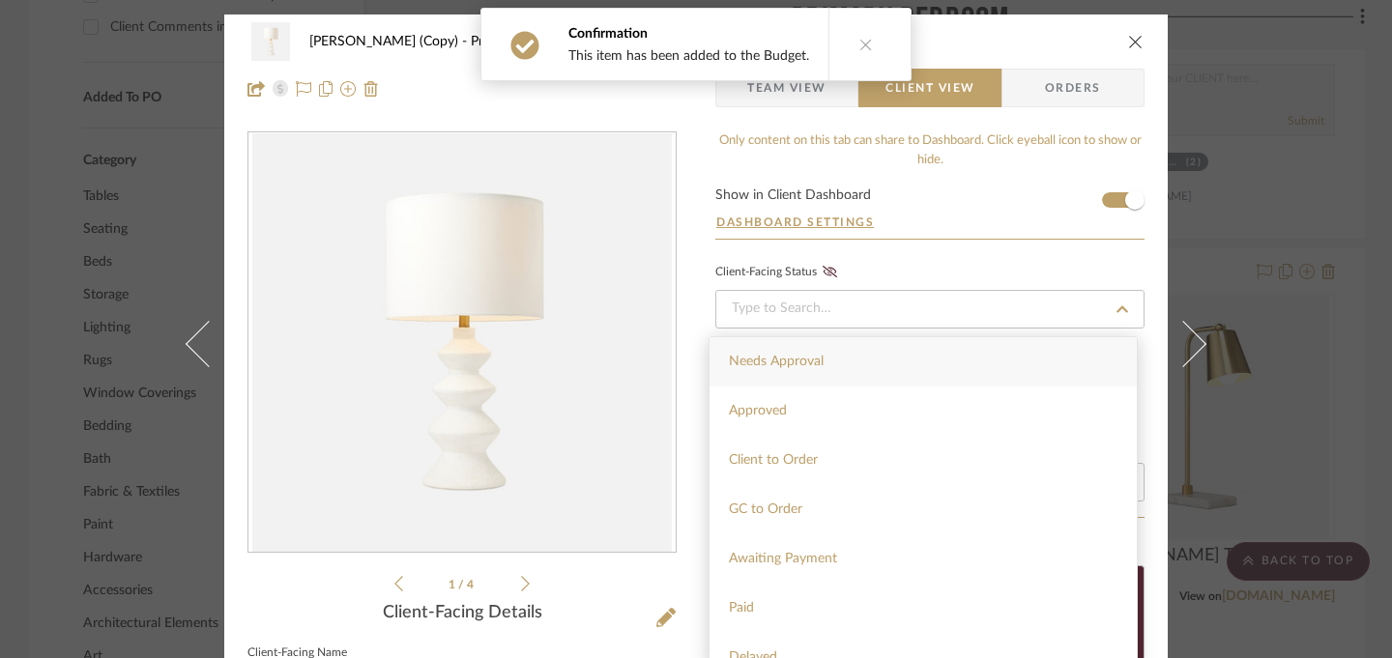
click at [817, 357] on span "Needs Approval" at bounding box center [776, 362] width 95 height 14
type input "[DATE]"
type input "Needs Approval"
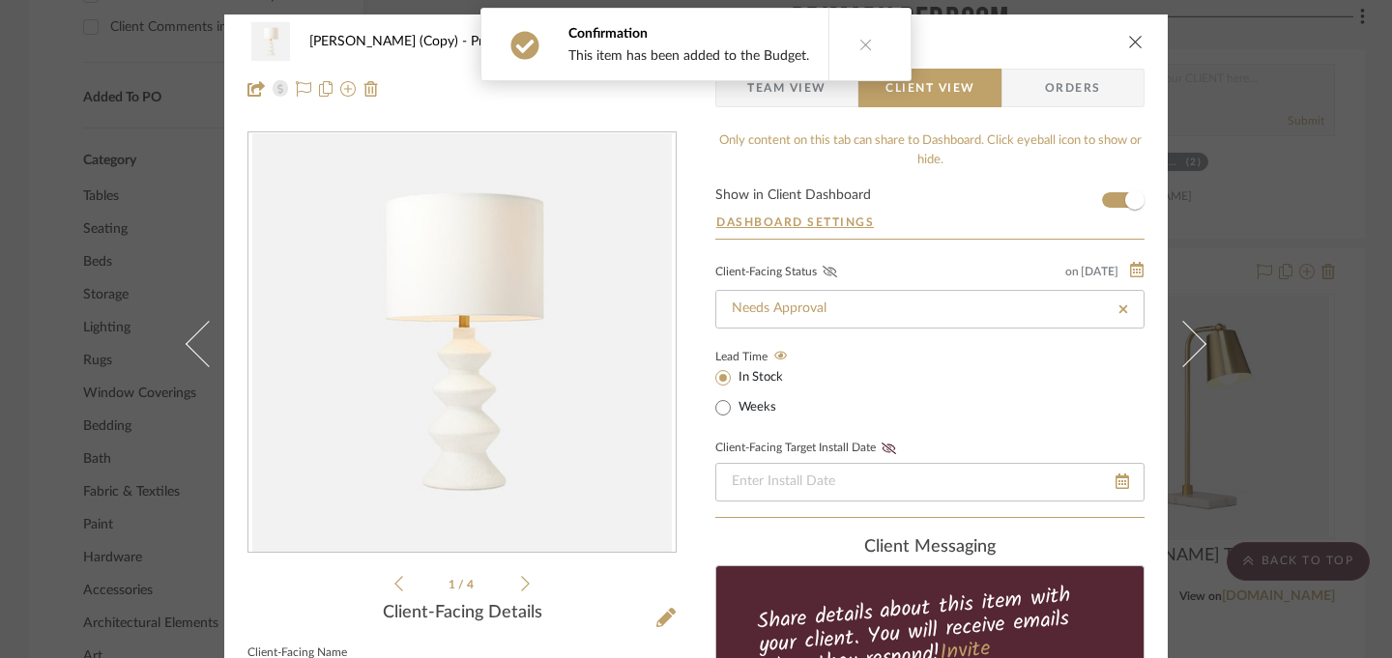
click at [823, 271] on icon at bounding box center [830, 272] width 15 height 12
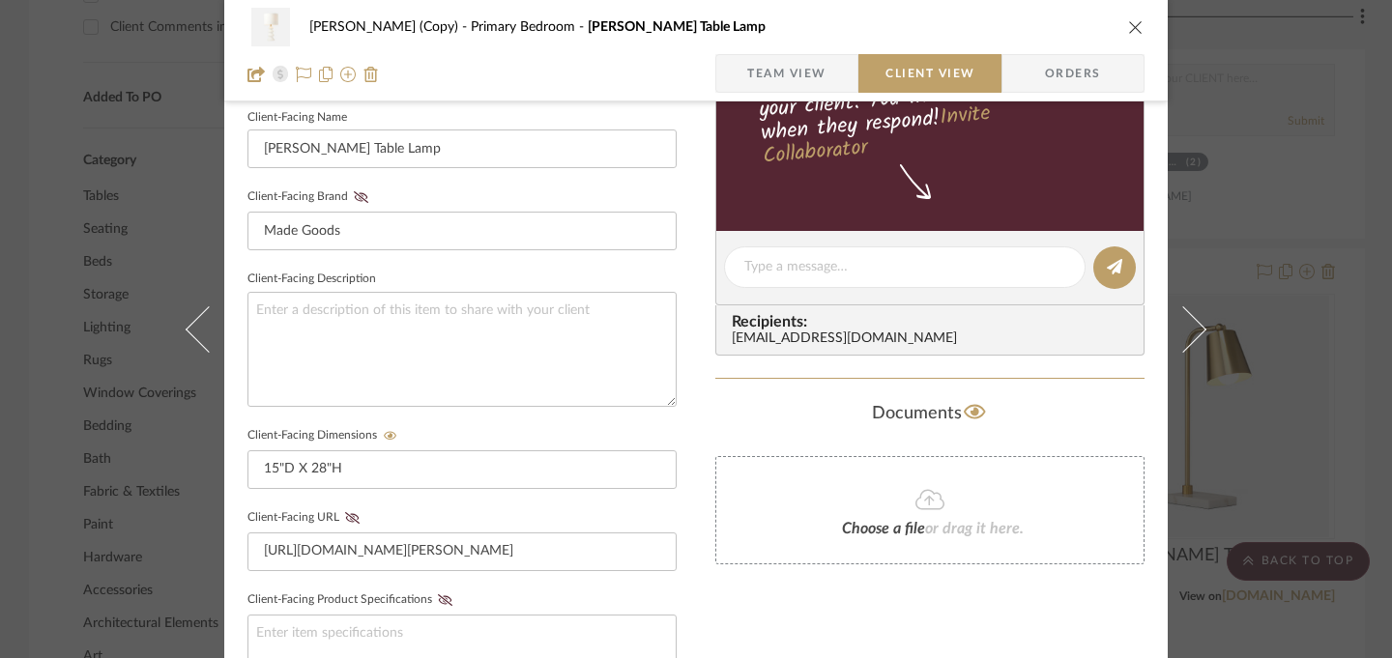
scroll to position [421, 0]
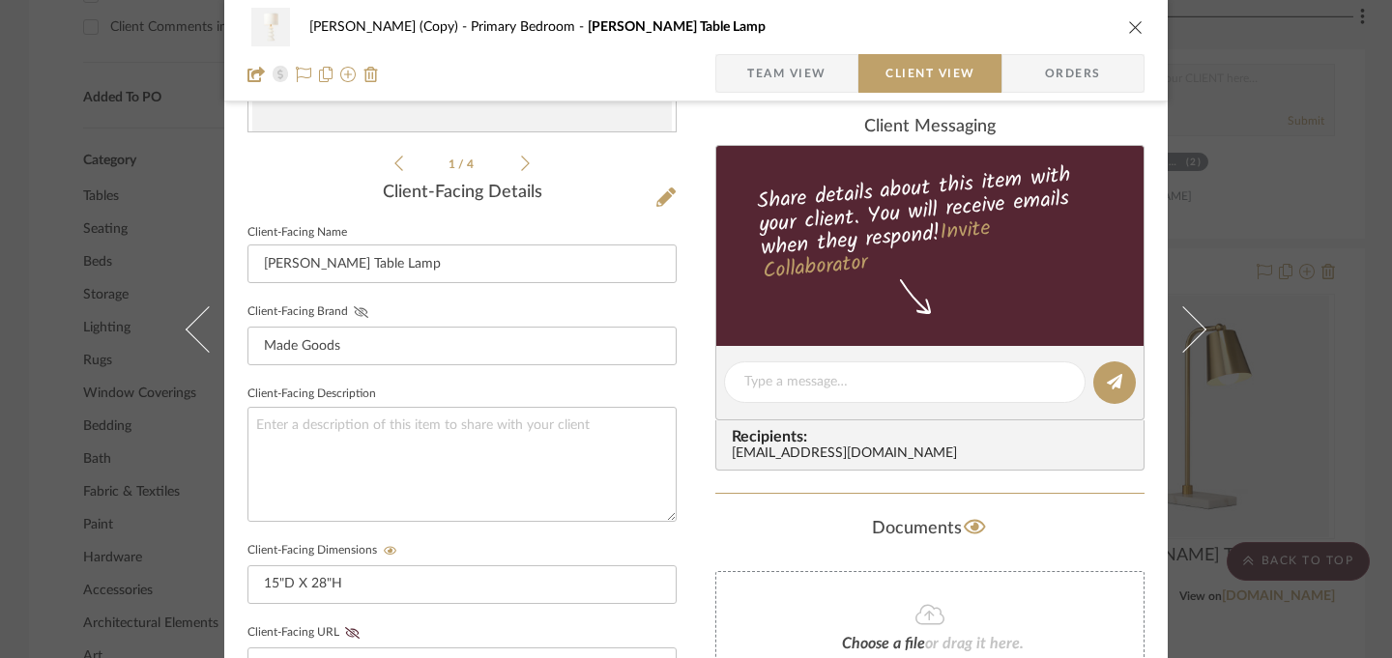
click at [356, 314] on icon at bounding box center [361, 313] width 15 height 12
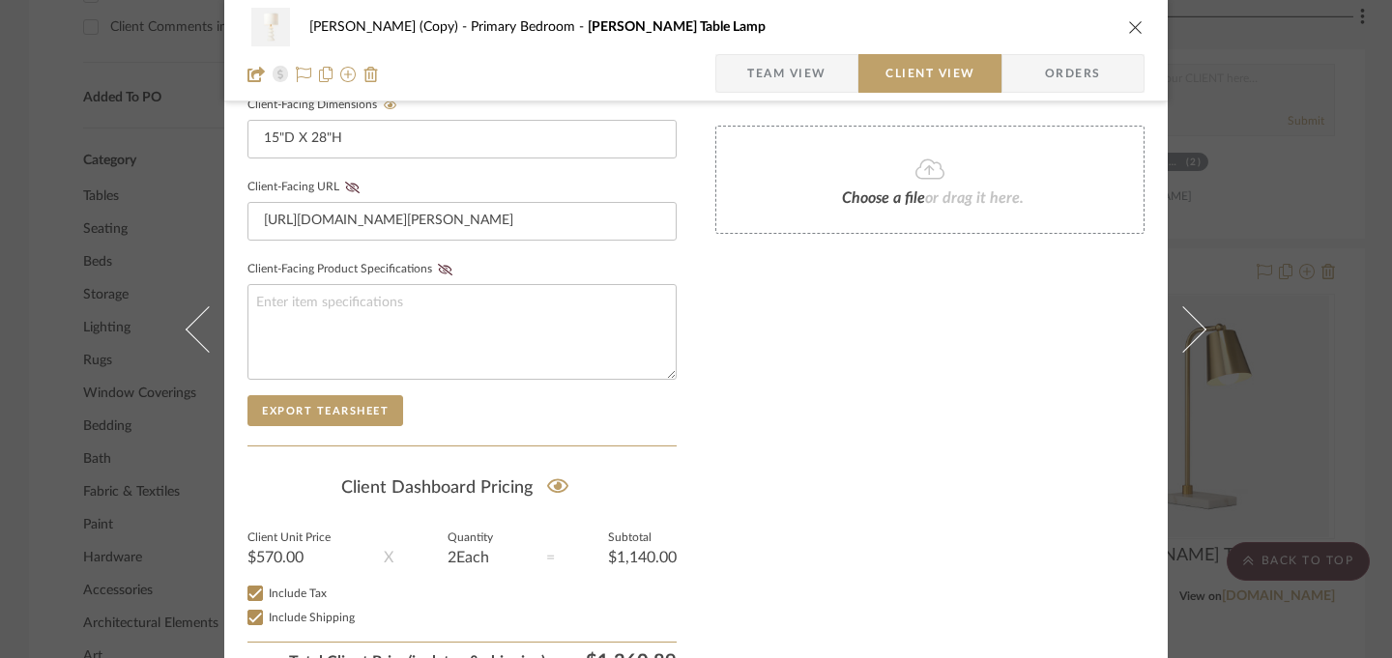
scroll to position [871, 0]
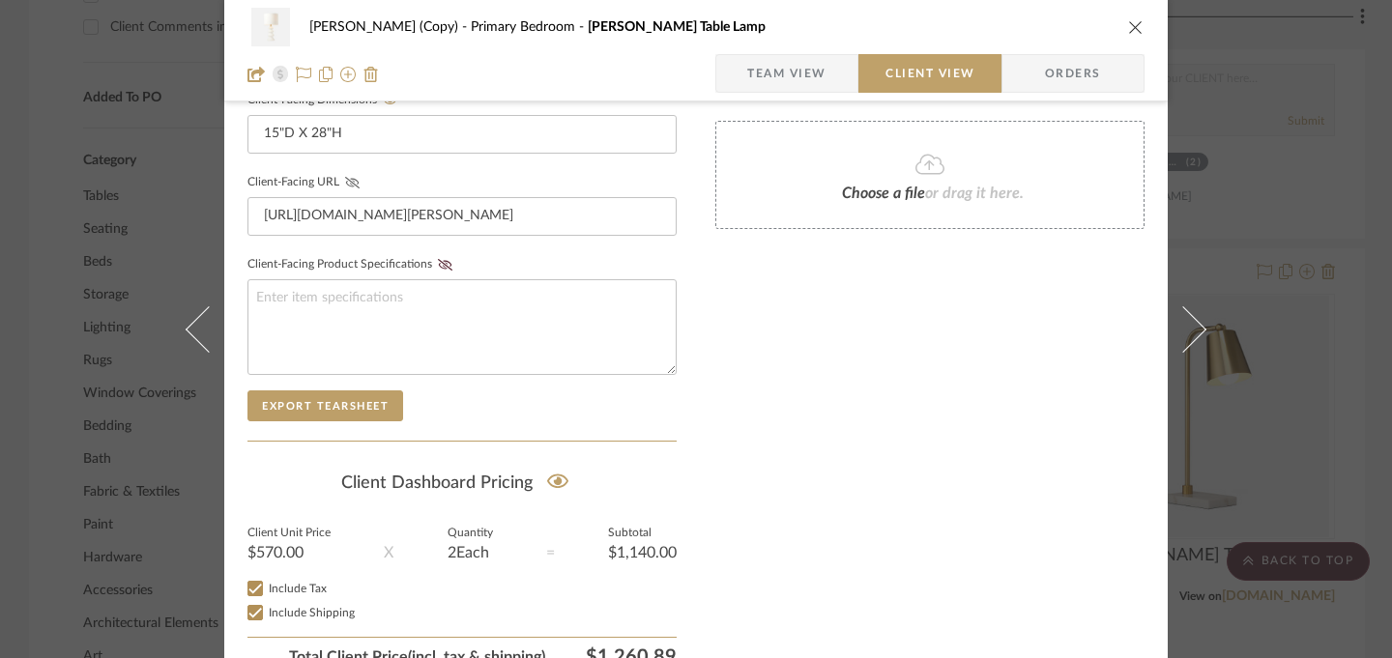
click at [346, 183] on icon at bounding box center [352, 183] width 15 height 12
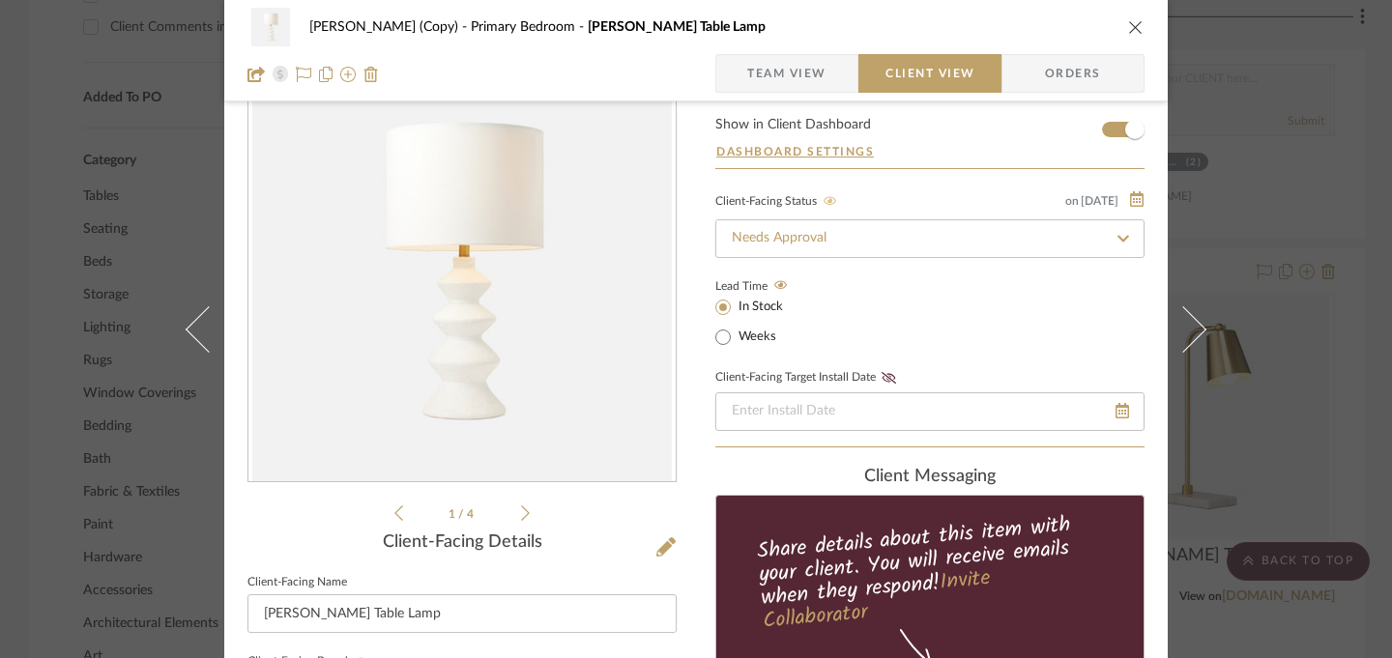
scroll to position [0, 0]
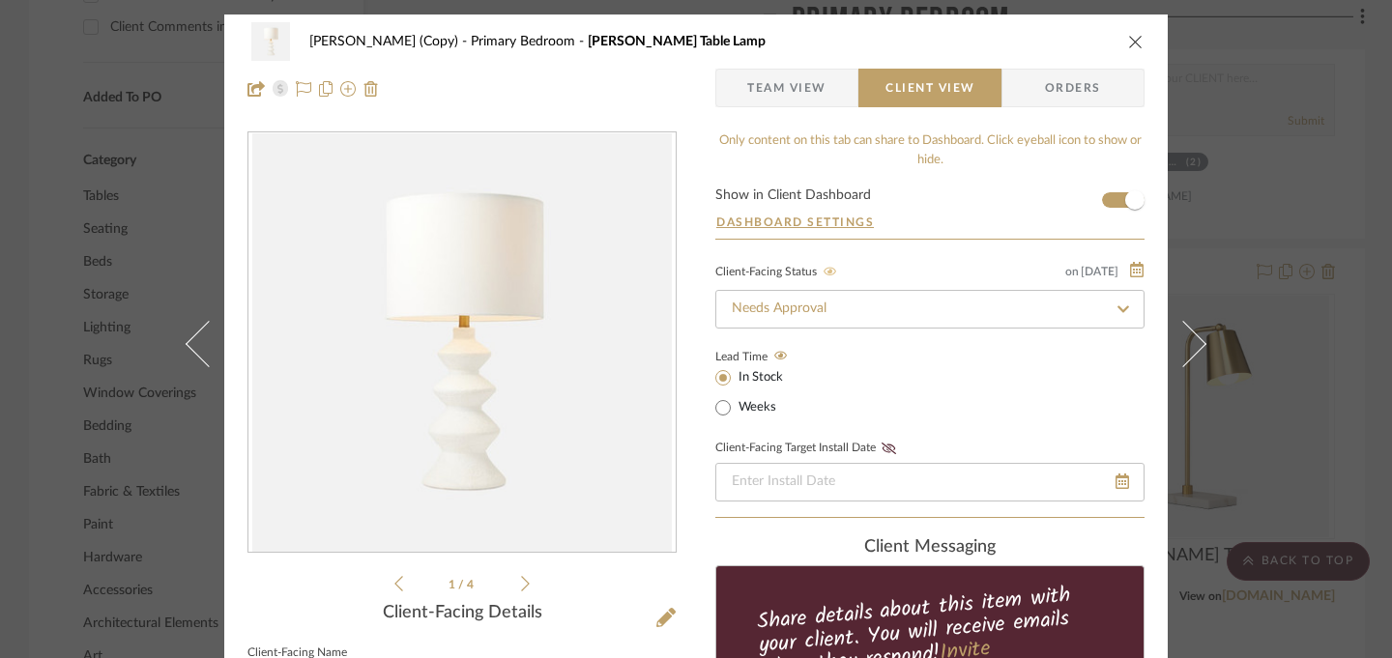
click at [1128, 44] on icon "close" at bounding box center [1135, 41] width 15 height 15
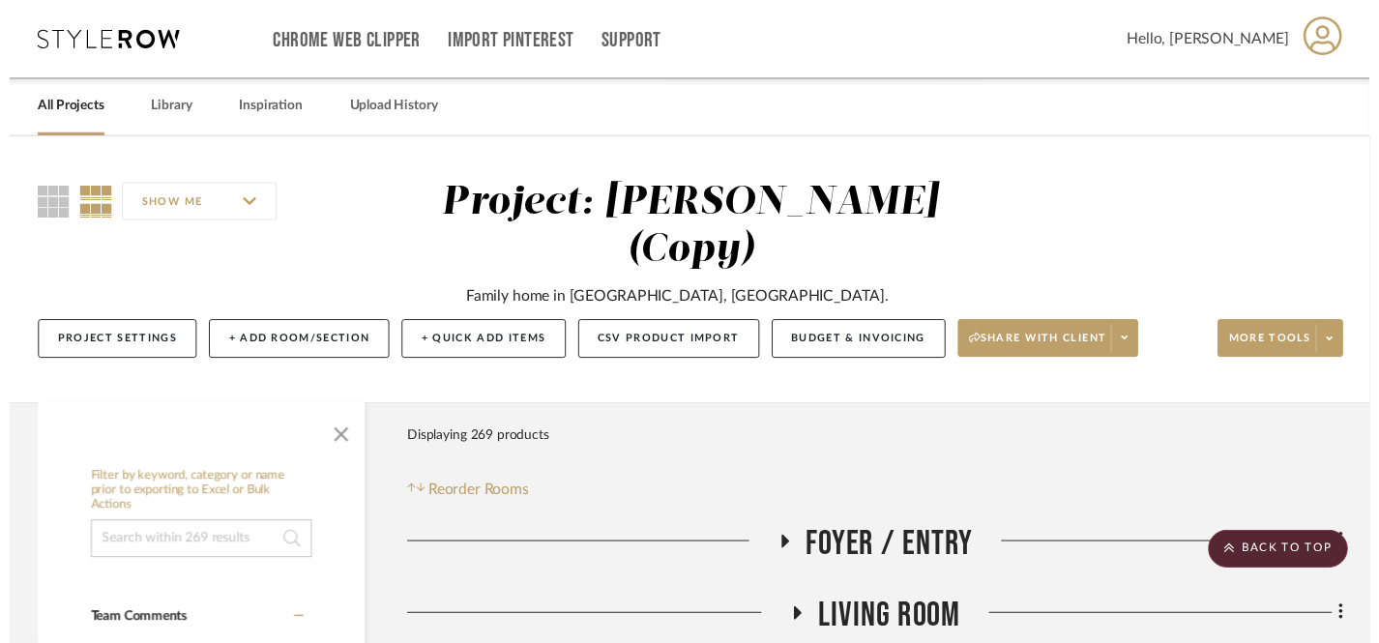
scroll to position [1882, 0]
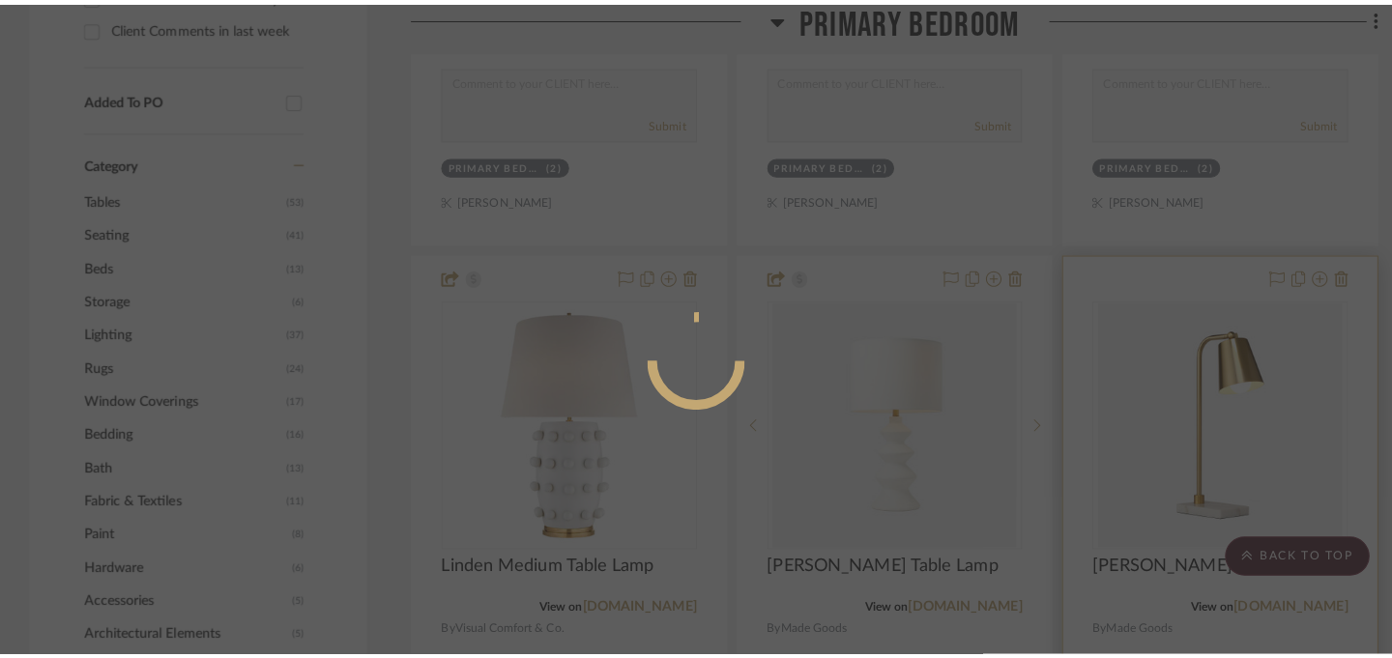
scroll to position [0, 0]
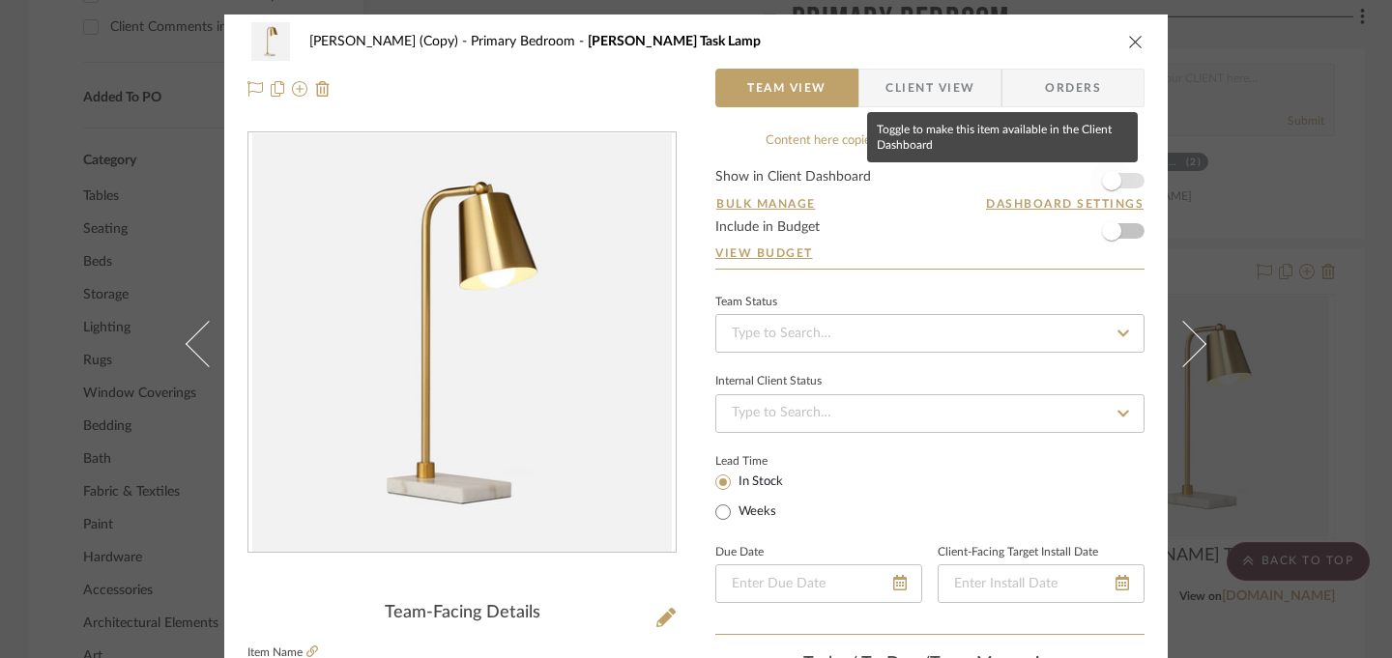
click at [1109, 185] on span "button" at bounding box center [1111, 180] width 19 height 19
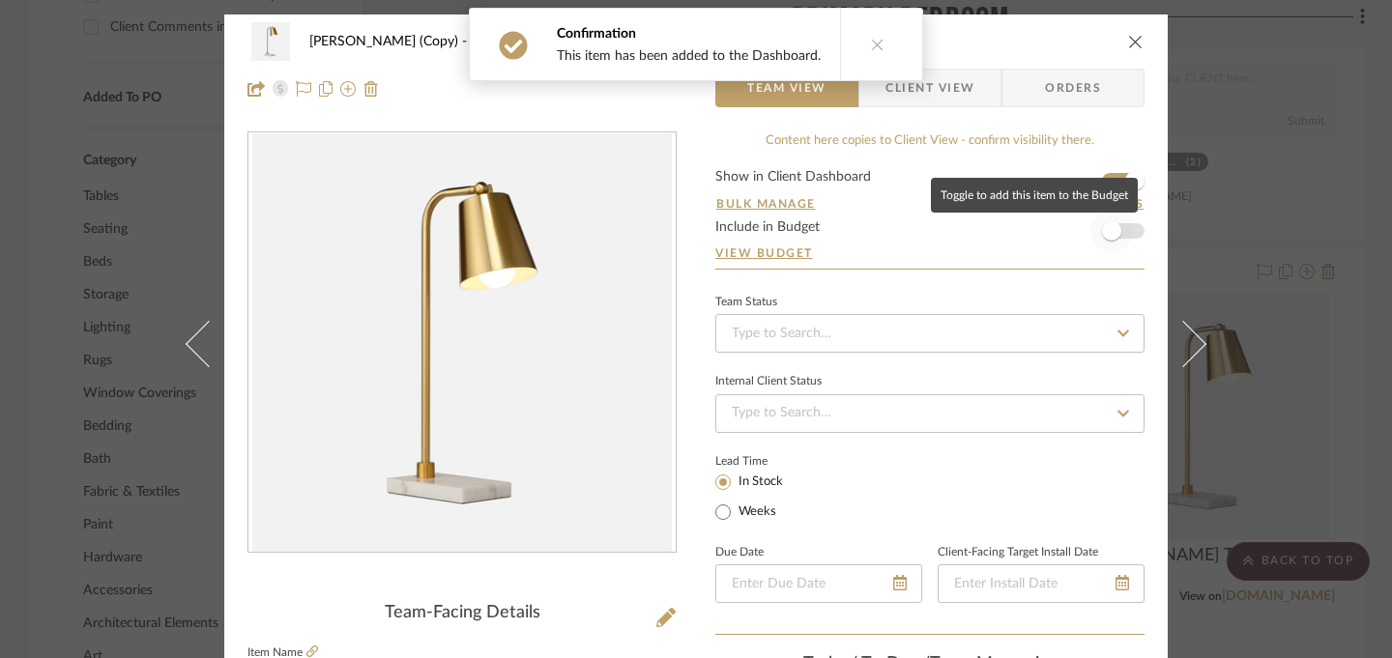
click at [1110, 223] on span "button" at bounding box center [1111, 230] width 19 height 19
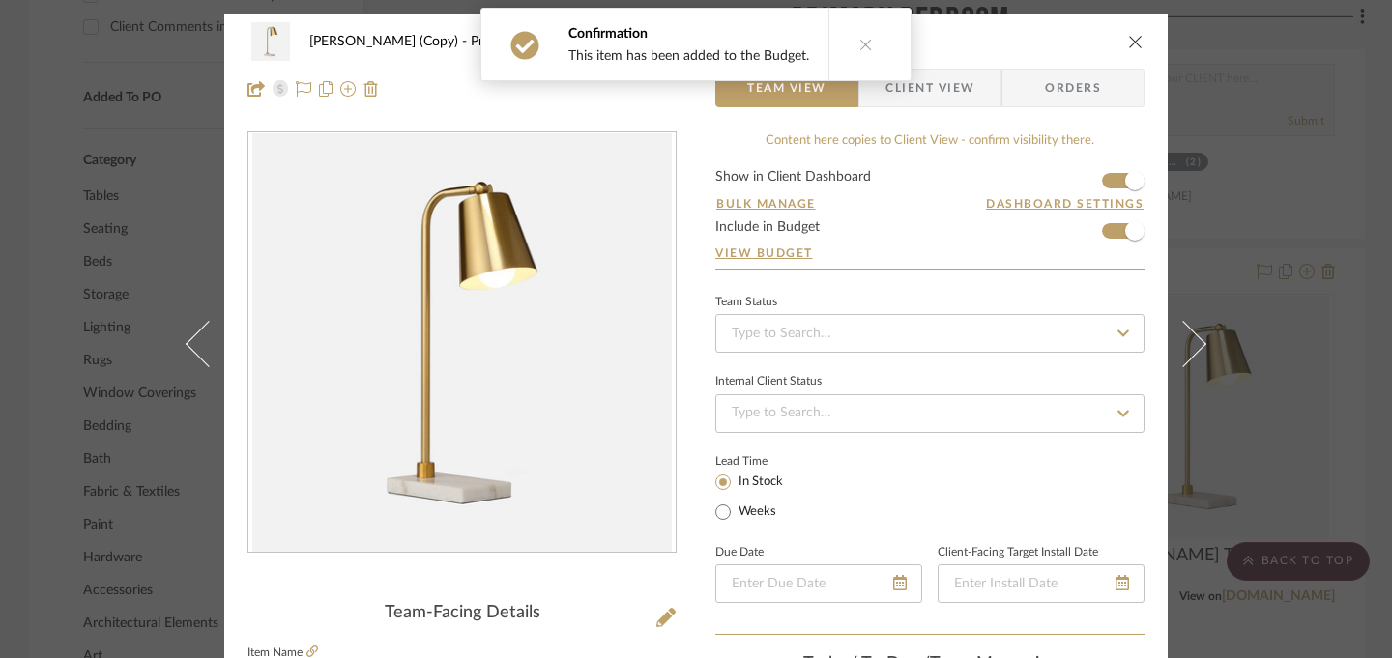
click at [958, 84] on span "Client View" at bounding box center [930, 88] width 89 height 39
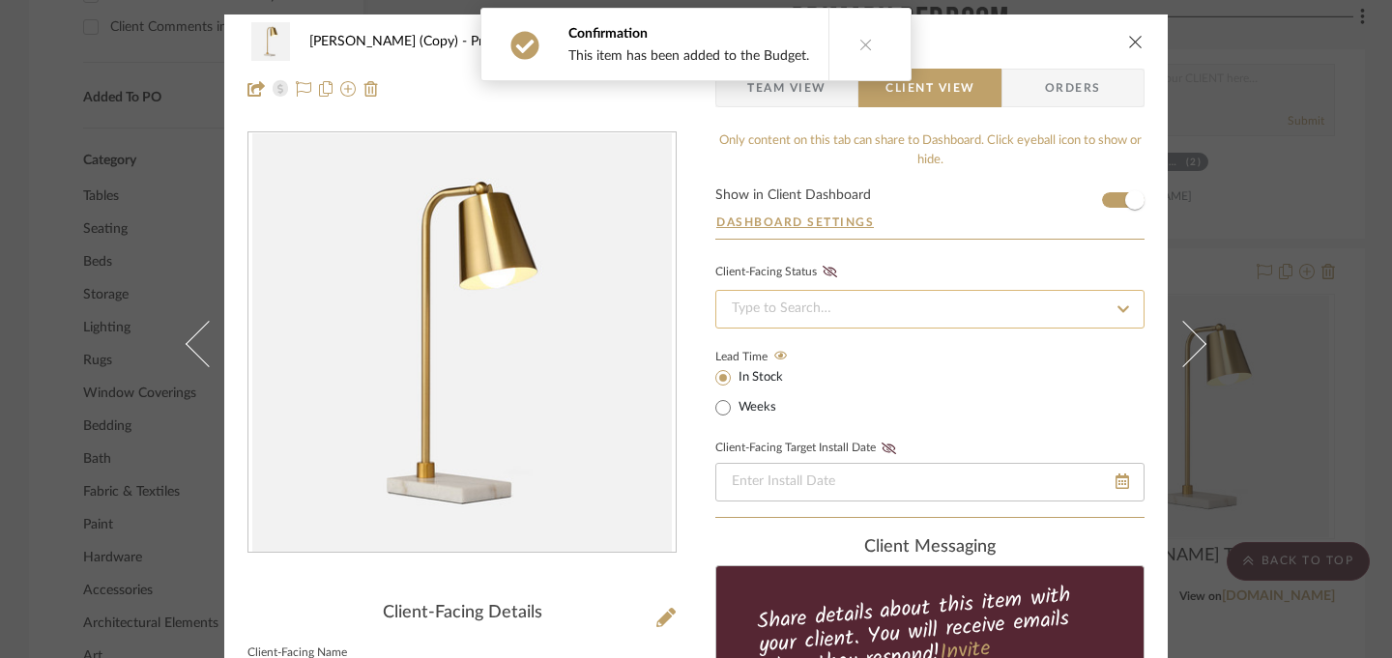
click at [832, 304] on input at bounding box center [930, 309] width 429 height 39
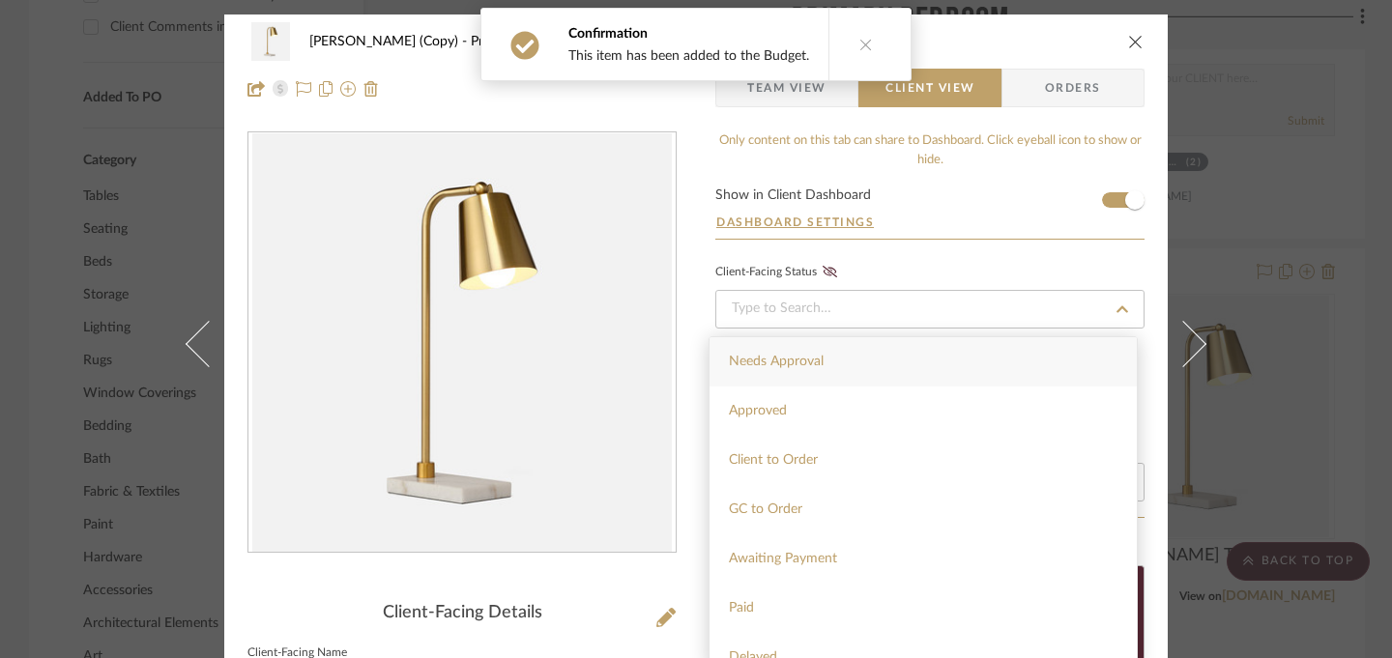
click at [807, 366] on span "Needs Approval" at bounding box center [776, 362] width 95 height 14
type input "[DATE]"
type input "Needs Approval"
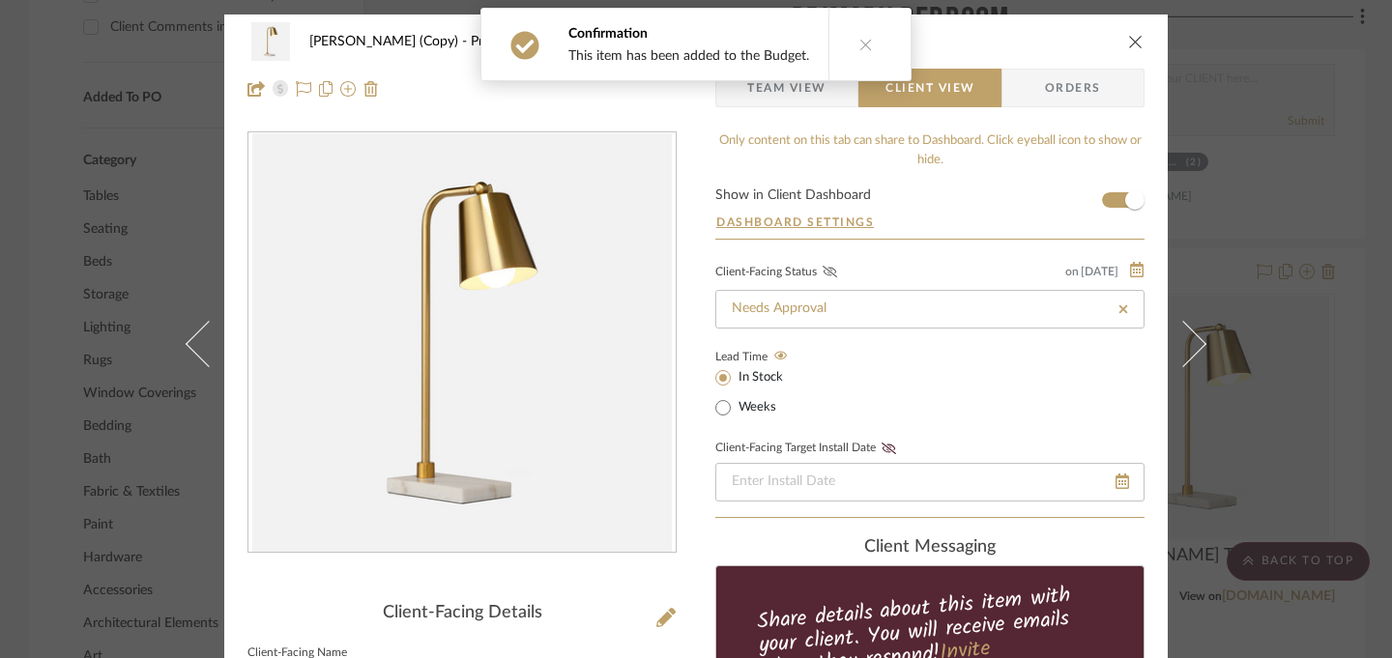
click at [823, 276] on icon at bounding box center [830, 272] width 15 height 12
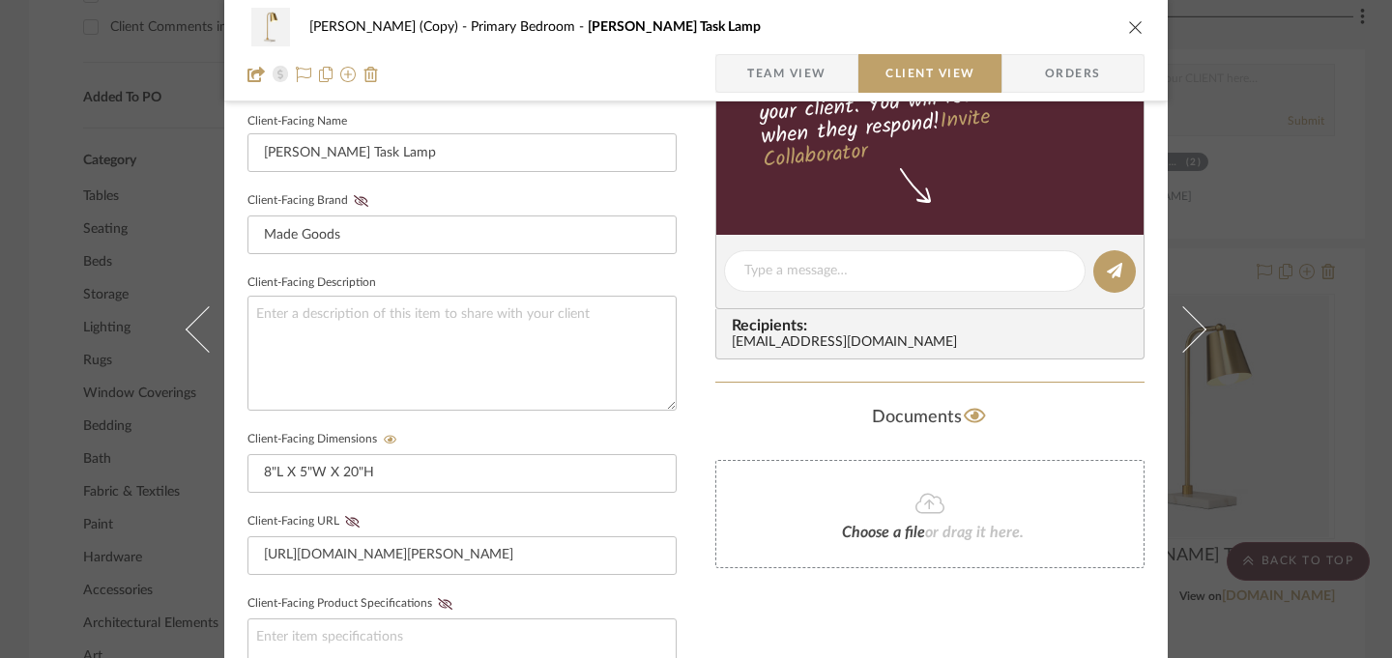
scroll to position [554, 0]
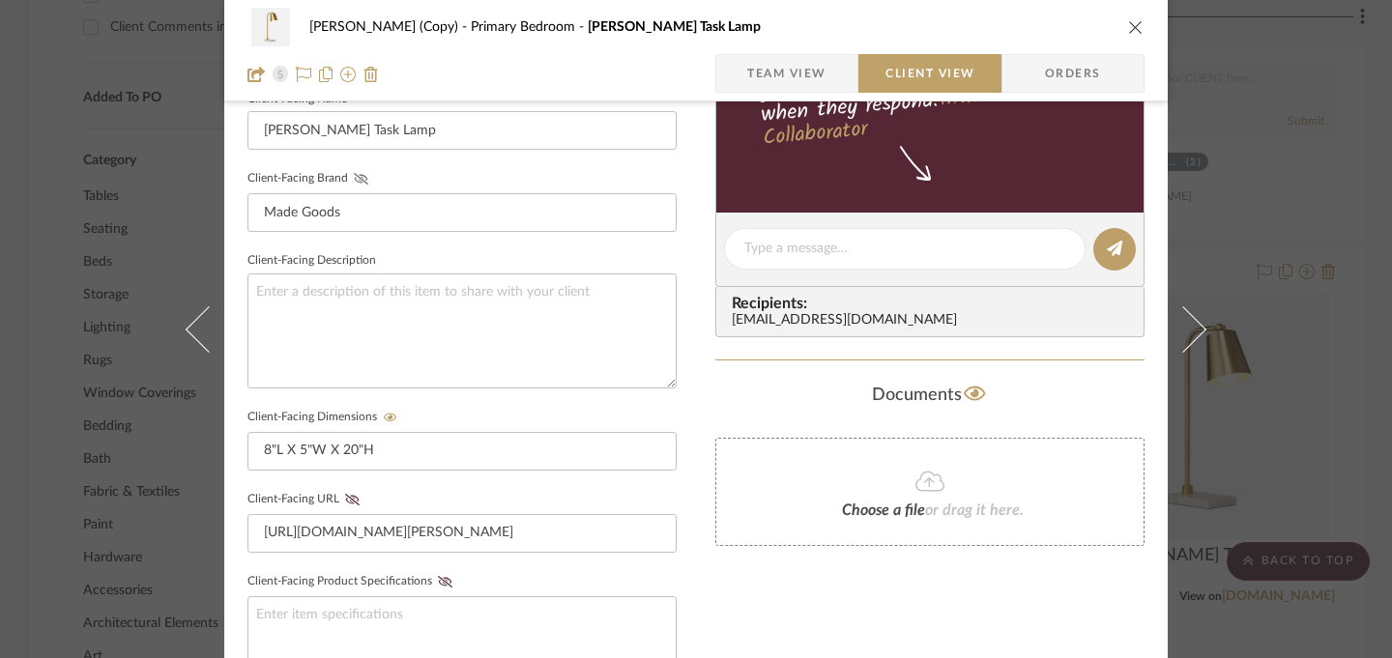
click at [354, 178] on icon at bounding box center [361, 179] width 15 height 12
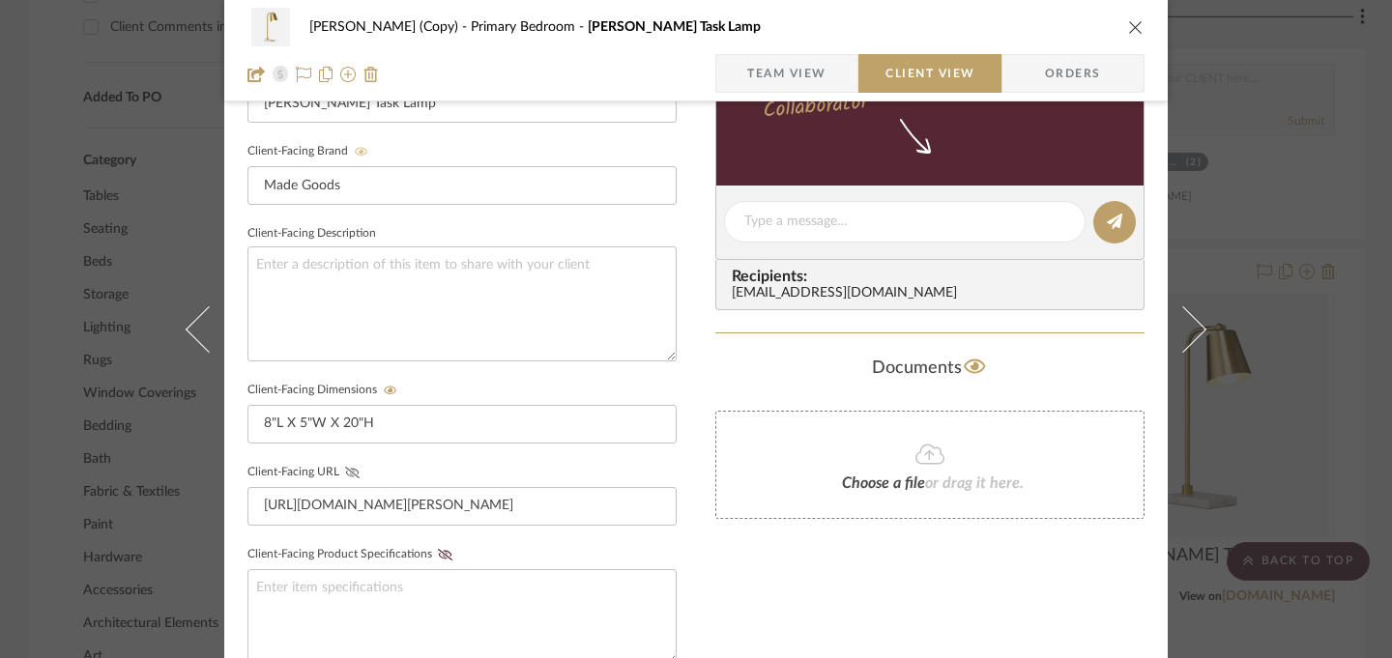
click at [345, 468] on icon at bounding box center [352, 473] width 15 height 12
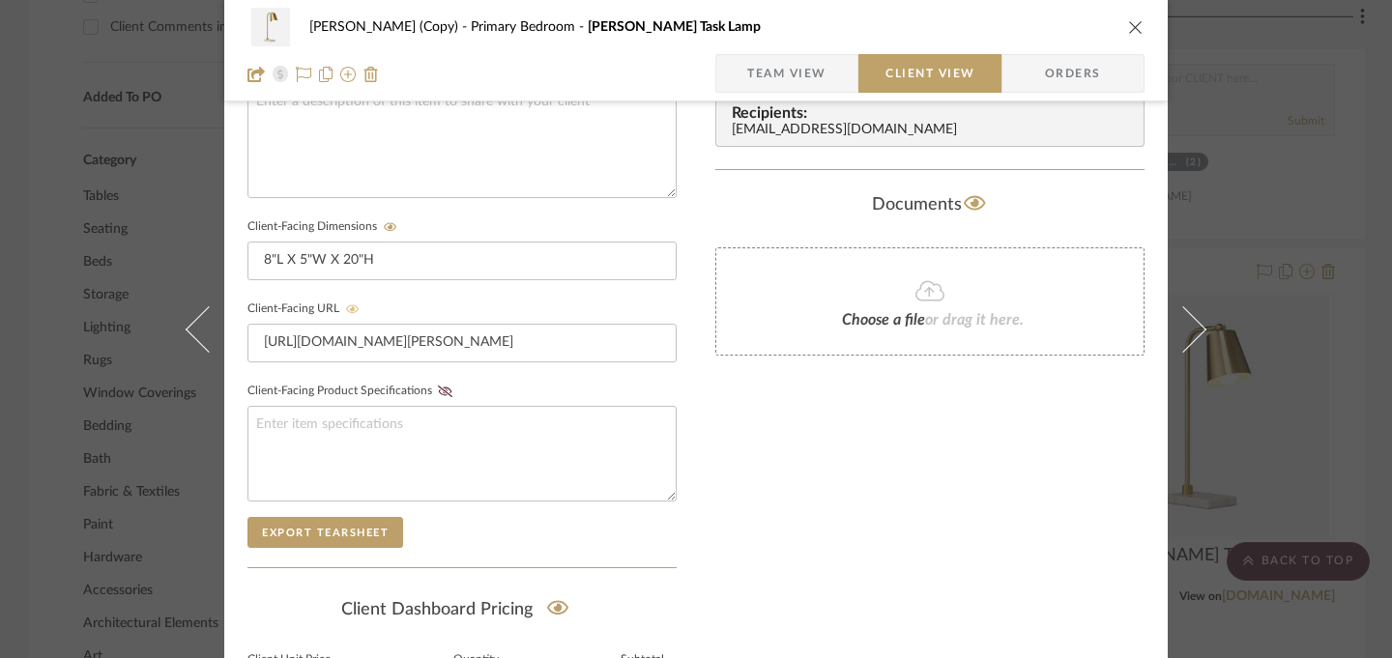
scroll to position [965, 0]
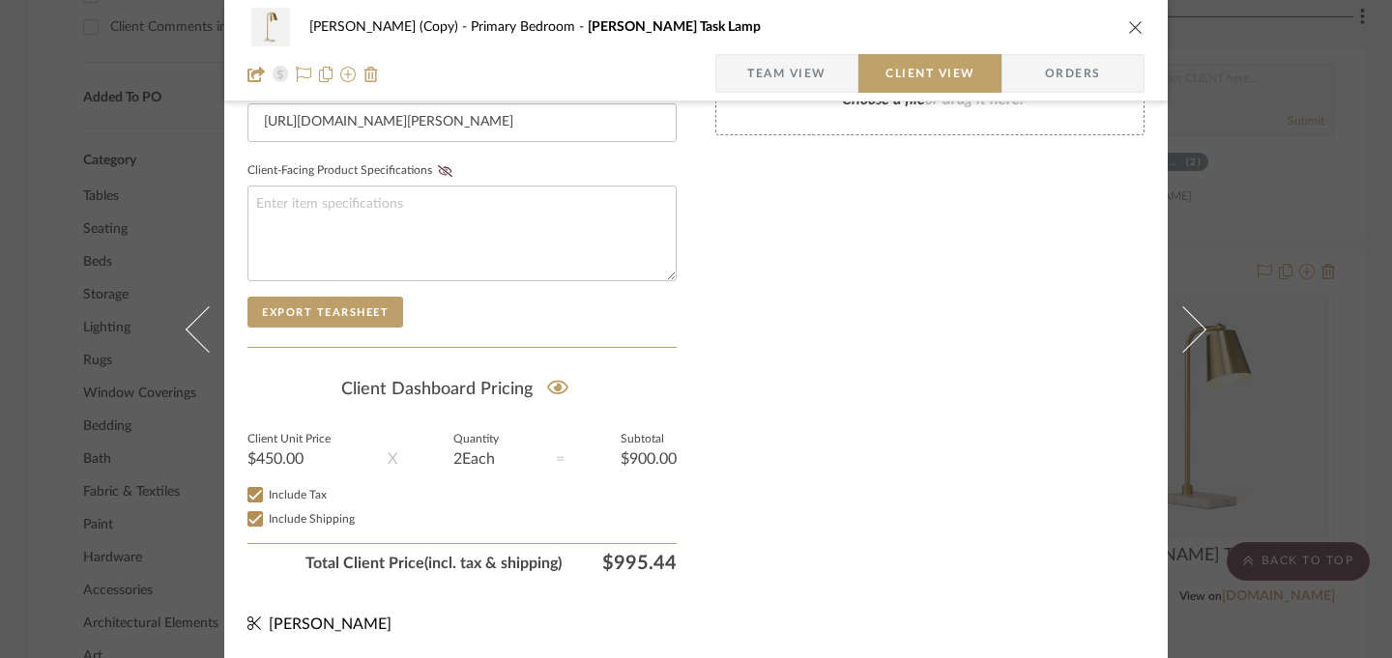
click at [1128, 27] on icon "close" at bounding box center [1135, 26] width 15 height 15
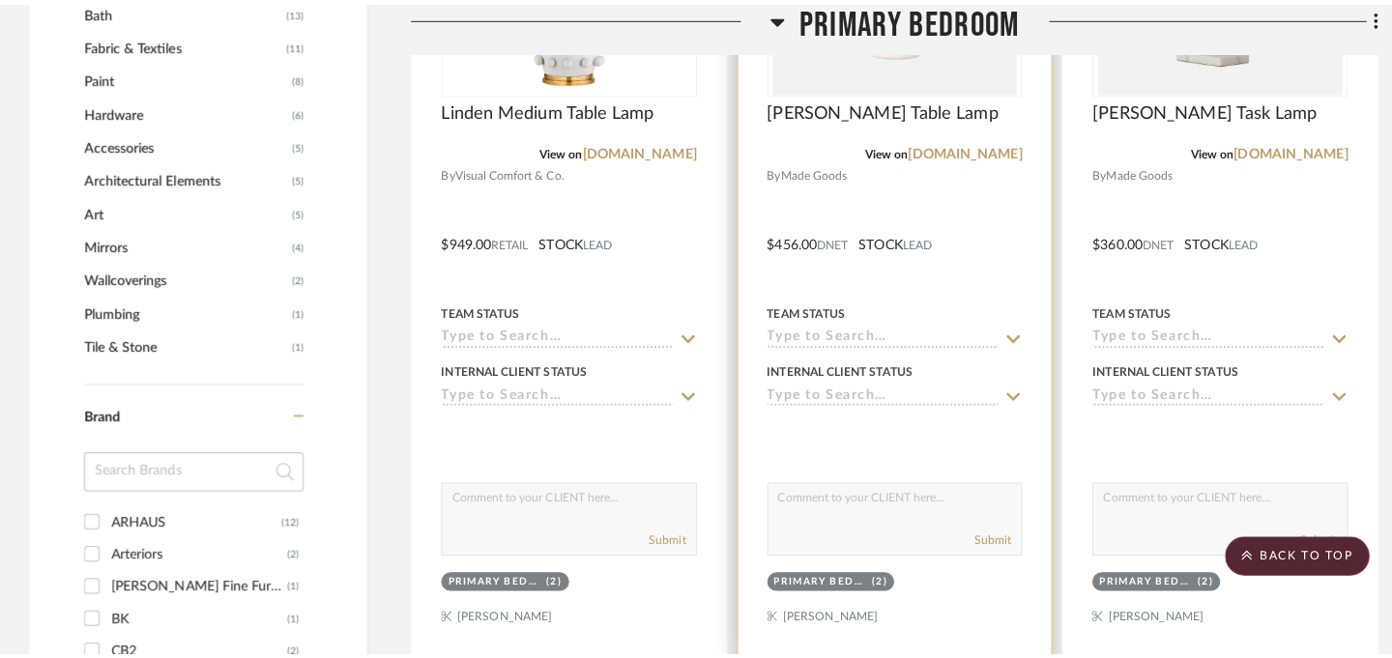
scroll to position [0, 0]
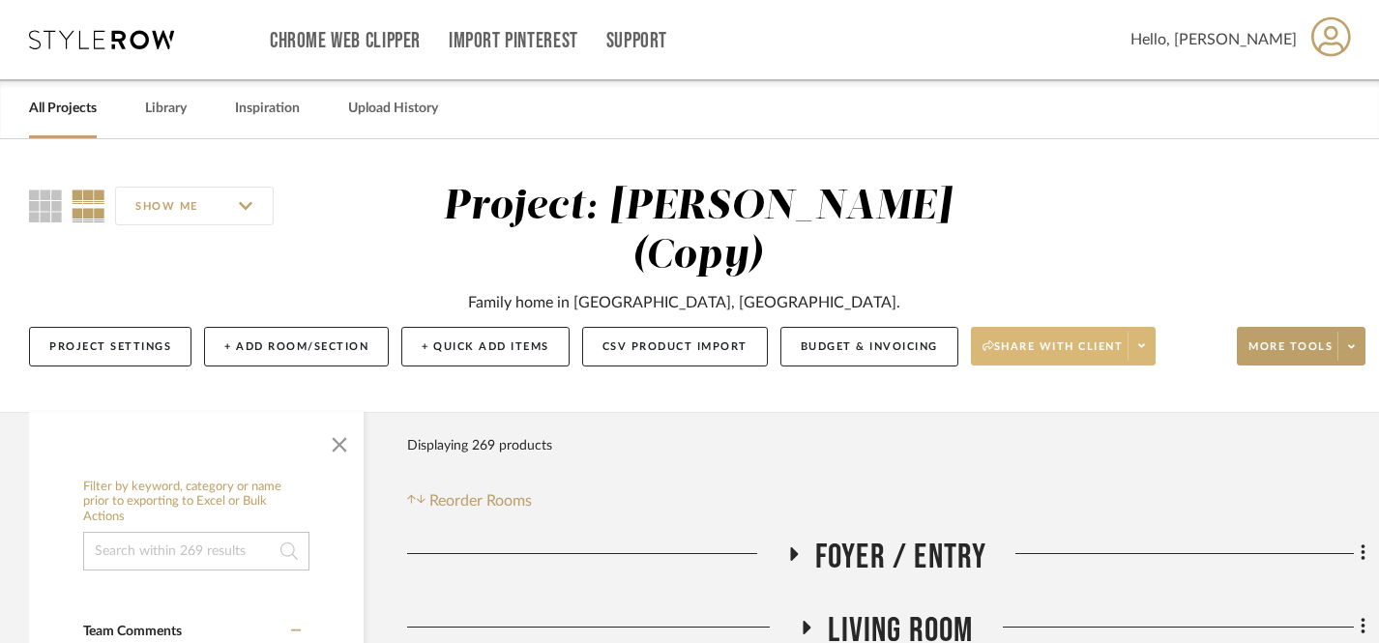
click at [1145, 345] on icon at bounding box center [1141, 345] width 7 height 11
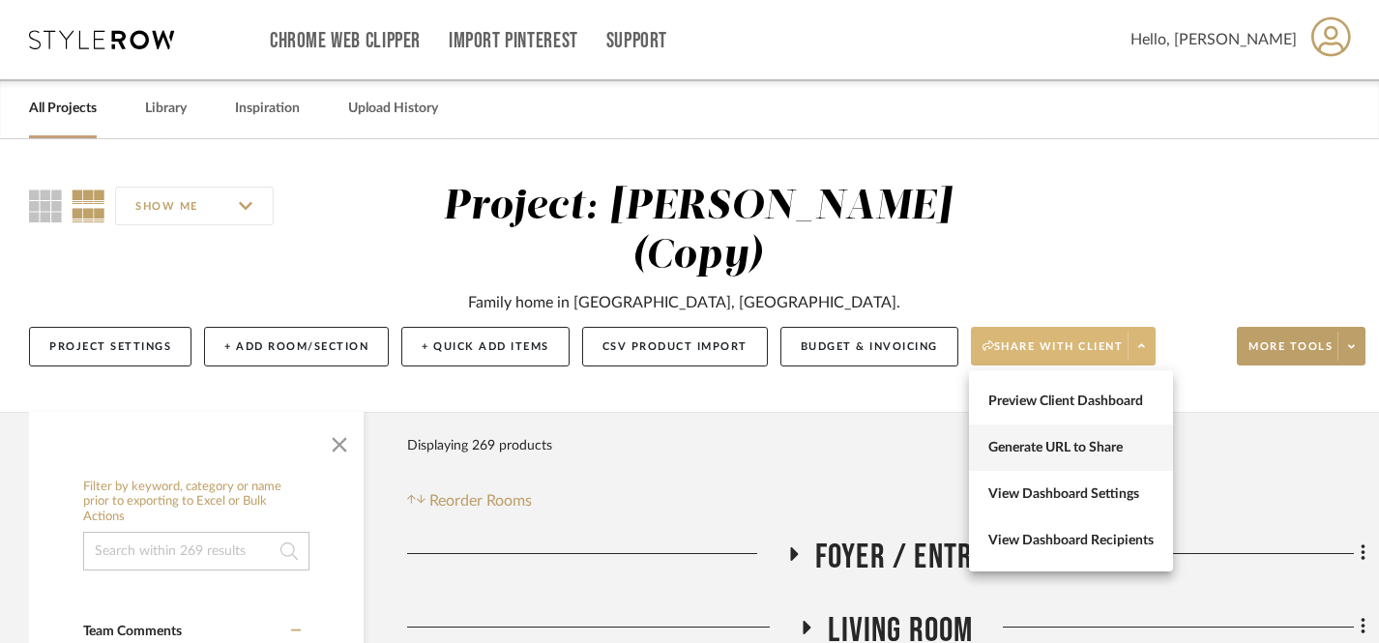
click at [1078, 453] on span "Generate URL to Share" at bounding box center [1070, 448] width 165 height 16
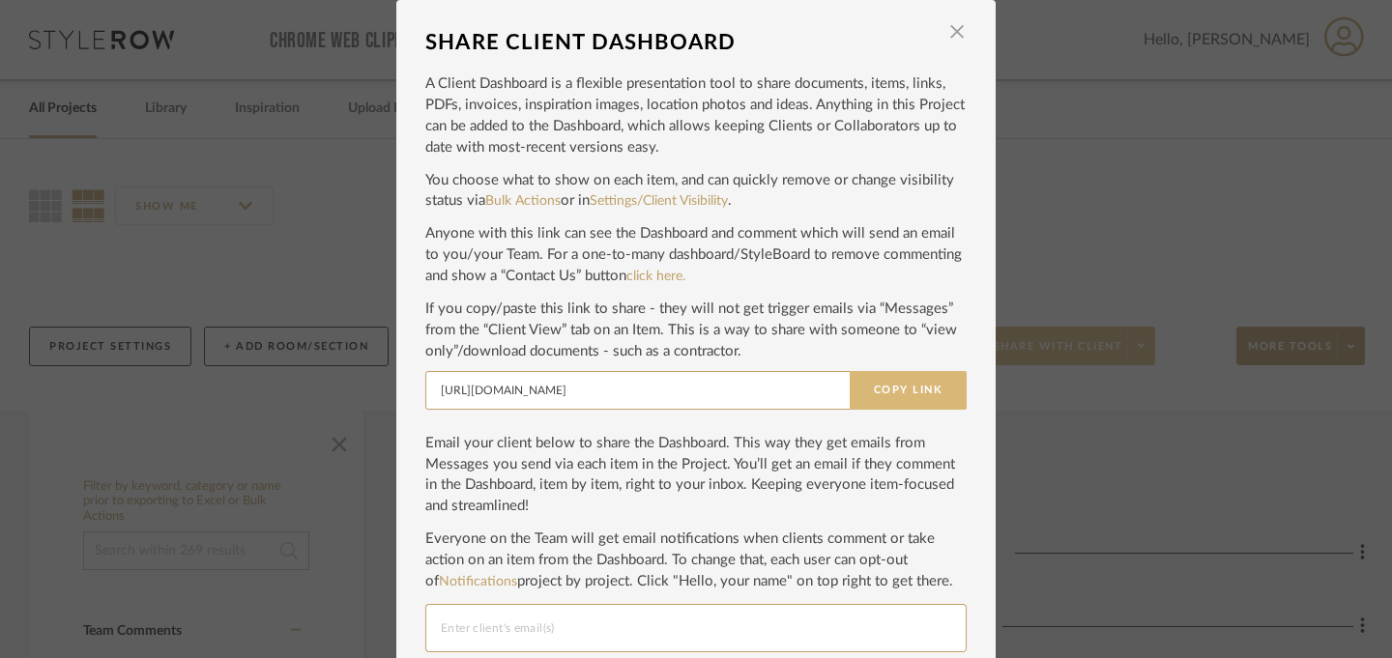
click at [889, 393] on button "Copy Link" at bounding box center [908, 390] width 117 height 39
